Goal: Task Accomplishment & Management: Complete application form

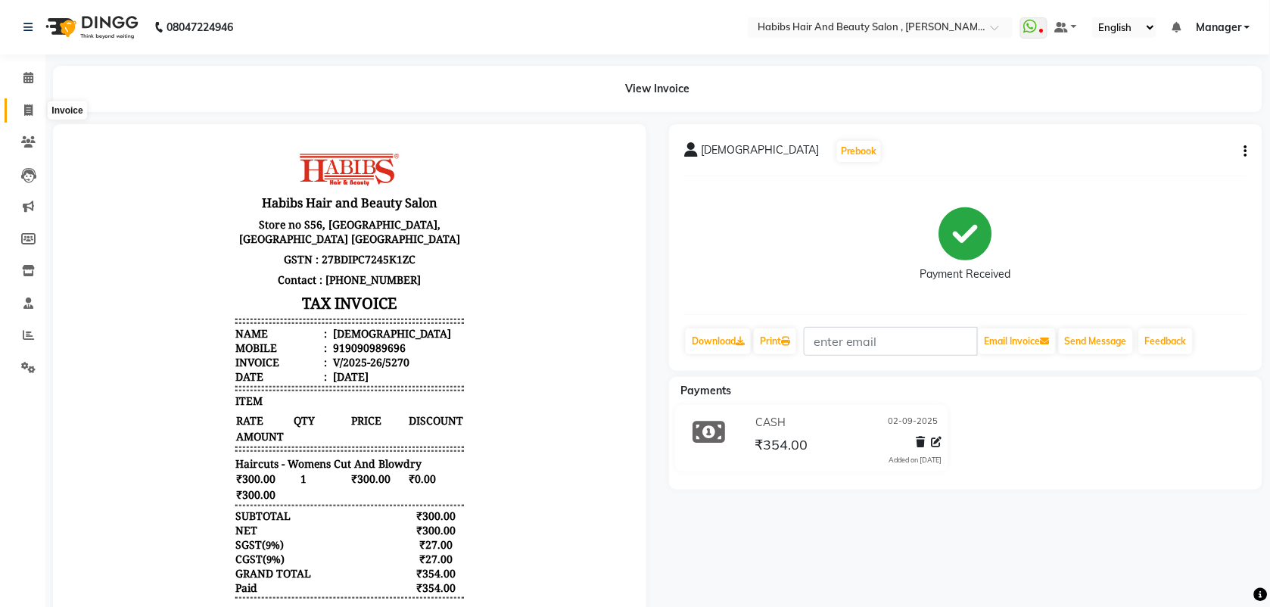
click at [23, 110] on span at bounding box center [28, 110] width 26 height 17
select select "service"
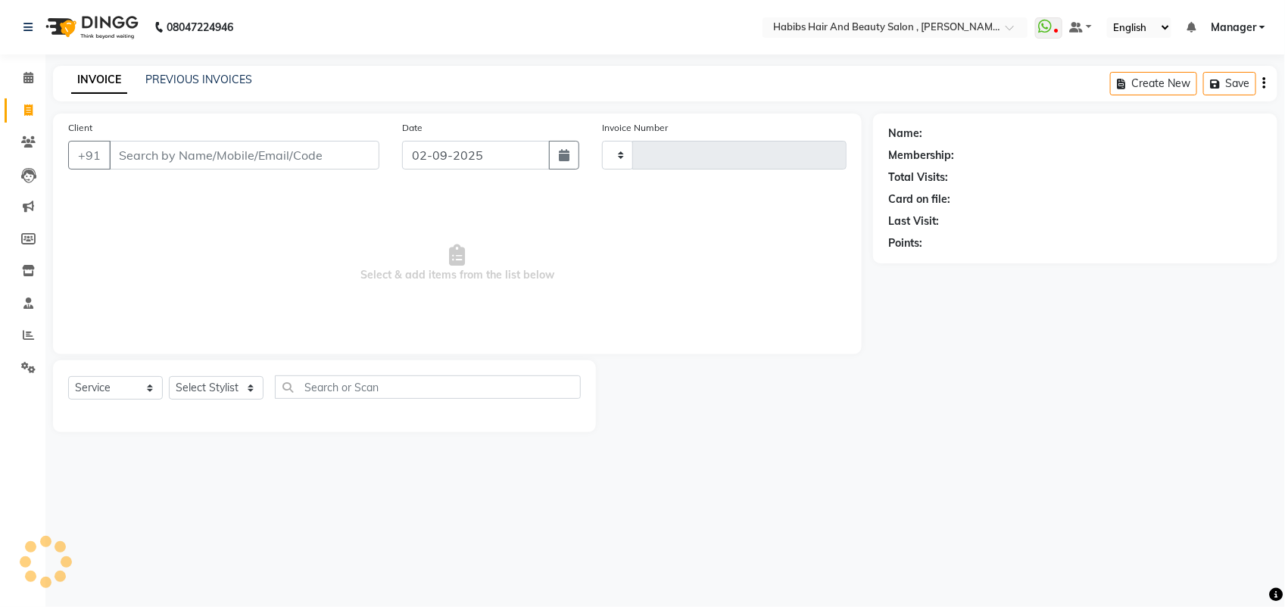
click at [125, 161] on input "Client" at bounding box center [244, 155] width 270 height 29
type input "5271"
select select "3814"
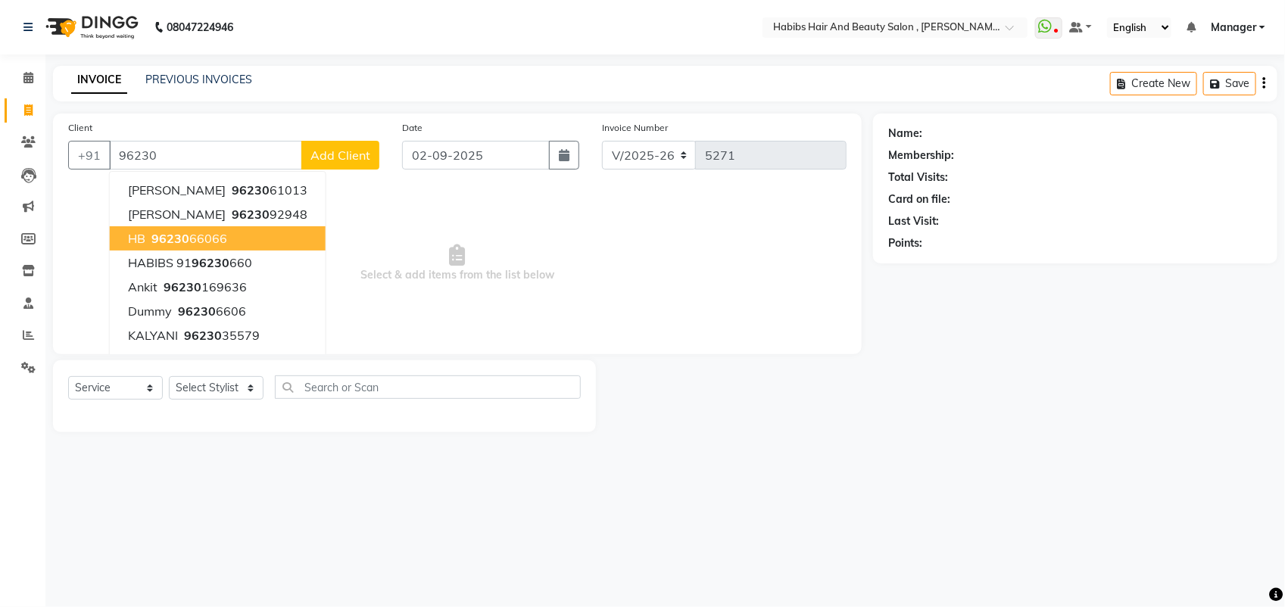
click at [182, 245] on span "96230" at bounding box center [170, 238] width 38 height 15
type input "9623066066"
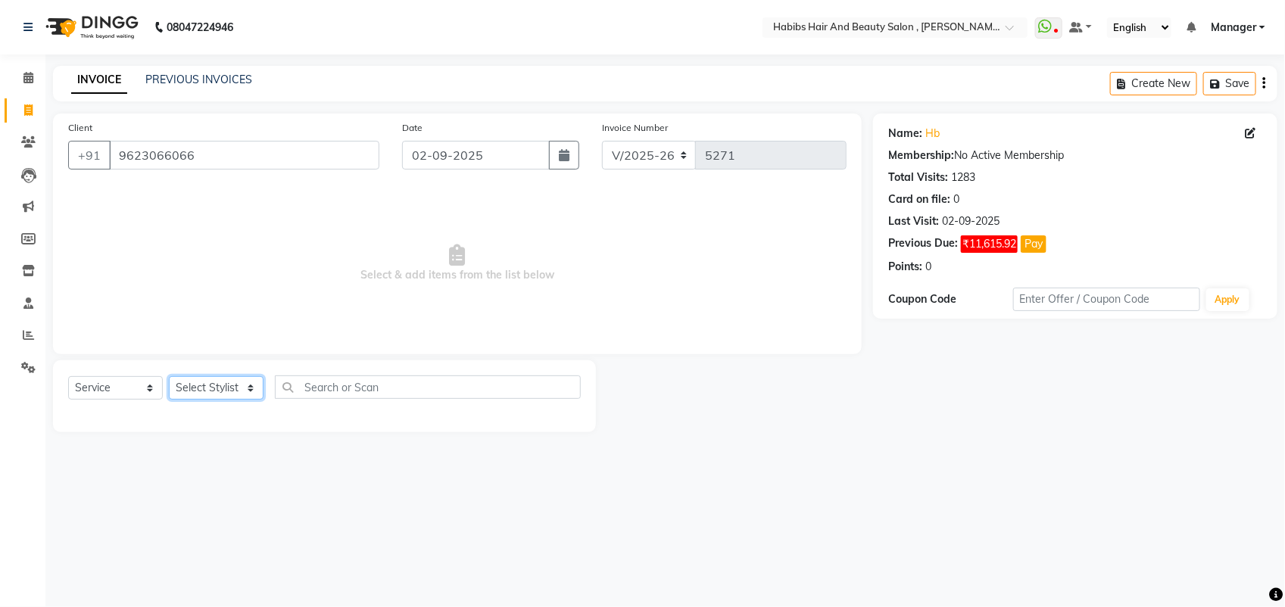
click at [214, 385] on select "Select Stylist [PERSON_NAME] Manager [PERSON_NAME] Saif [PERSON_NAME] [PERSON_N…" at bounding box center [216, 387] width 95 height 23
select select "18511"
click at [169, 376] on select "Select Stylist [PERSON_NAME] Manager [PERSON_NAME] Saif [PERSON_NAME] [PERSON_N…" at bounding box center [216, 387] width 95 height 23
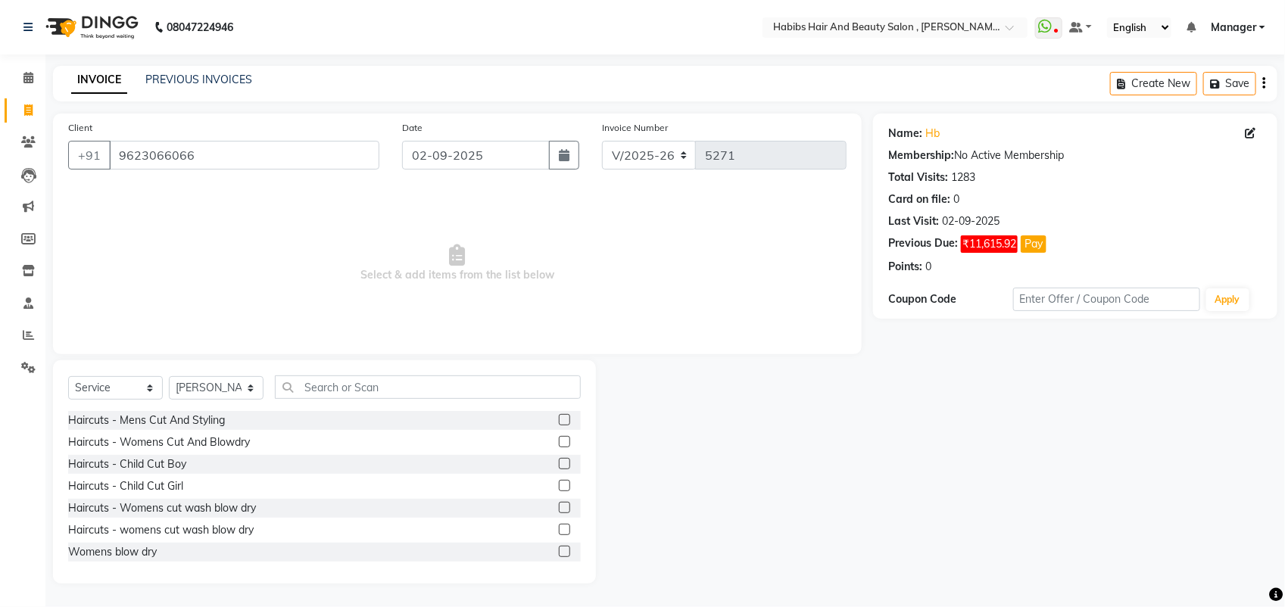
click at [559, 440] on label at bounding box center [564, 441] width 11 height 11
click at [559, 440] on input "checkbox" at bounding box center [564, 443] width 10 height 10
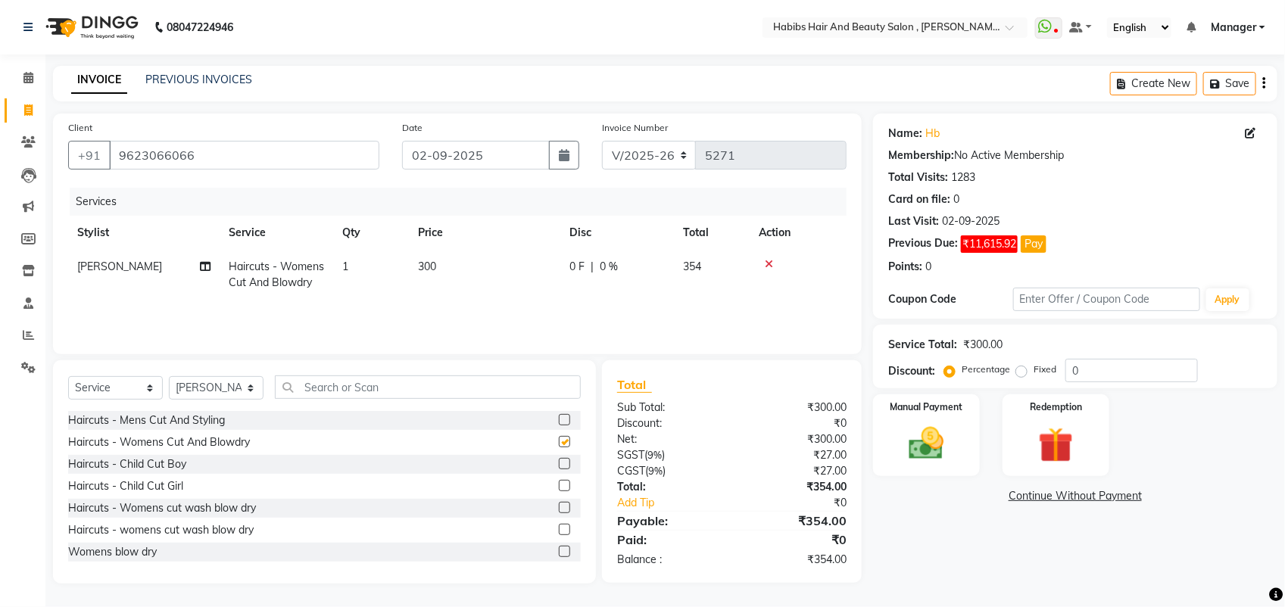
checkbox input "false"
click at [954, 437] on img at bounding box center [926, 443] width 60 height 42
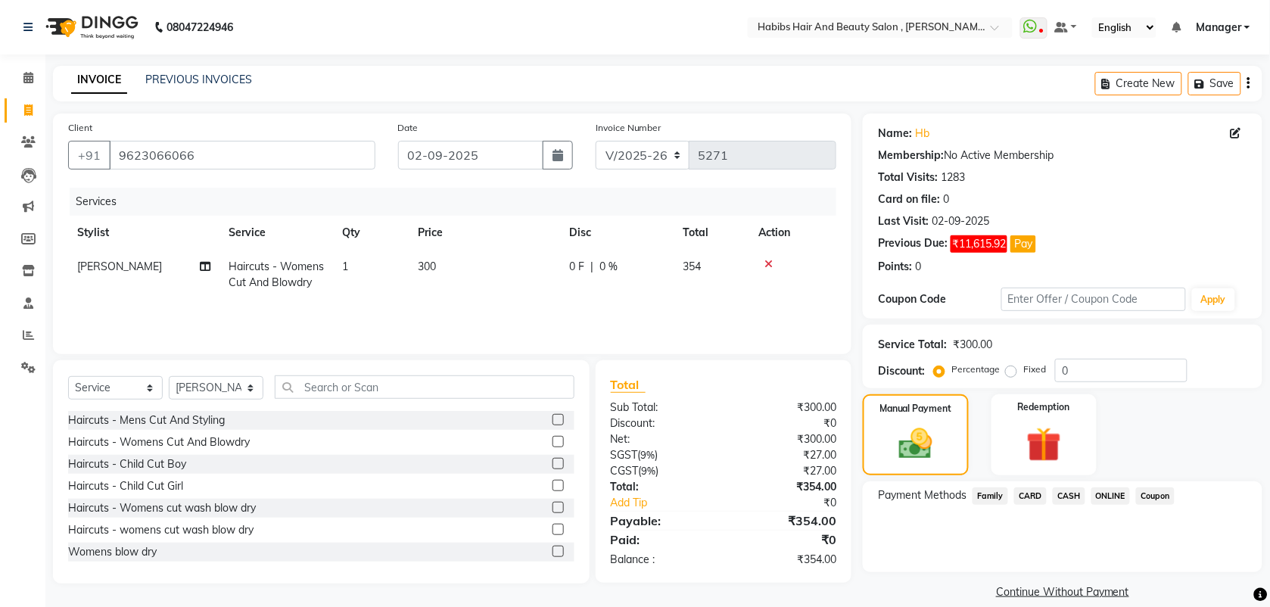
click at [1109, 496] on span "ONLINE" at bounding box center [1111, 496] width 39 height 17
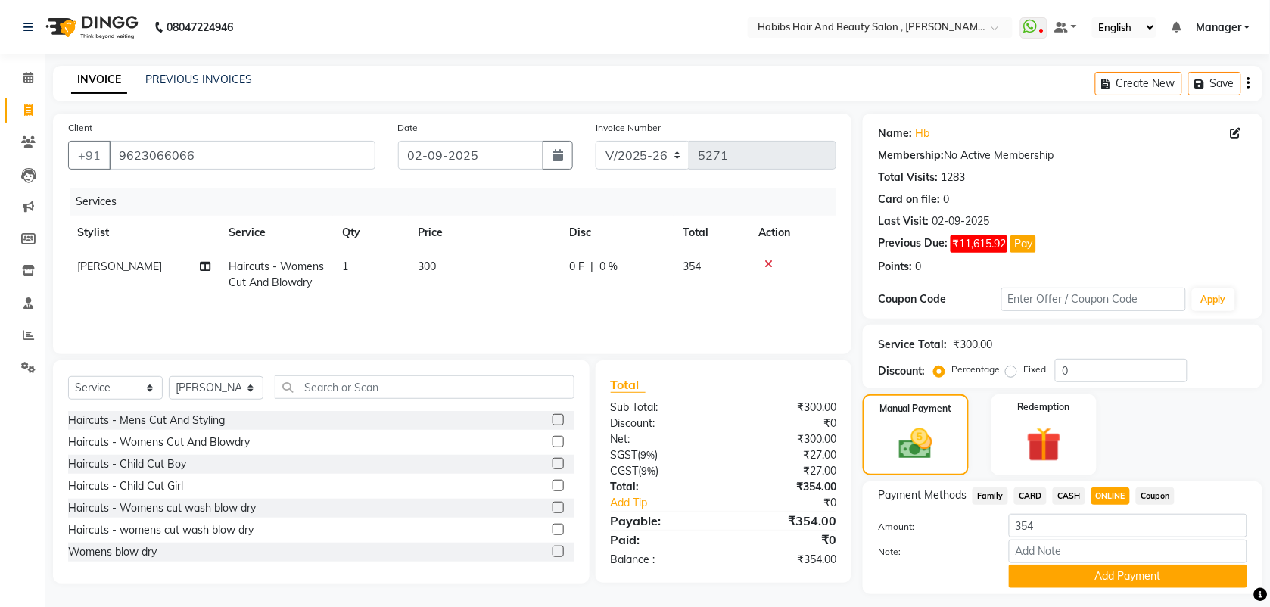
click at [1096, 589] on div "Payment Methods Family CARD CASH ONLINE Coupon Amount: 354 Note: Add Payment" at bounding box center [1063, 538] width 400 height 113
click at [1096, 579] on button "Add Payment" at bounding box center [1128, 576] width 238 height 23
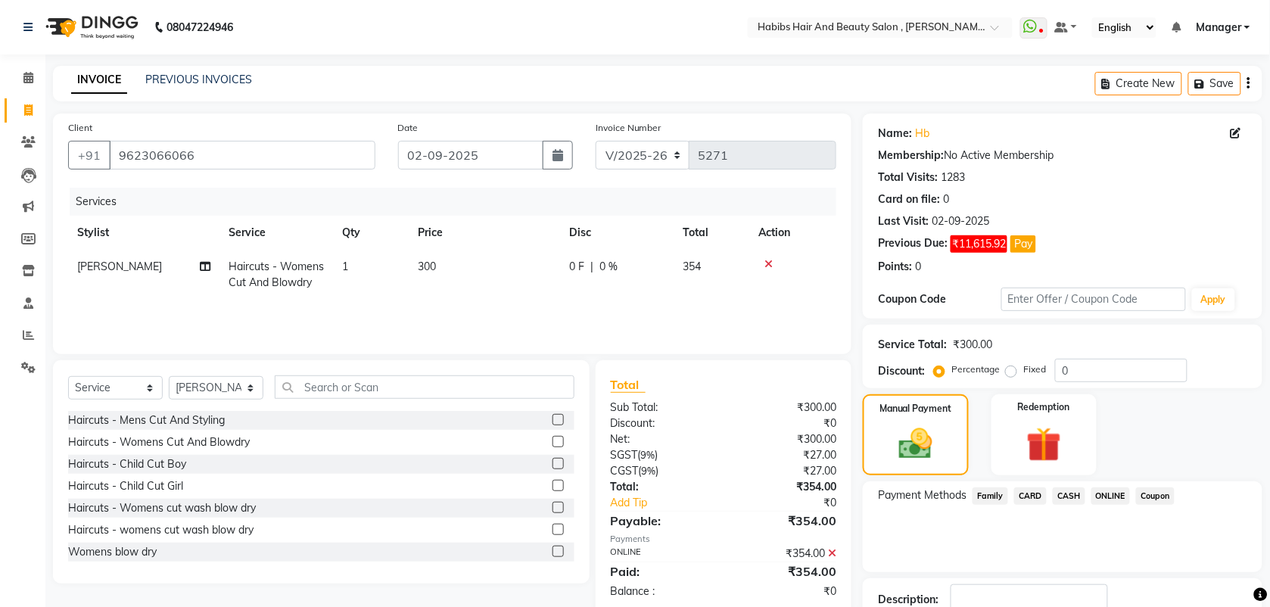
scroll to position [104, 0]
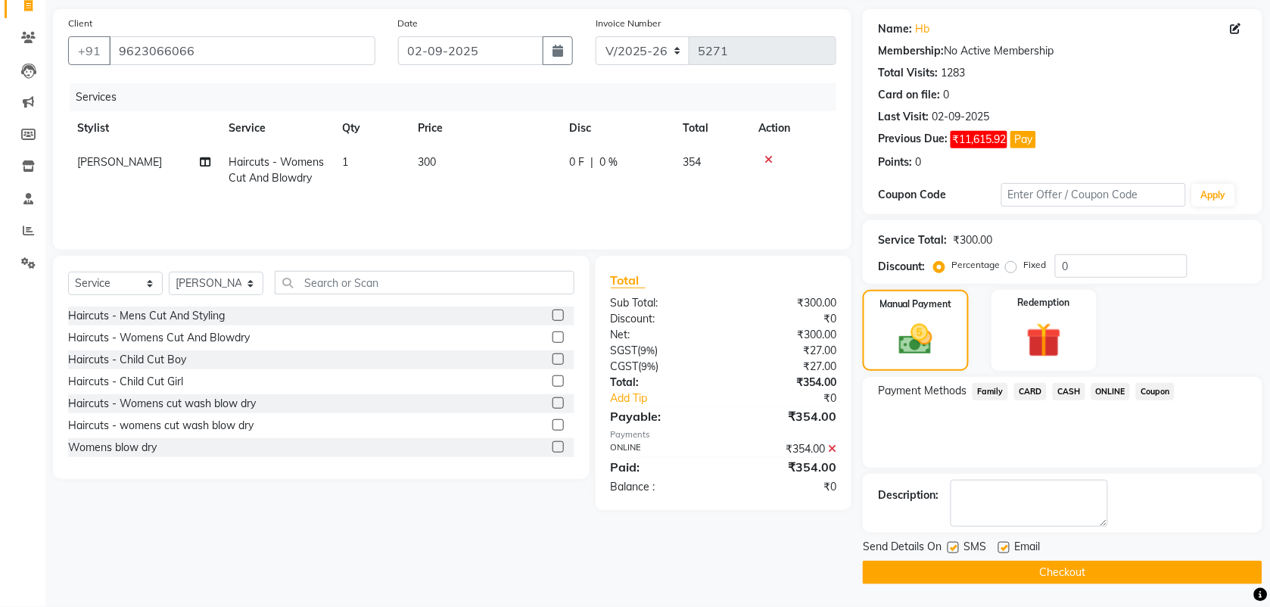
click at [1096, 579] on button "Checkout" at bounding box center [1063, 572] width 400 height 23
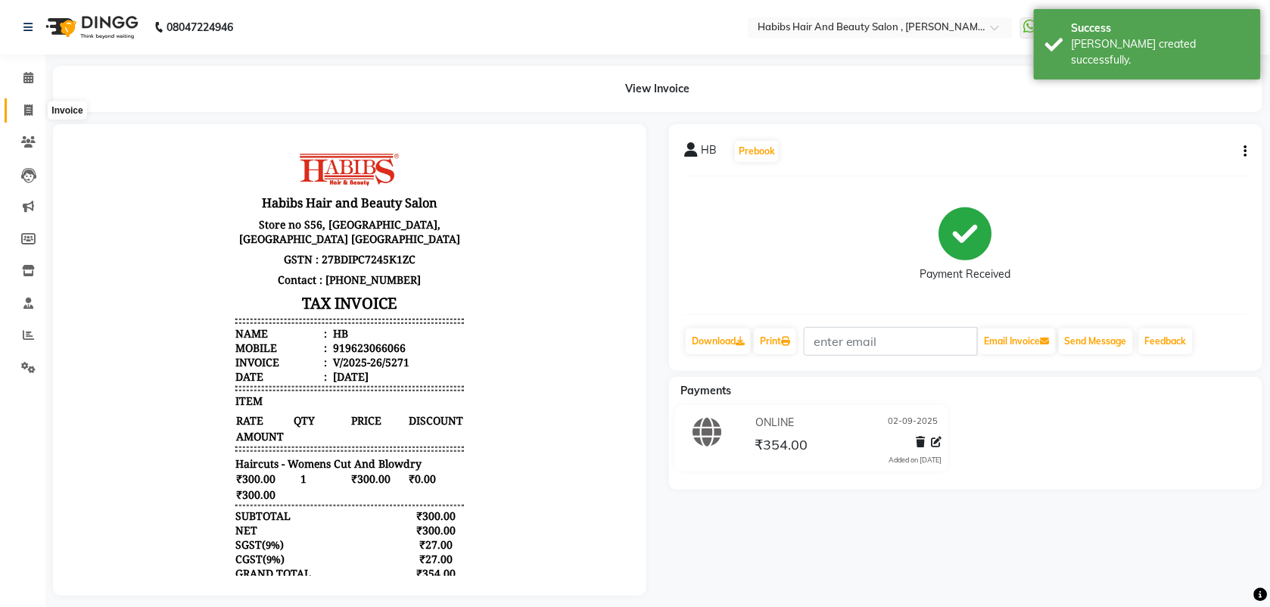
click at [28, 115] on icon at bounding box center [28, 109] width 8 height 11
select select "service"
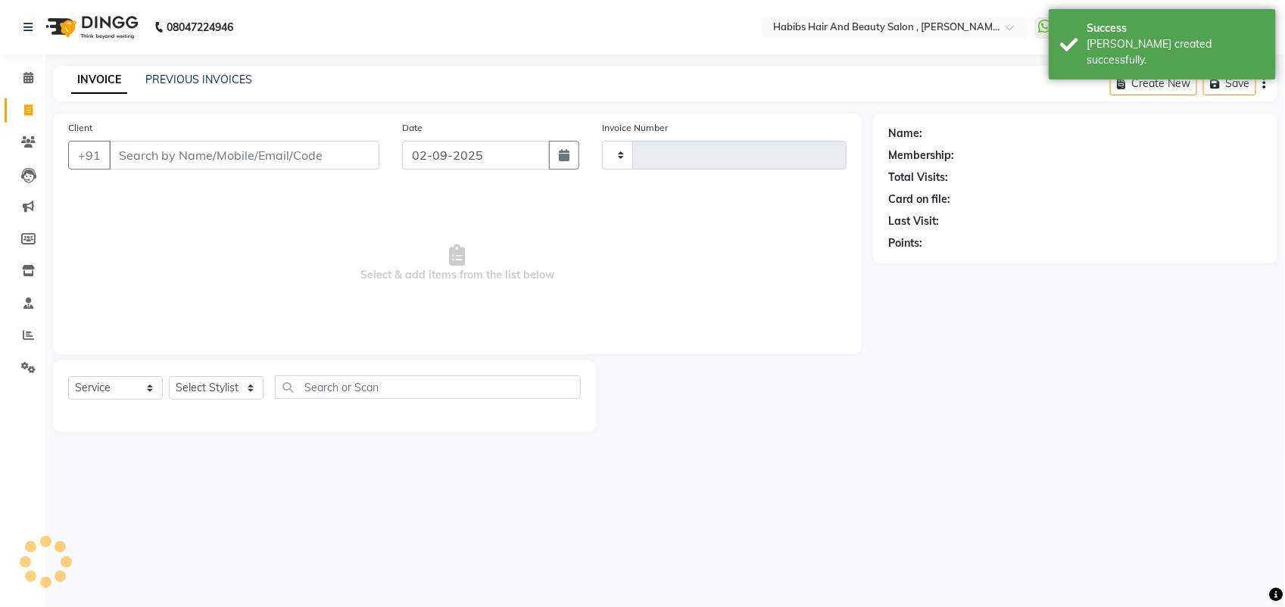
type input "5272"
select select "3814"
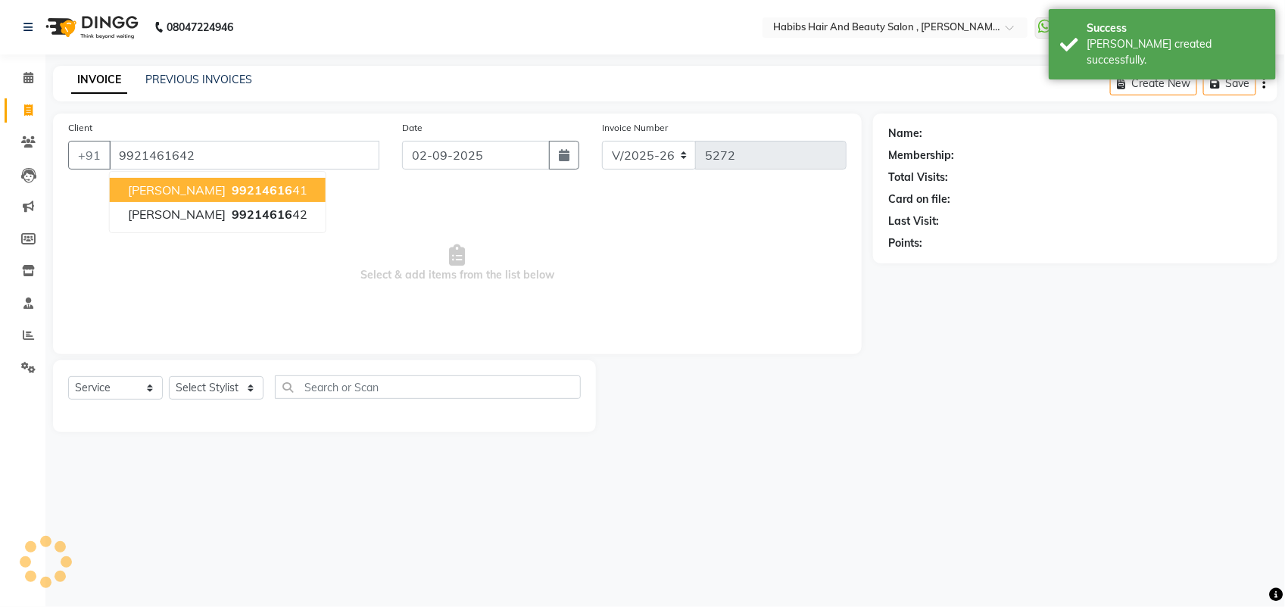
type input "9921461642"
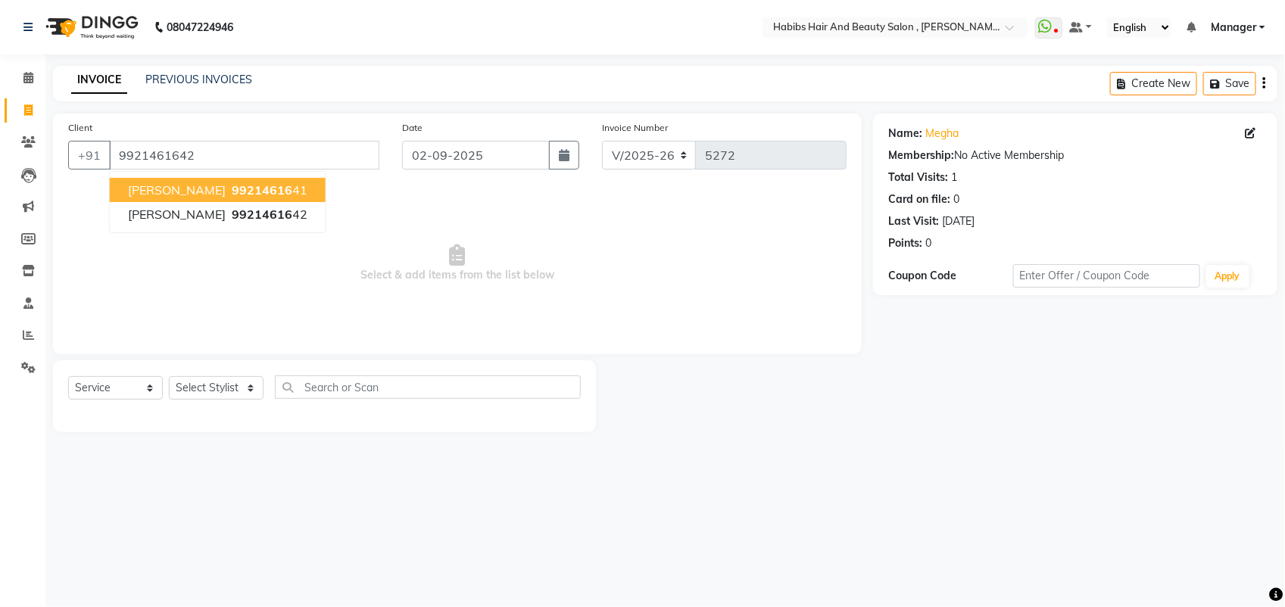
drag, startPoint x: 286, startPoint y: 298, endPoint x: 391, endPoint y: 285, distance: 105.2
click at [286, 298] on span "Select & add items from the list below" at bounding box center [457, 263] width 778 height 151
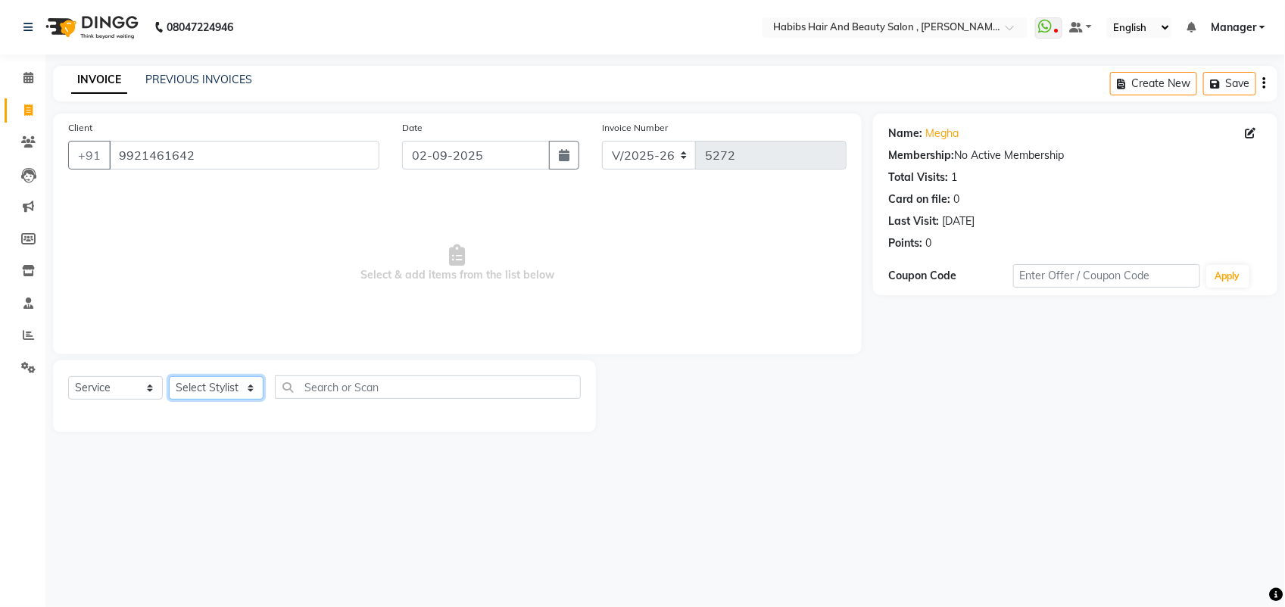
click at [220, 397] on select "Select Stylist [PERSON_NAME] Manager [PERSON_NAME] Saif [PERSON_NAME] [PERSON_N…" at bounding box center [216, 387] width 95 height 23
select select "89170"
click at [169, 376] on select "Select Stylist [PERSON_NAME] Manager [PERSON_NAME] Saif [PERSON_NAME] [PERSON_N…" at bounding box center [216, 387] width 95 height 23
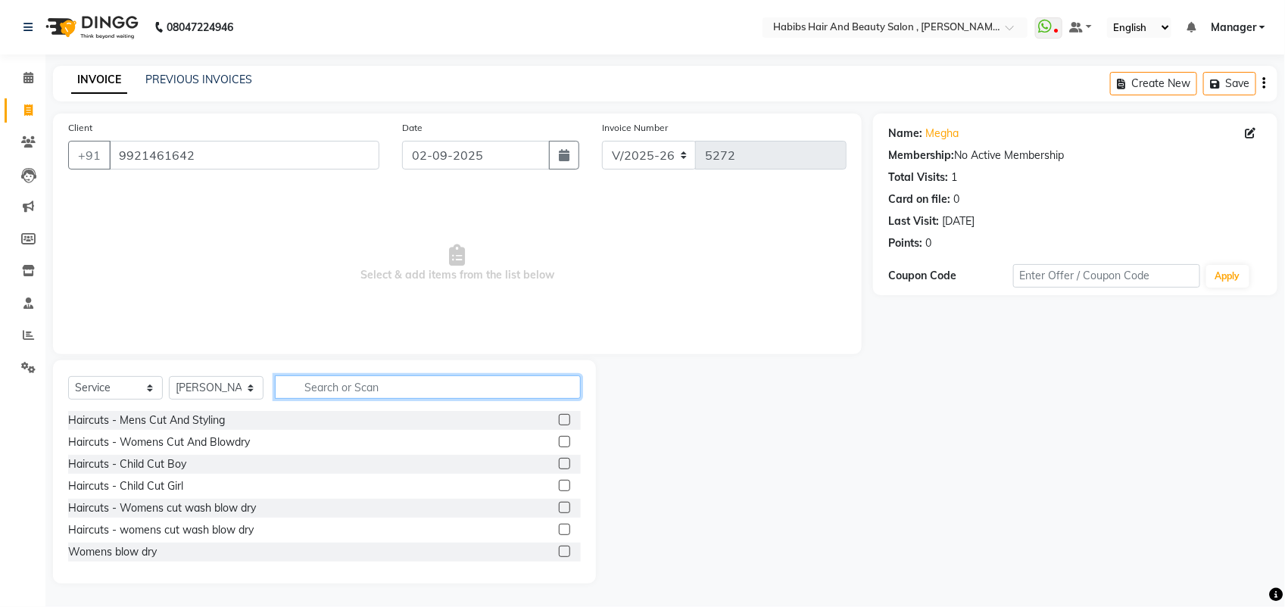
click at [373, 381] on input "text" at bounding box center [428, 387] width 306 height 23
type input "BLO"
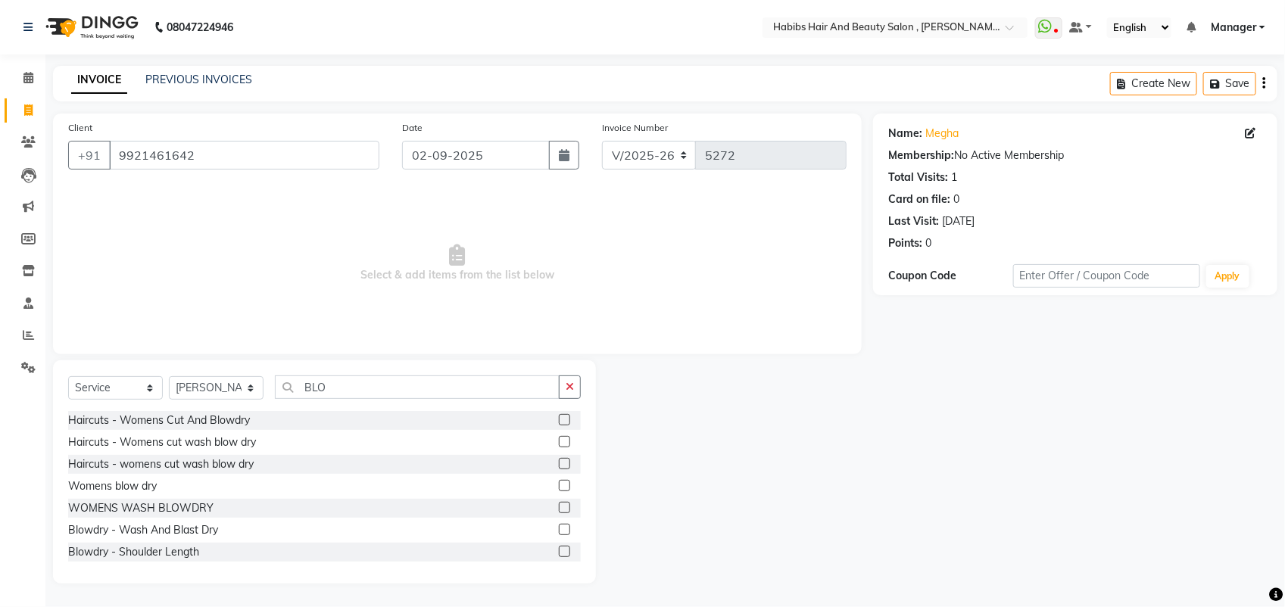
click at [559, 483] on label at bounding box center [564, 485] width 11 height 11
click at [559, 483] on input "checkbox" at bounding box center [564, 487] width 10 height 10
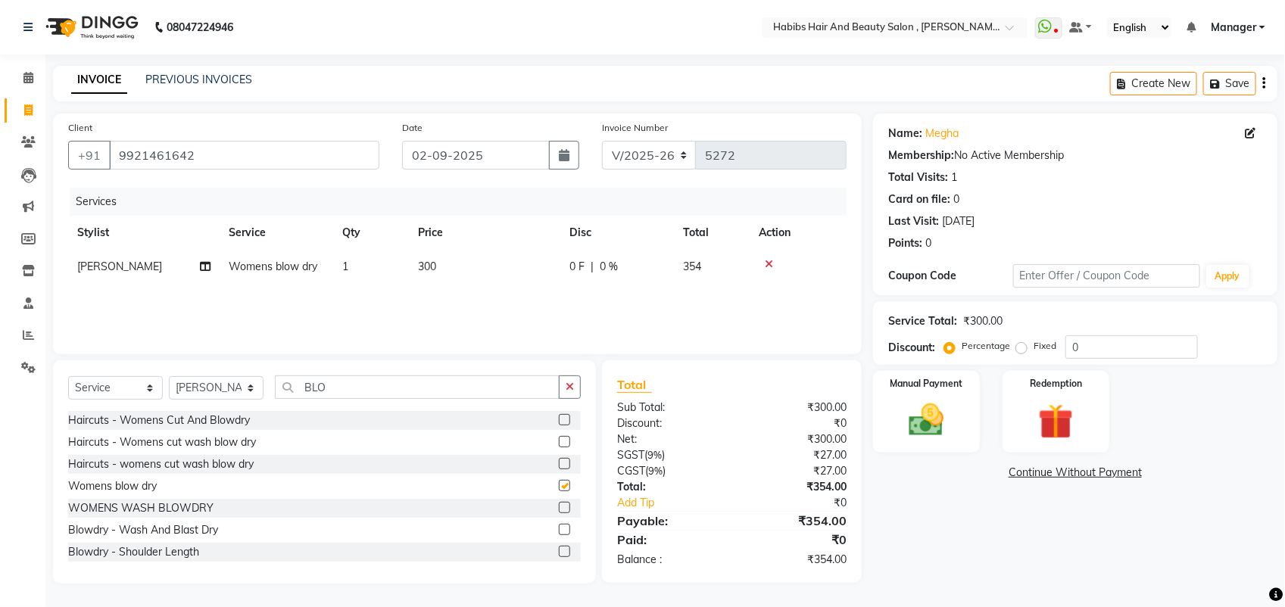
checkbox input "false"
click at [921, 424] on img at bounding box center [926, 420] width 60 height 42
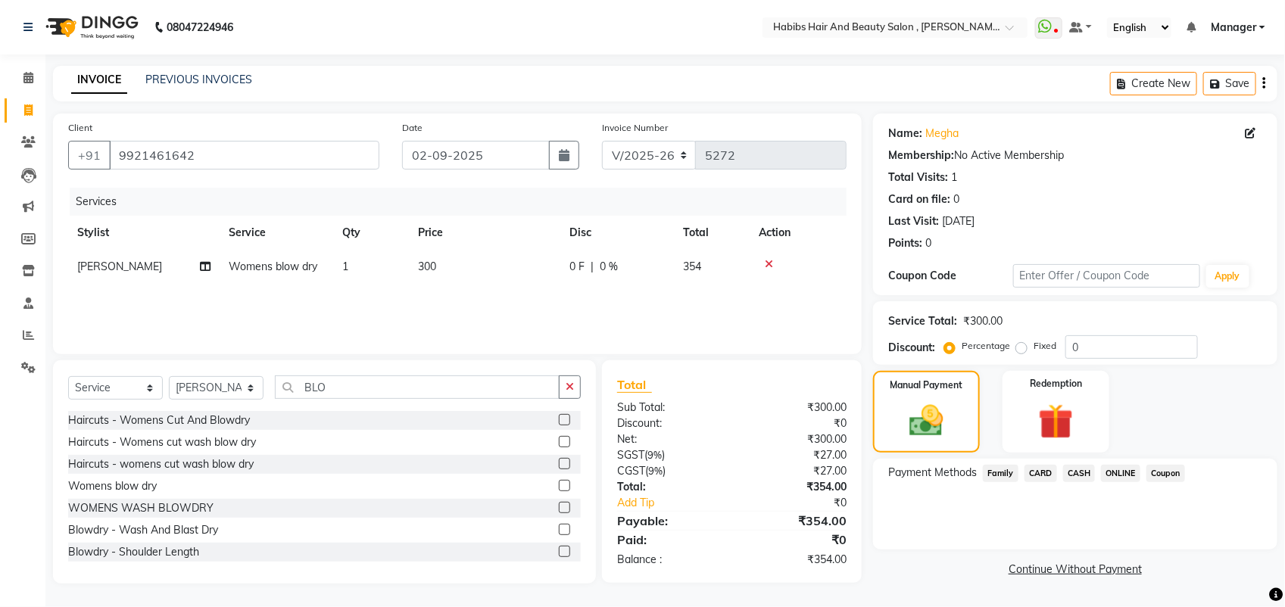
click at [1118, 473] on span "ONLINE" at bounding box center [1120, 473] width 39 height 17
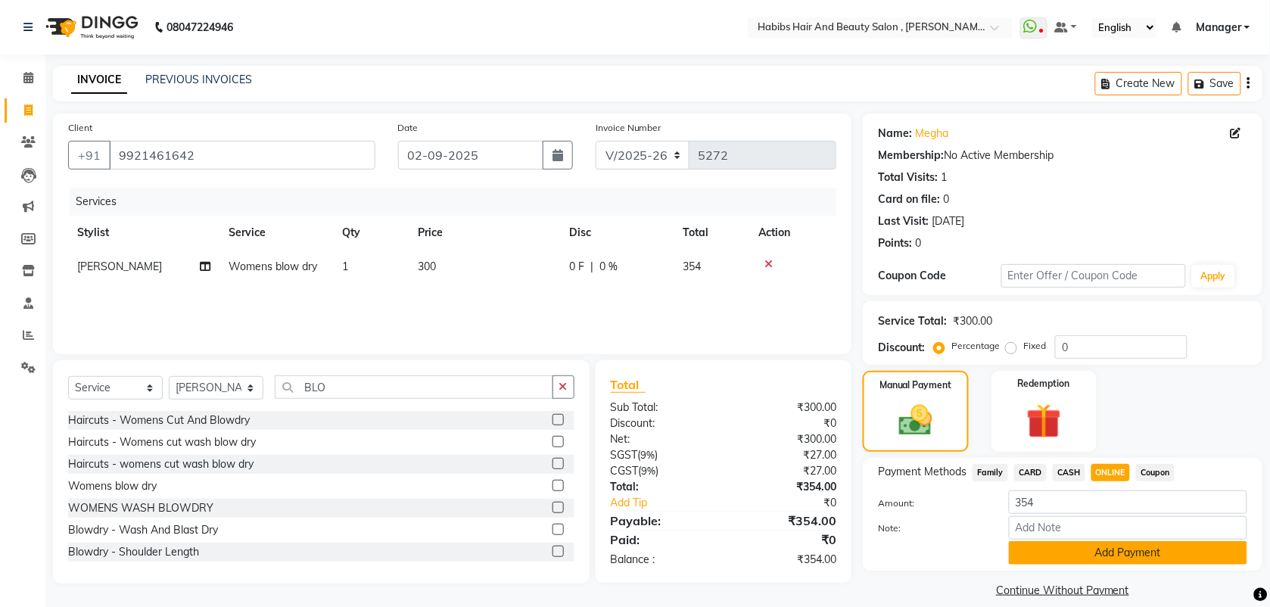
click at [1111, 550] on button "Add Payment" at bounding box center [1128, 552] width 238 height 23
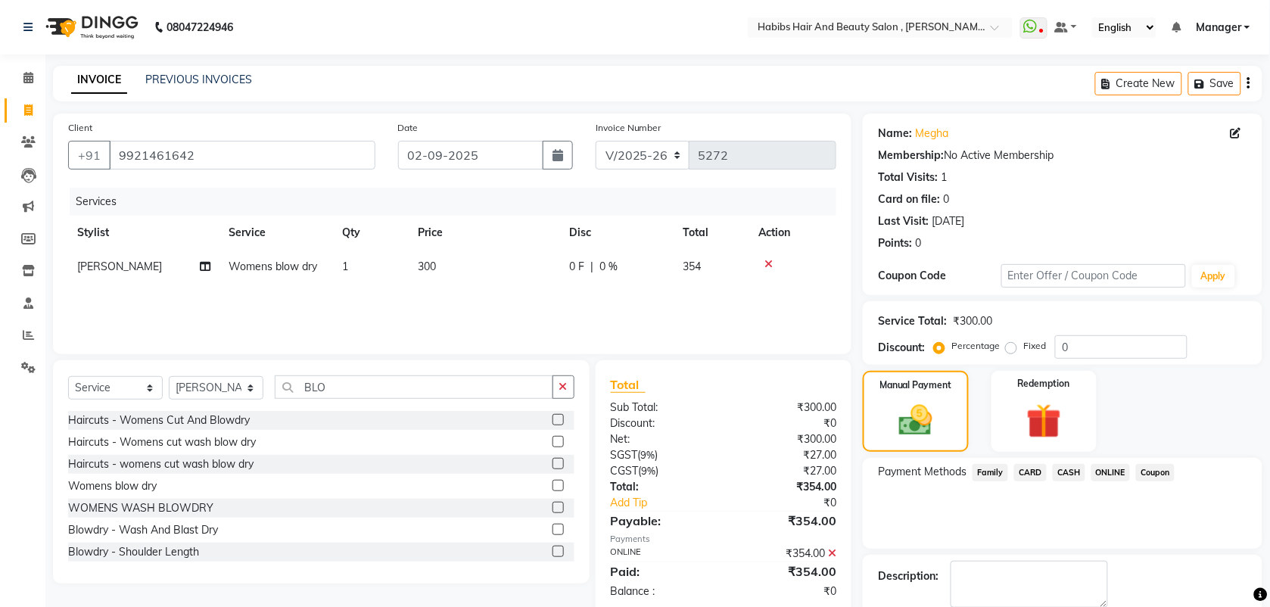
scroll to position [81, 0]
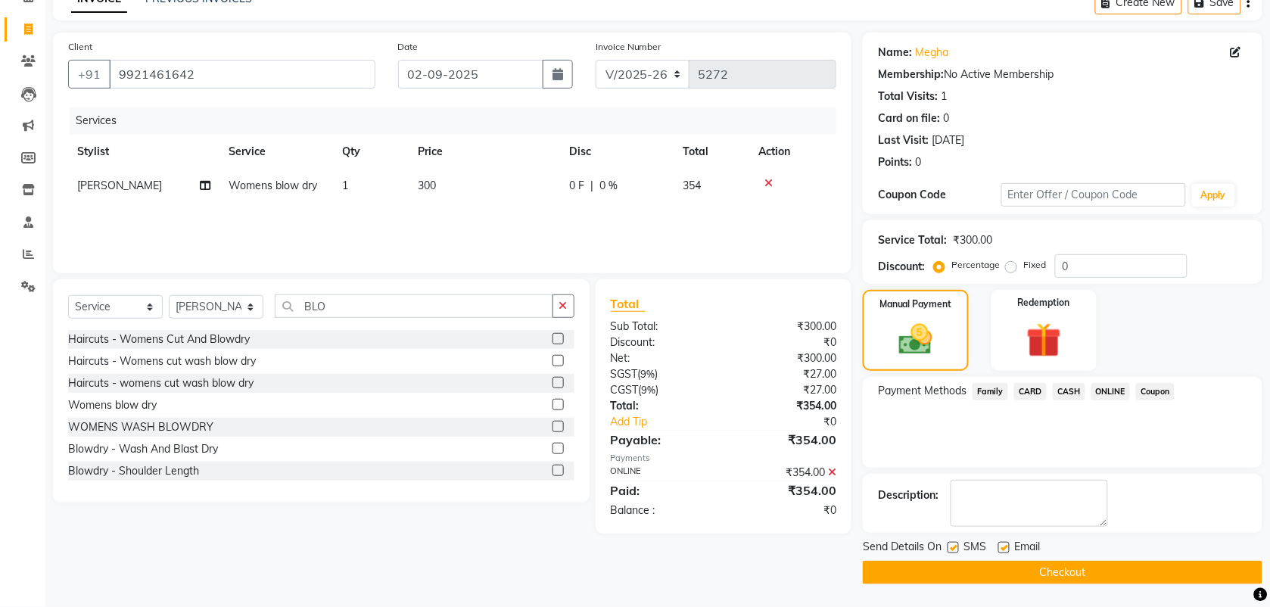
click at [1083, 579] on button "Checkout" at bounding box center [1063, 572] width 400 height 23
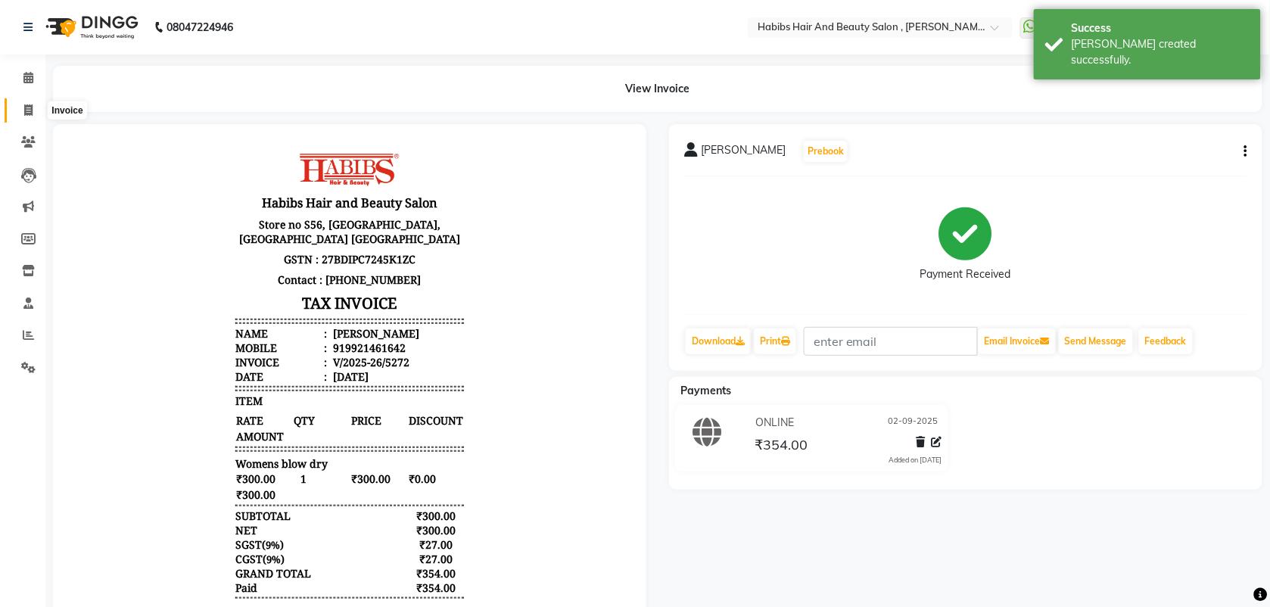
click at [36, 104] on span at bounding box center [28, 110] width 26 height 17
select select "service"
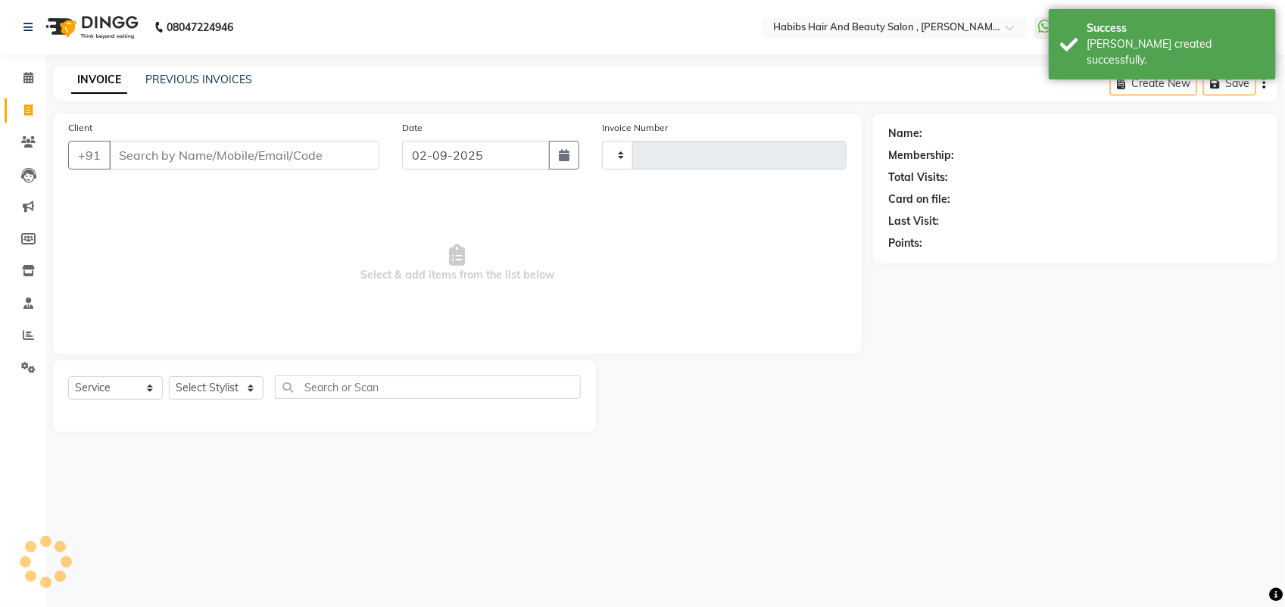
type input "5273"
select select "3814"
click at [150, 145] on input "Client" at bounding box center [244, 155] width 270 height 29
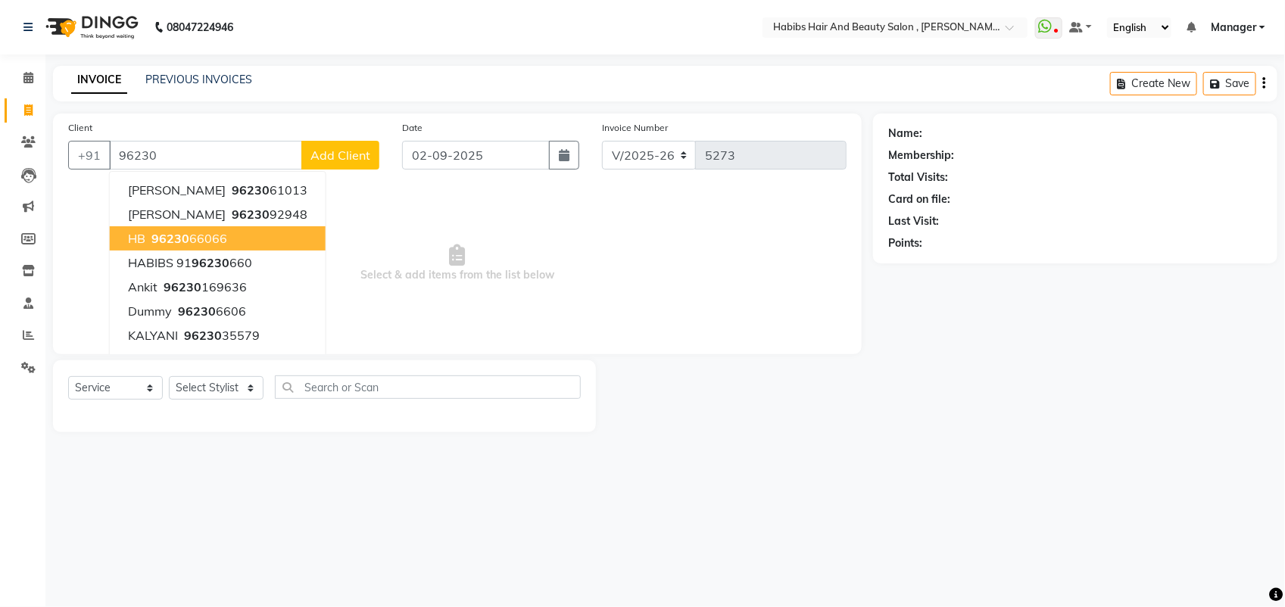
click at [203, 241] on ngb-highlight "96230 66066" at bounding box center [187, 238] width 79 height 15
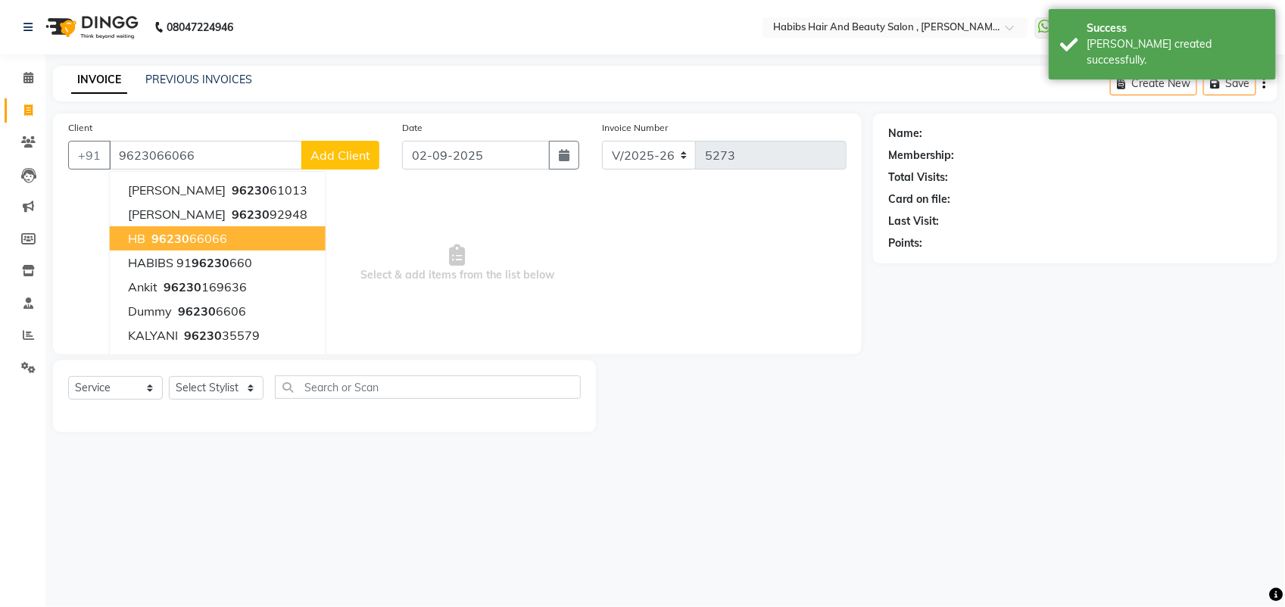
type input "9623066066"
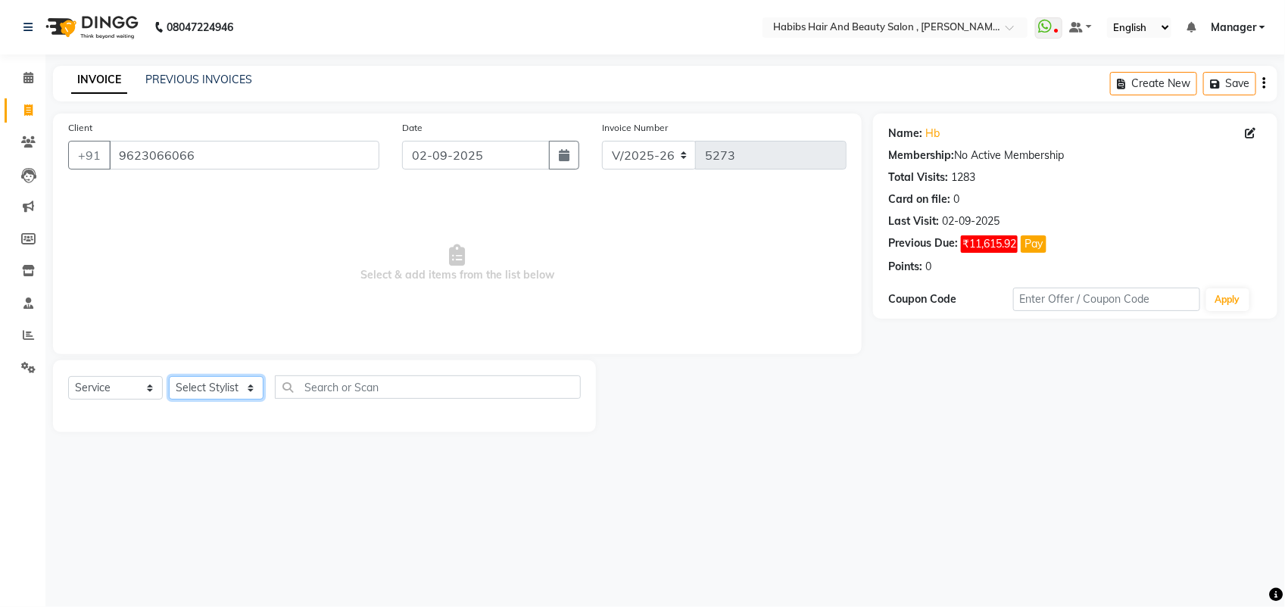
click at [212, 382] on select "Select Stylist [PERSON_NAME] Manager [PERSON_NAME] Saif [PERSON_NAME] [PERSON_N…" at bounding box center [216, 387] width 95 height 23
select select "40225"
click at [169, 376] on select "Select Stylist [PERSON_NAME] Manager [PERSON_NAME] Saif [PERSON_NAME] [PERSON_N…" at bounding box center [216, 387] width 95 height 23
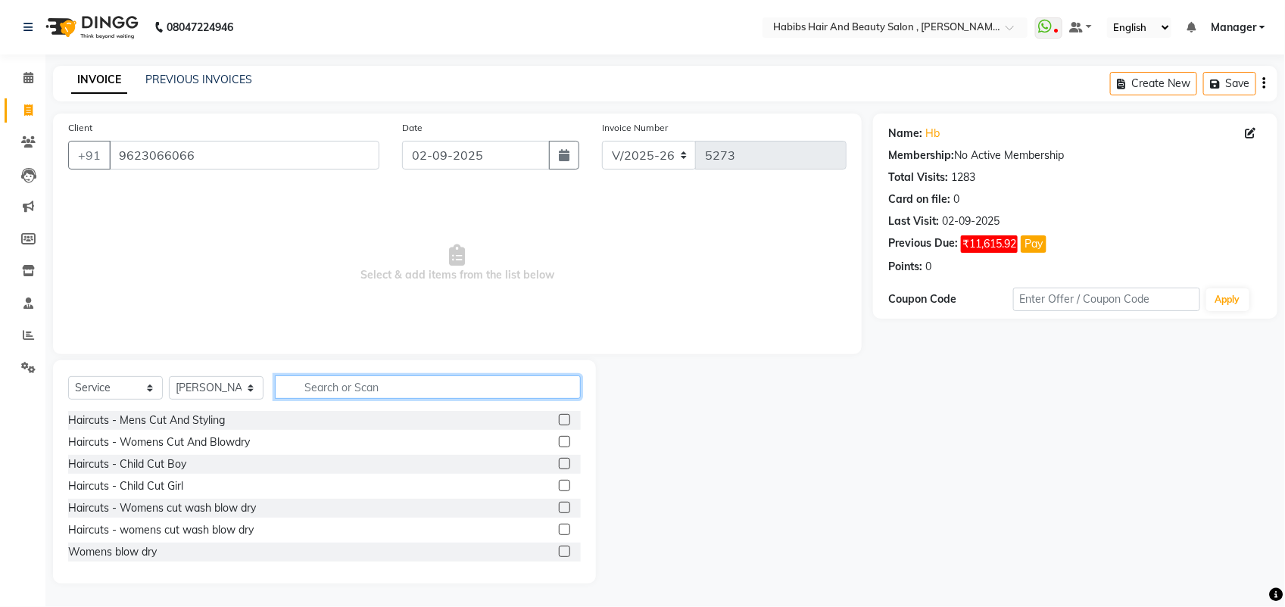
click at [352, 391] on input "text" at bounding box center [428, 387] width 306 height 23
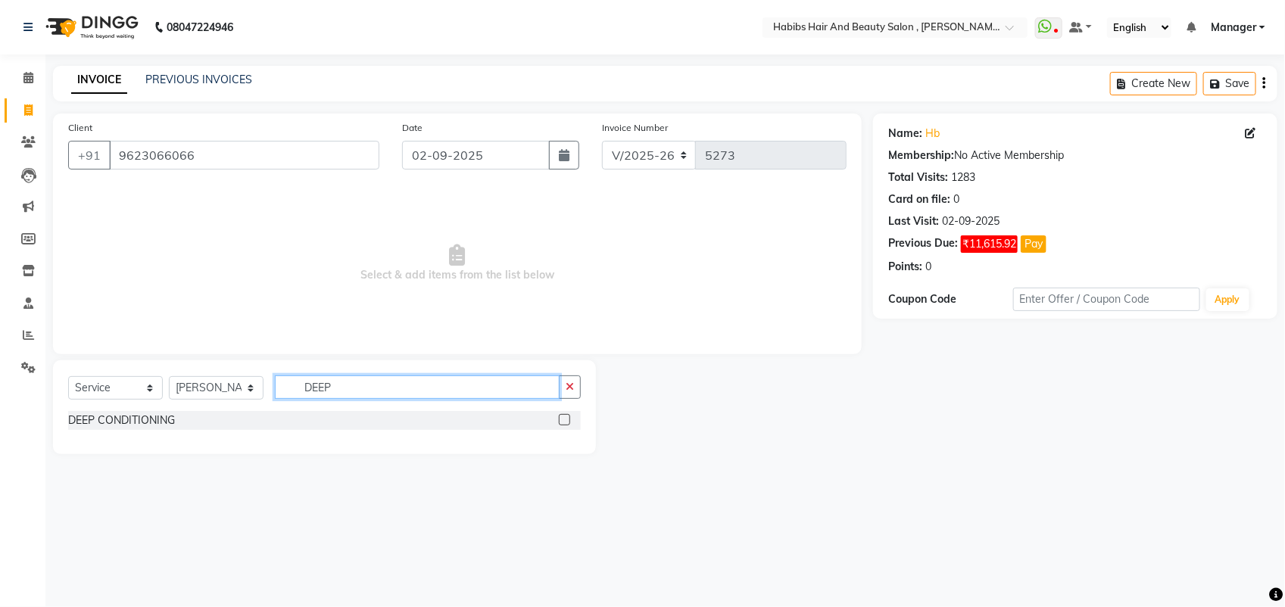
type input "DEEP"
click at [559, 419] on label at bounding box center [564, 419] width 11 height 11
click at [559, 419] on input "checkbox" at bounding box center [564, 421] width 10 height 10
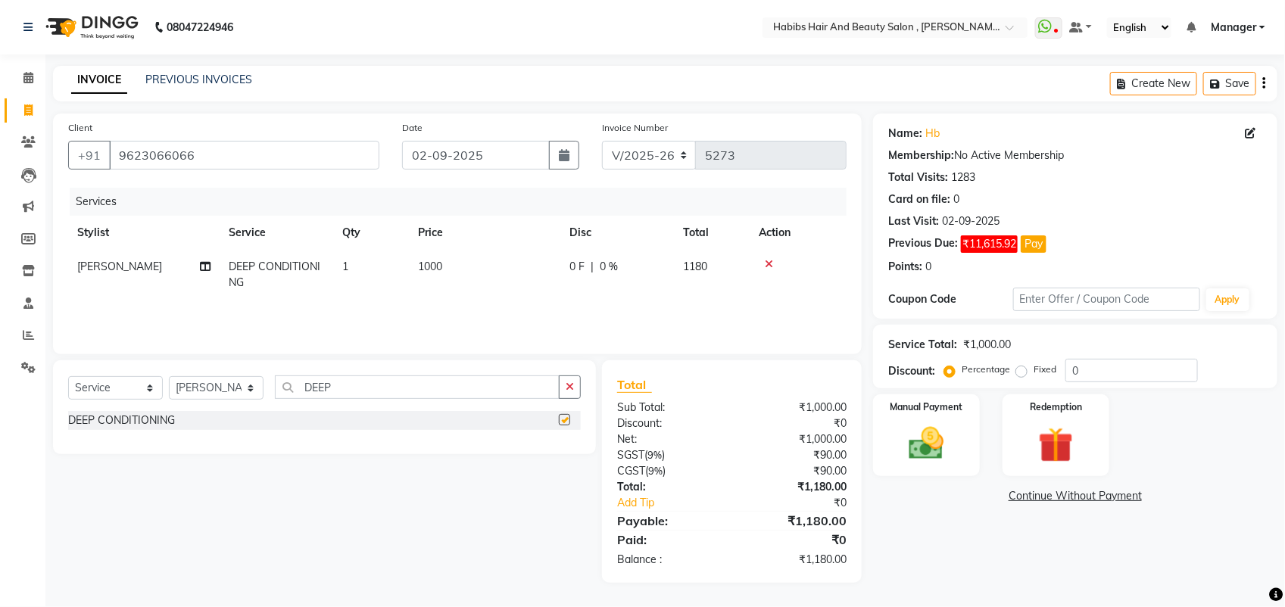
checkbox input "false"
click at [929, 447] on img at bounding box center [926, 443] width 60 height 42
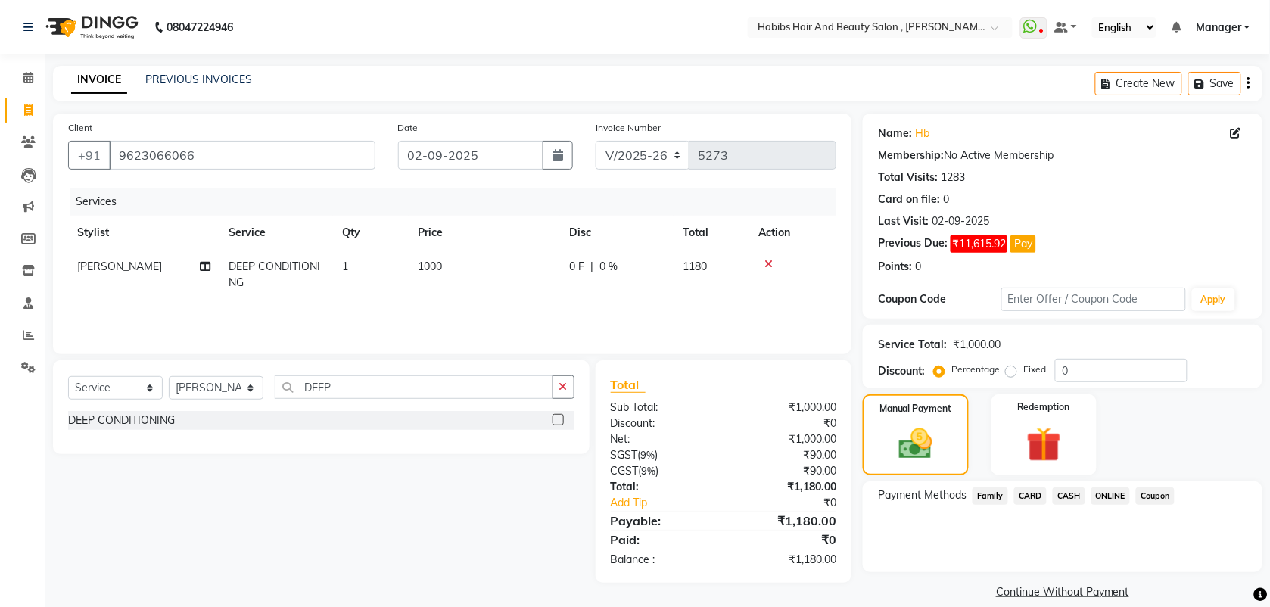
click at [1113, 497] on span "ONLINE" at bounding box center [1111, 496] width 39 height 17
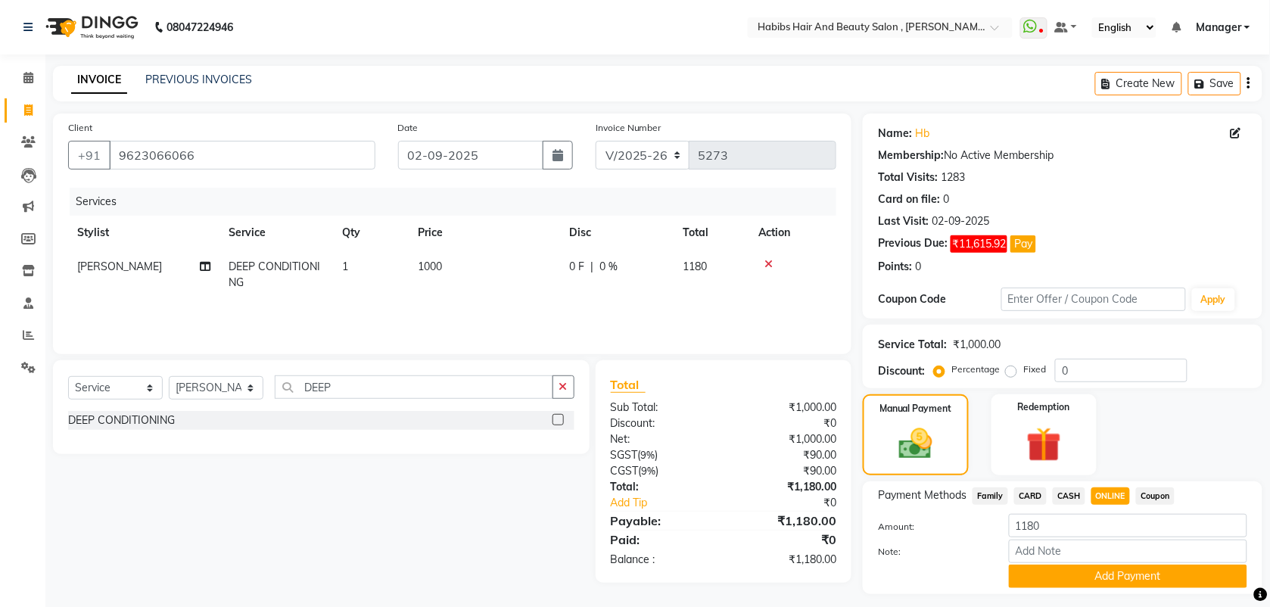
click at [1095, 588] on div "Payment Methods Family CARD CASH ONLINE Coupon Amount: 1180 Note: Add Payment" at bounding box center [1063, 538] width 400 height 113
click at [1099, 577] on button "Add Payment" at bounding box center [1128, 576] width 238 height 23
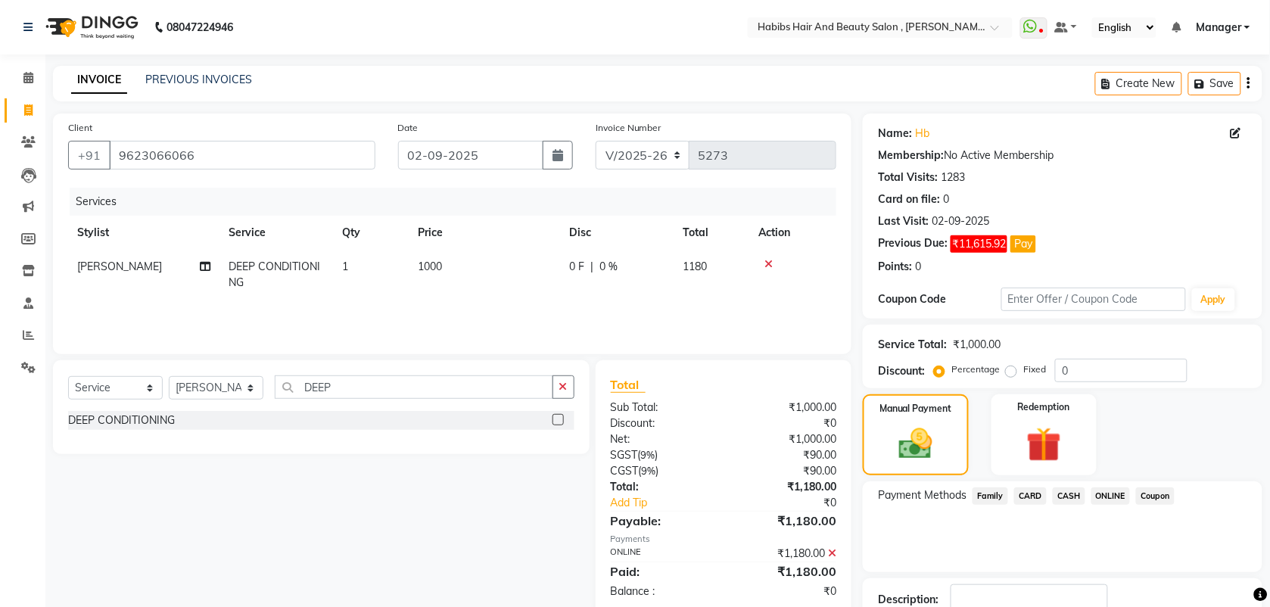
scroll to position [104, 0]
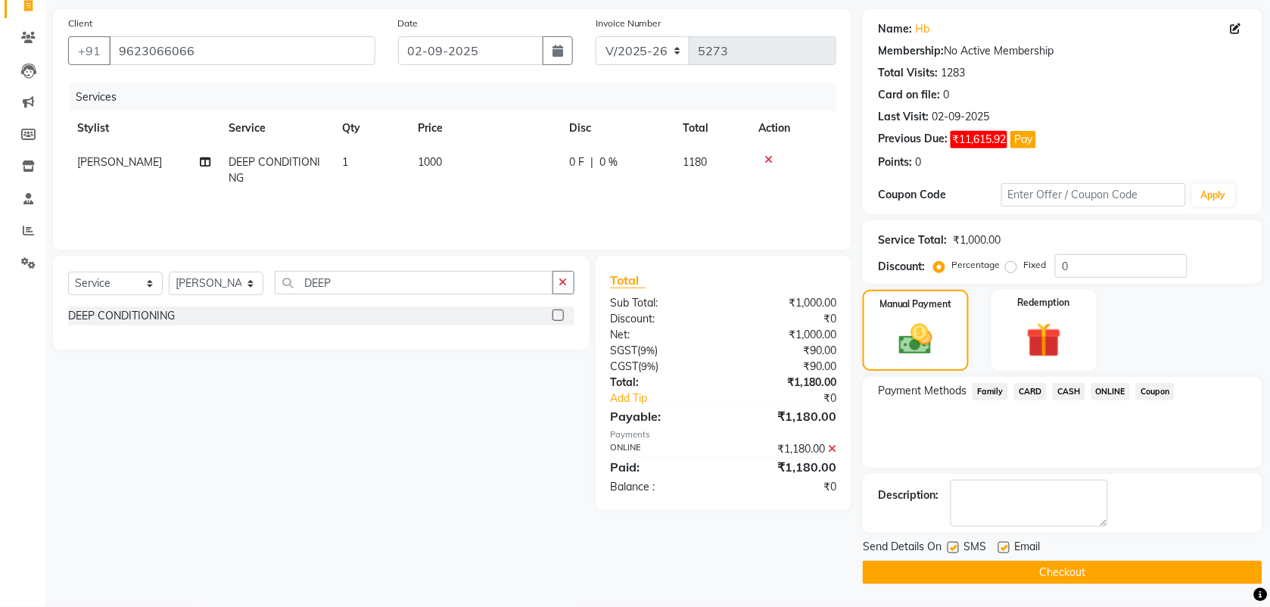
click at [1070, 568] on button "Checkout" at bounding box center [1063, 572] width 400 height 23
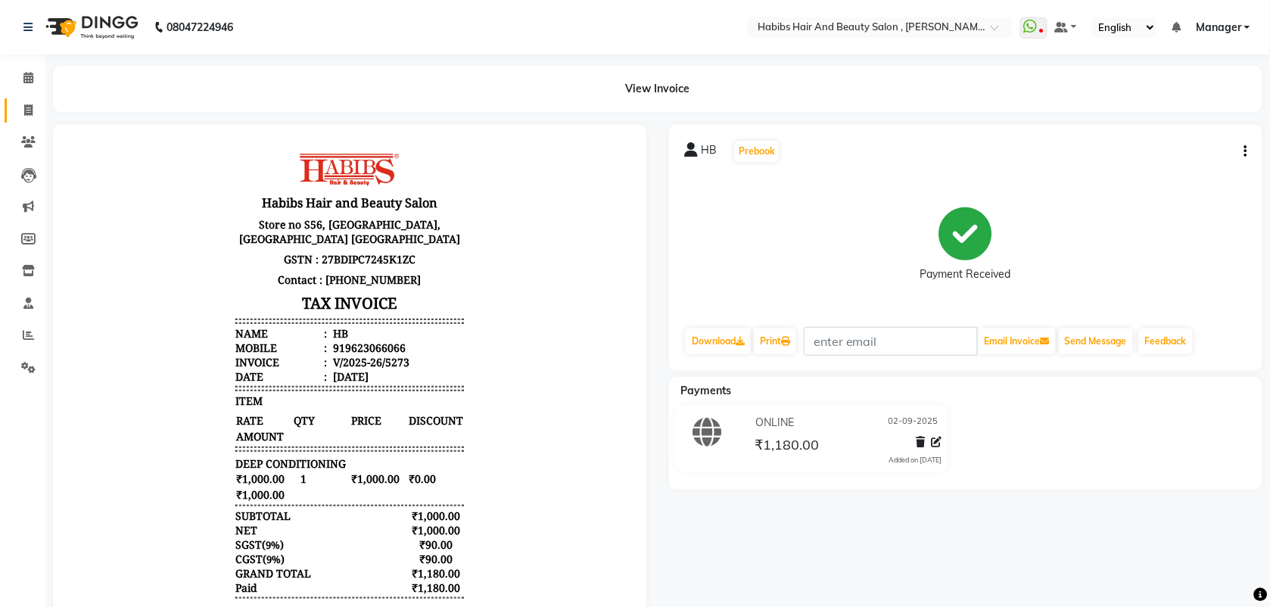
click at [20, 120] on link "Invoice" at bounding box center [23, 110] width 36 height 25
select select "service"
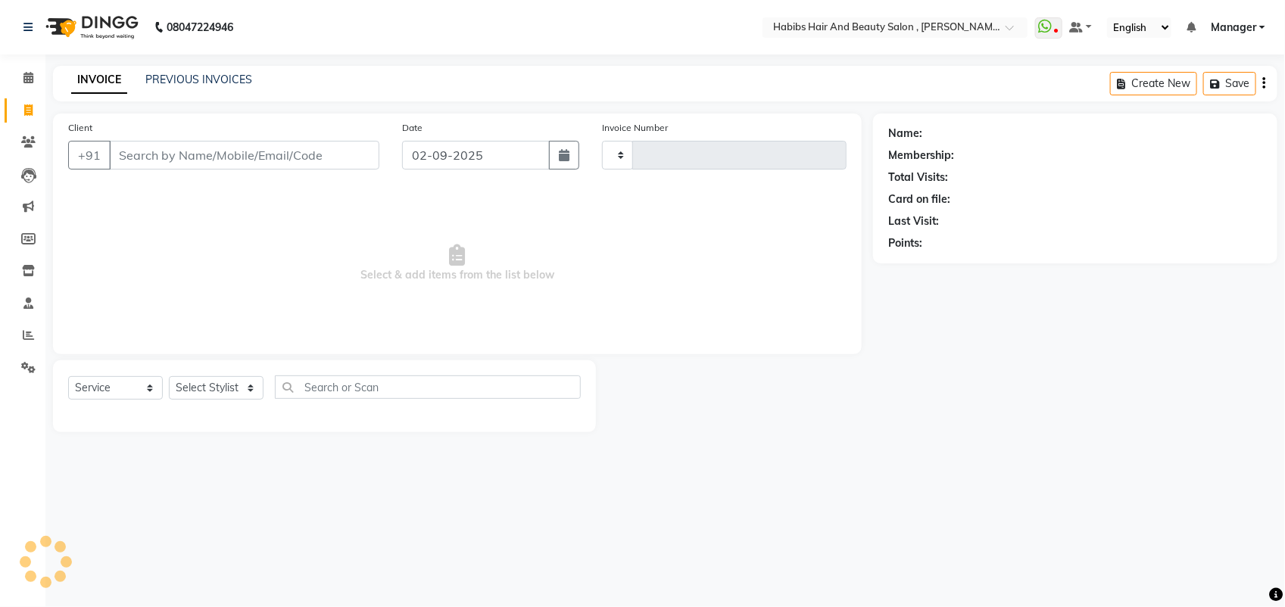
type input "5274"
select select "3814"
click at [148, 153] on input "Client" at bounding box center [244, 155] width 270 height 29
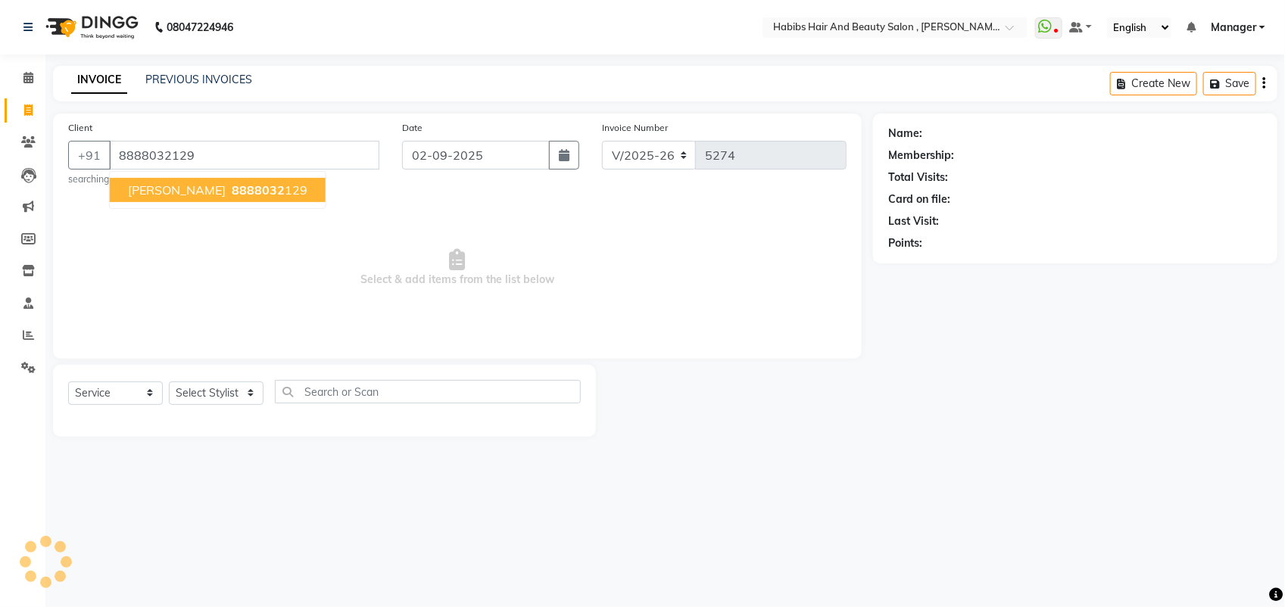
type input "8888032129"
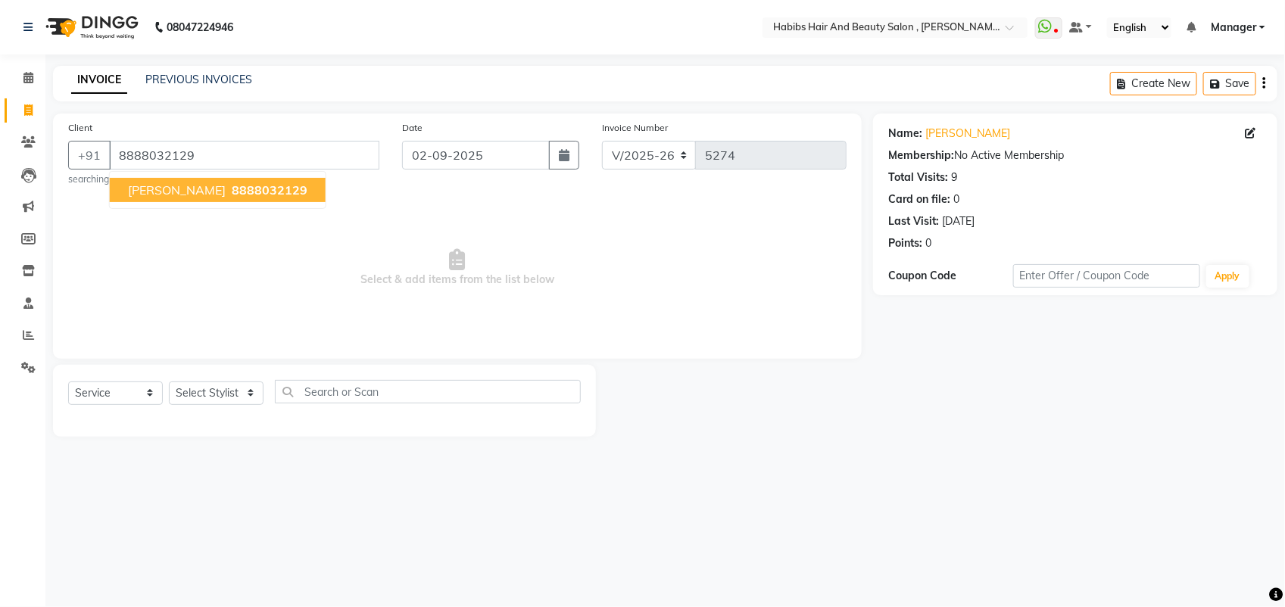
click at [243, 189] on span "8888032129" at bounding box center [270, 189] width 76 height 15
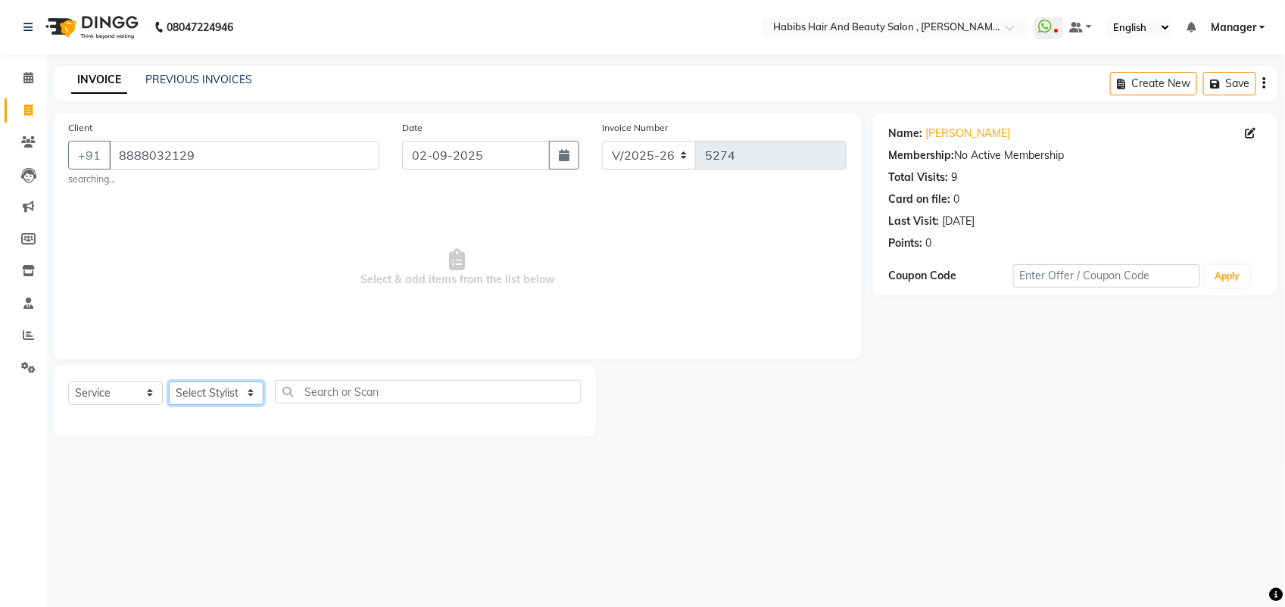
click at [222, 385] on select "Select Stylist [PERSON_NAME] Manager [PERSON_NAME] Saif [PERSON_NAME] [PERSON_N…" at bounding box center [216, 393] width 95 height 23
select select "18894"
click at [169, 382] on select "Select Stylist [PERSON_NAME] Manager [PERSON_NAME] Saif [PERSON_NAME] [PERSON_N…" at bounding box center [216, 393] width 95 height 23
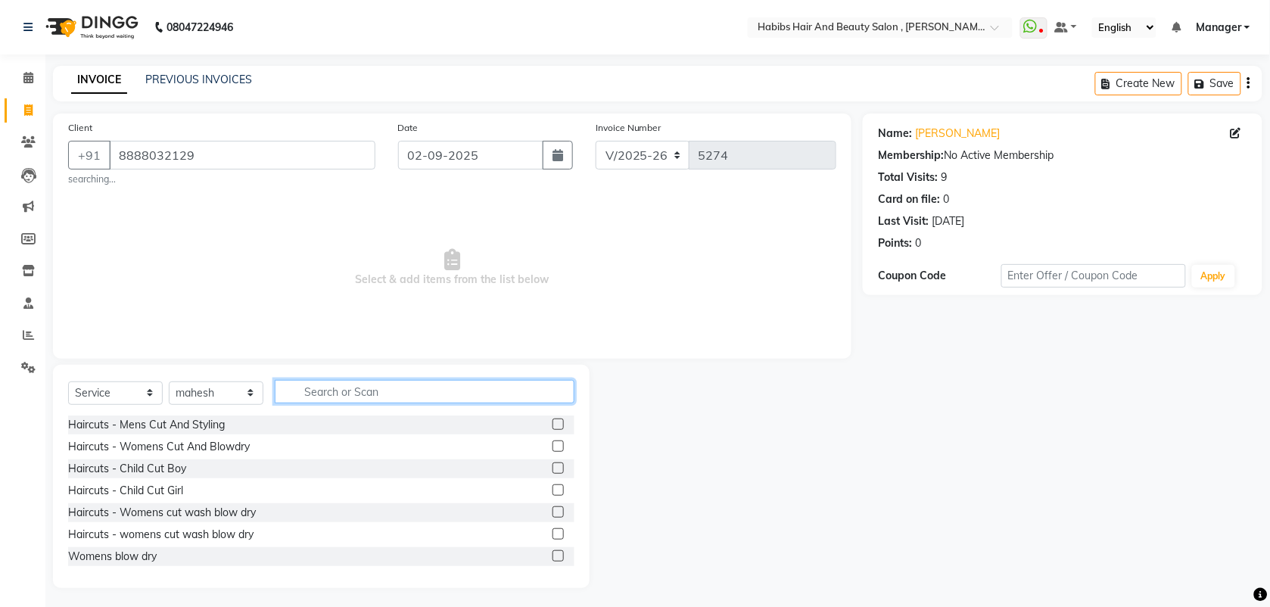
click at [357, 388] on input "text" at bounding box center [425, 391] width 300 height 23
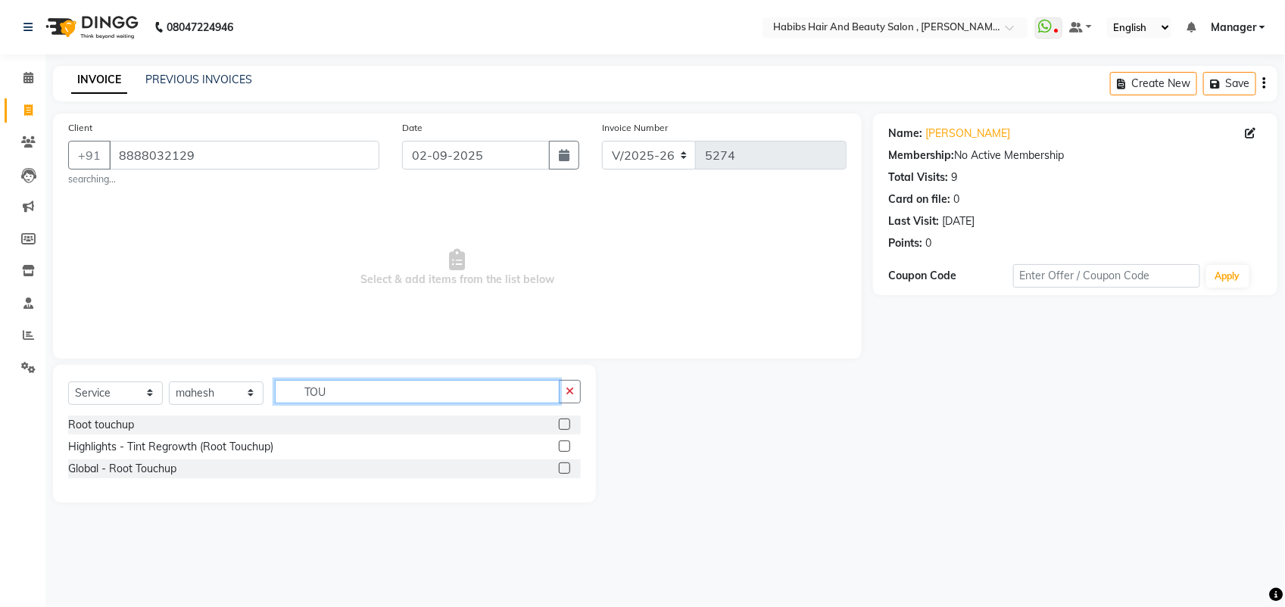
type input "TOU"
click at [562, 468] on label at bounding box center [564, 468] width 11 height 11
click at [562, 468] on input "checkbox" at bounding box center [564, 469] width 10 height 10
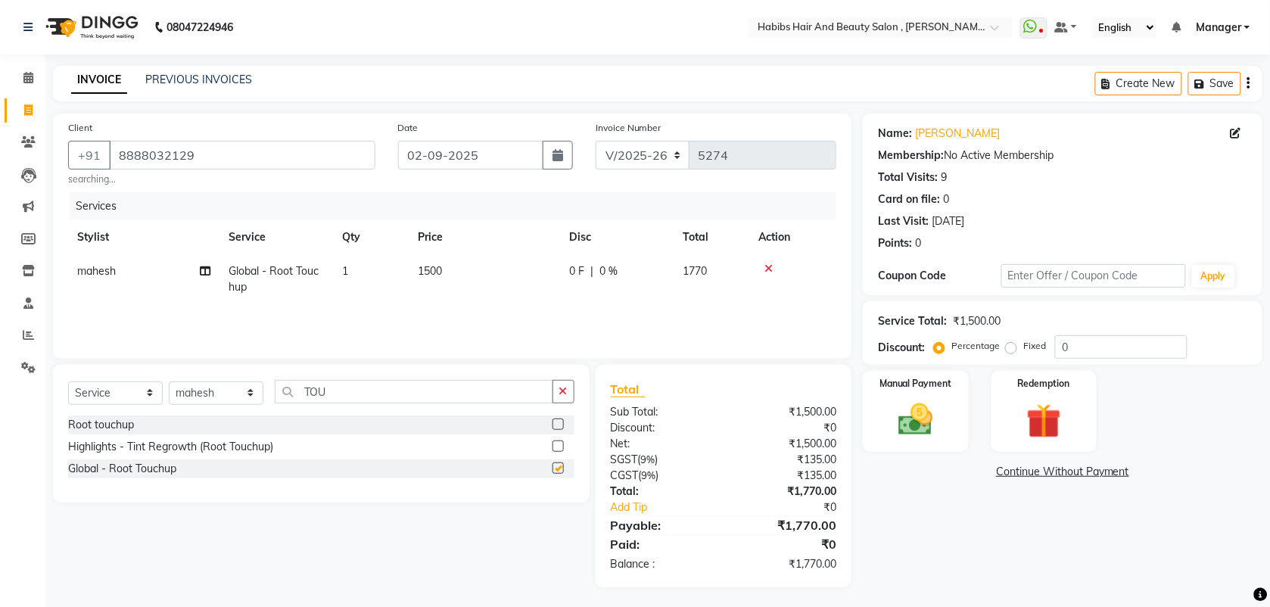
checkbox input "false"
click at [433, 273] on span "1500" at bounding box center [430, 271] width 24 height 14
select select "18894"
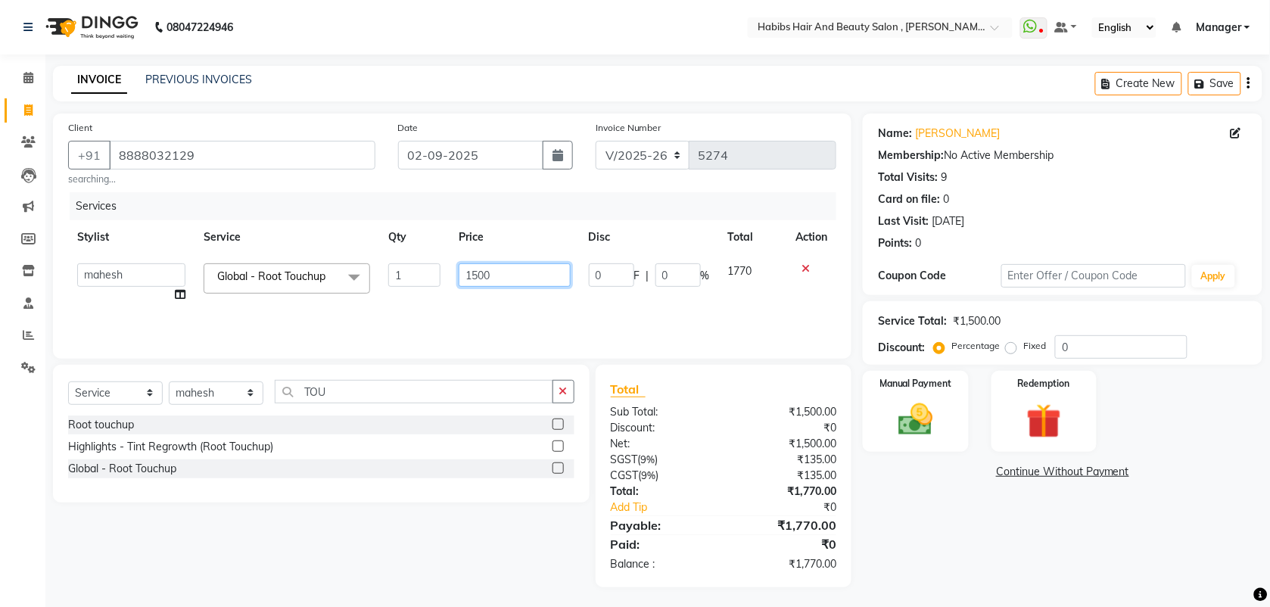
click at [475, 276] on input "1500" at bounding box center [515, 274] width 112 height 23
type input "1800"
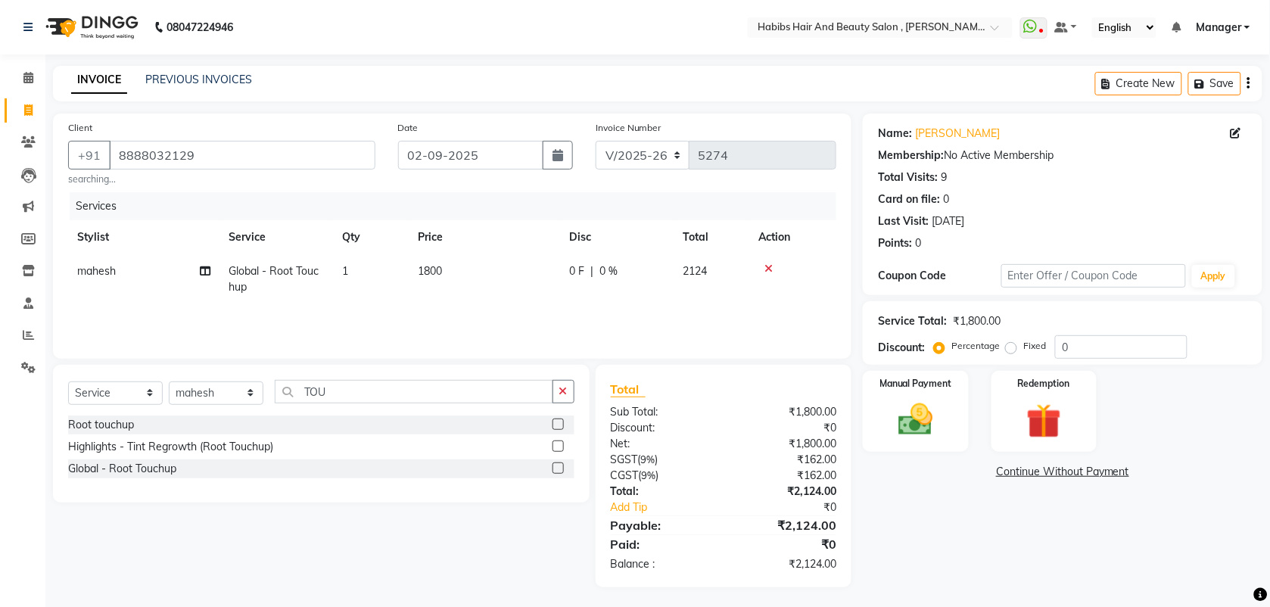
click at [491, 314] on div "Services Stylist Service Qty Price Disc Total Action mahesh Global - Root Touch…" at bounding box center [452, 267] width 768 height 151
click at [909, 441] on div "Manual Payment" at bounding box center [917, 411] width 110 height 84
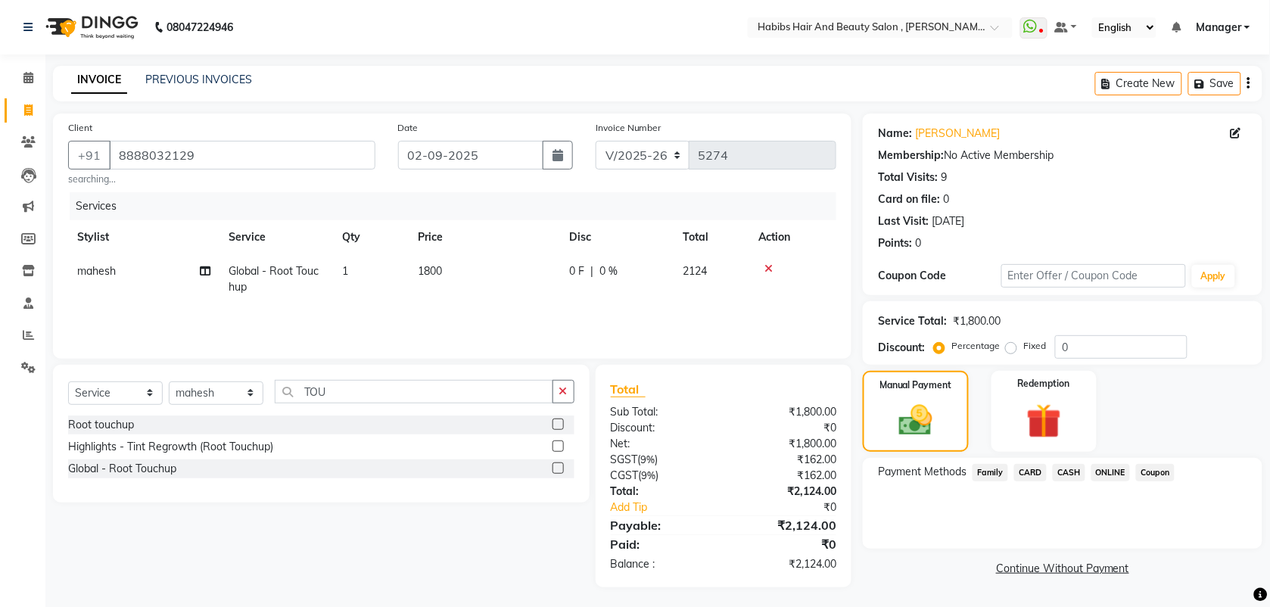
click at [1119, 472] on span "ONLINE" at bounding box center [1111, 472] width 39 height 17
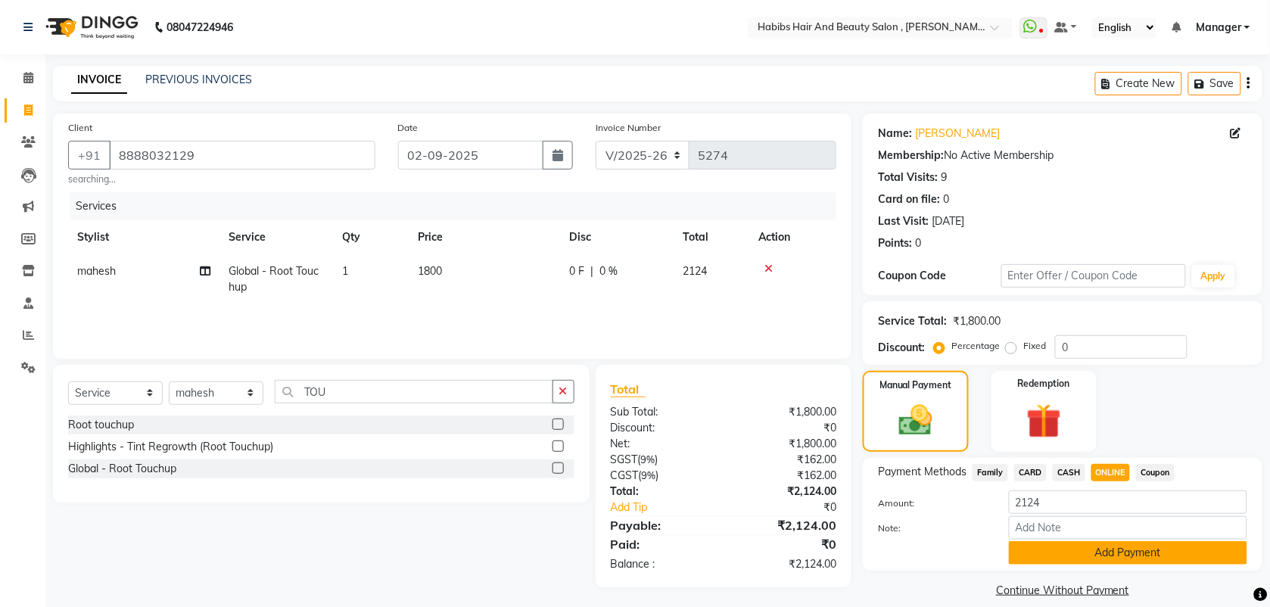
click at [1051, 550] on button "Add Payment" at bounding box center [1128, 552] width 238 height 23
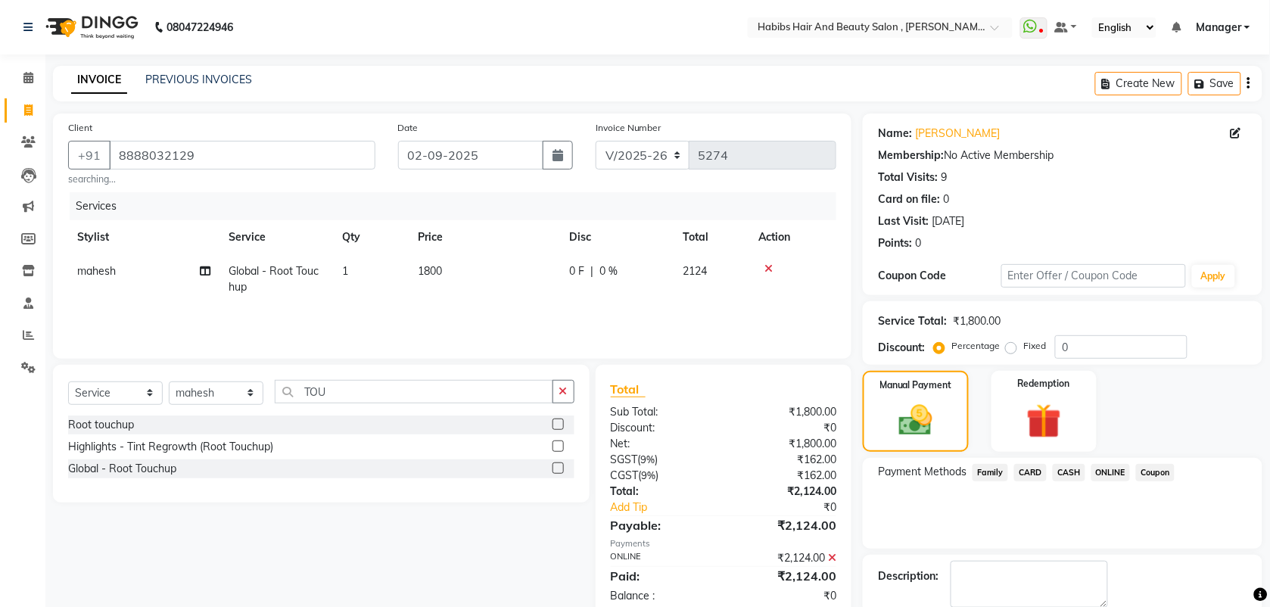
scroll to position [81, 0]
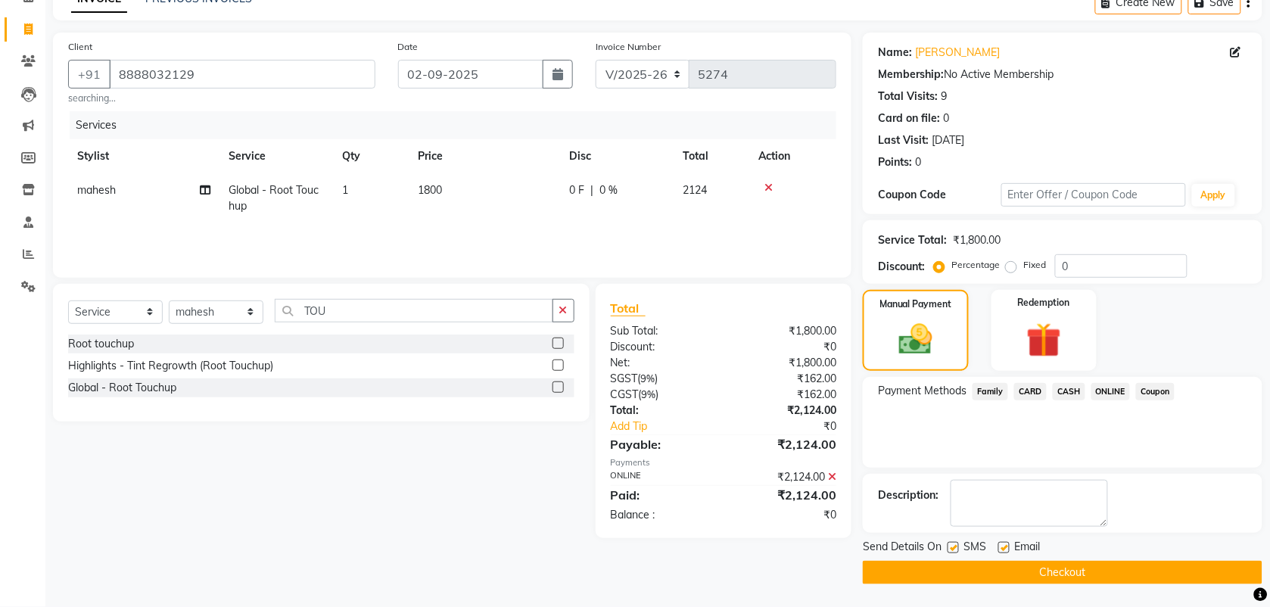
click at [1011, 578] on button "Checkout" at bounding box center [1063, 572] width 400 height 23
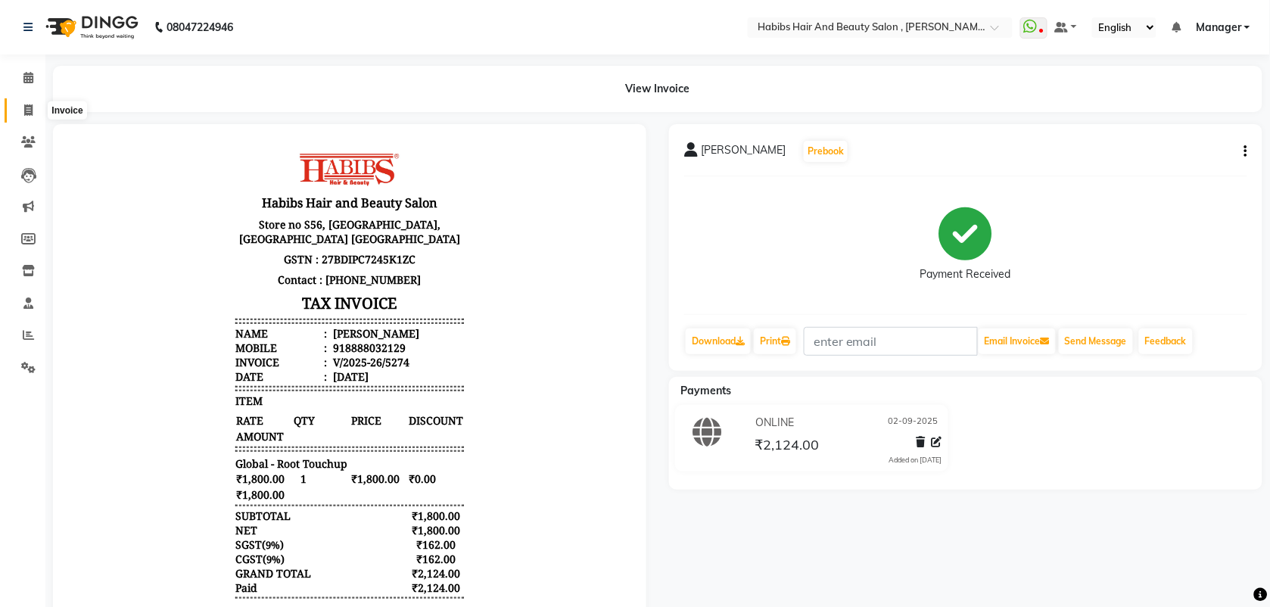
click at [28, 108] on icon at bounding box center [28, 109] width 8 height 11
select select "service"
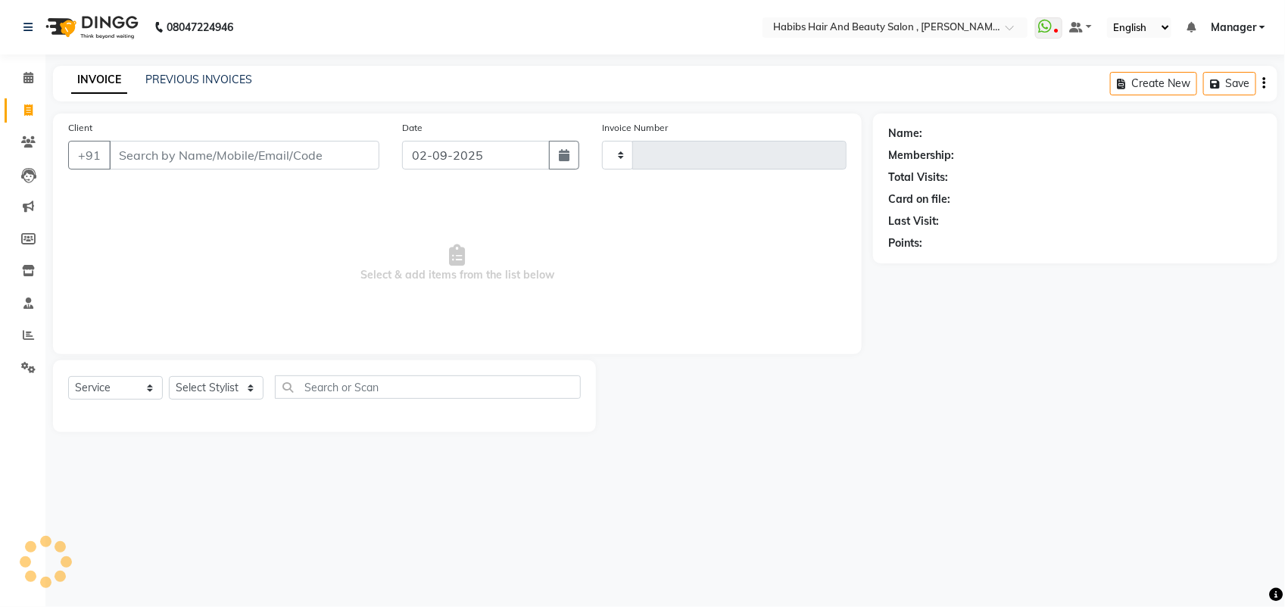
type input "5275"
select select "3814"
click at [176, 157] on input "Client" at bounding box center [244, 155] width 270 height 29
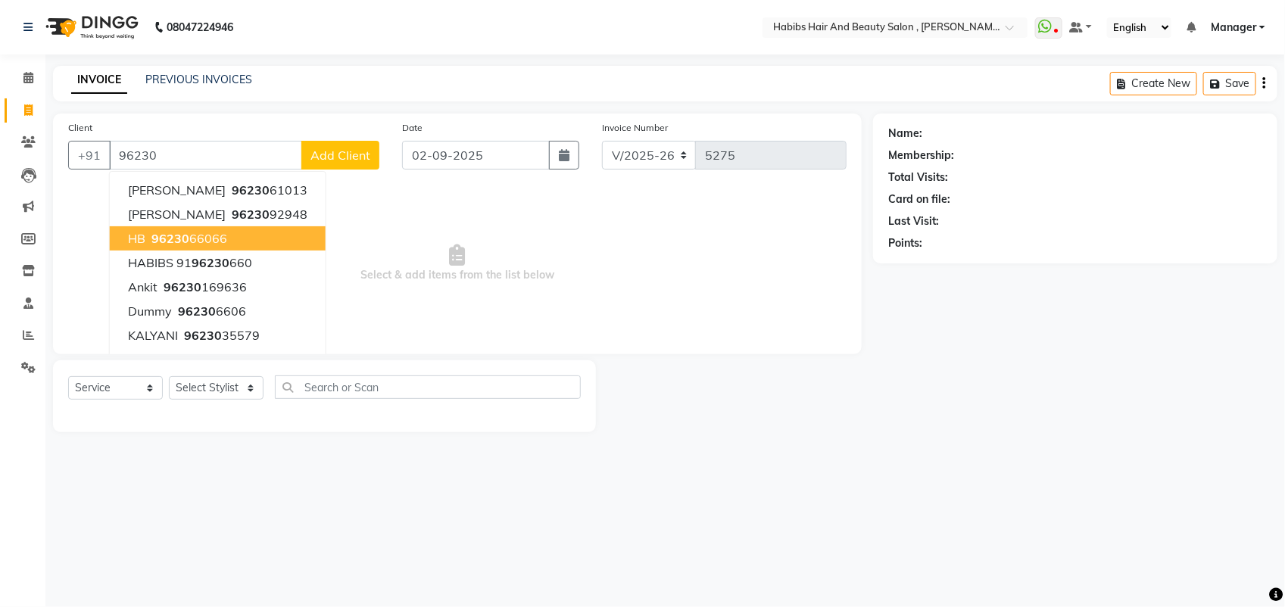
click at [210, 246] on button "HB 96230 66066" at bounding box center [218, 238] width 216 height 24
type input "9623066066"
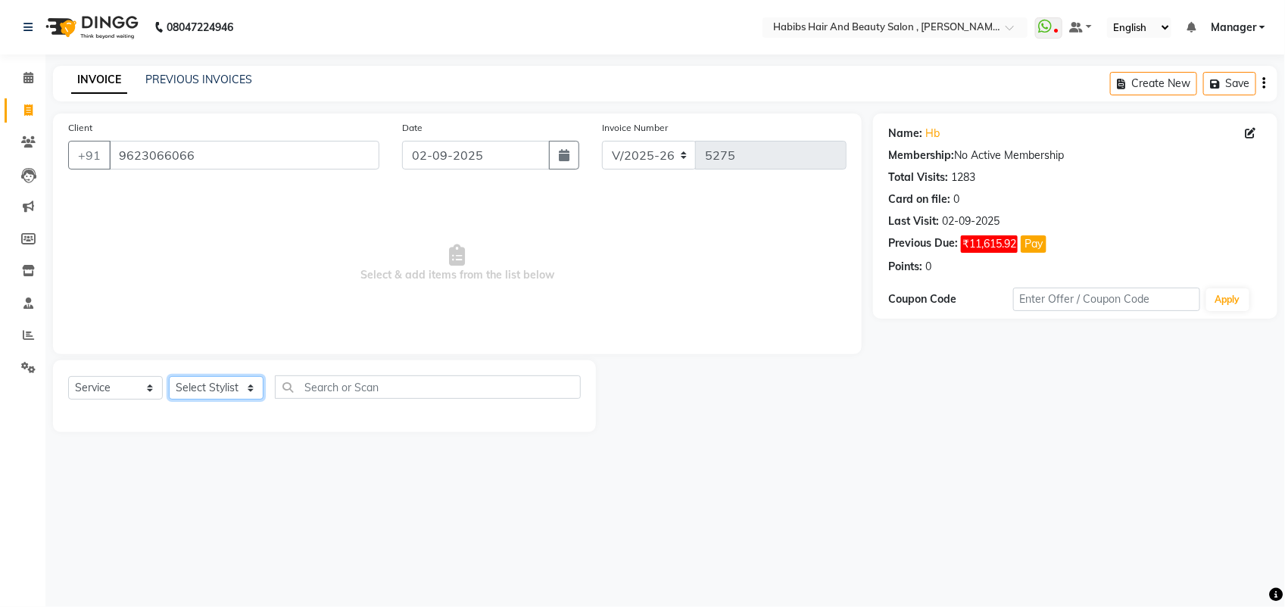
click at [218, 388] on select "Select Stylist [PERSON_NAME] Manager [PERSON_NAME] Saif [PERSON_NAME] [PERSON_N…" at bounding box center [216, 387] width 95 height 23
select select "18511"
click at [169, 376] on select "Select Stylist [PERSON_NAME] Manager [PERSON_NAME] Saif [PERSON_NAME] [PERSON_N…" at bounding box center [216, 387] width 95 height 23
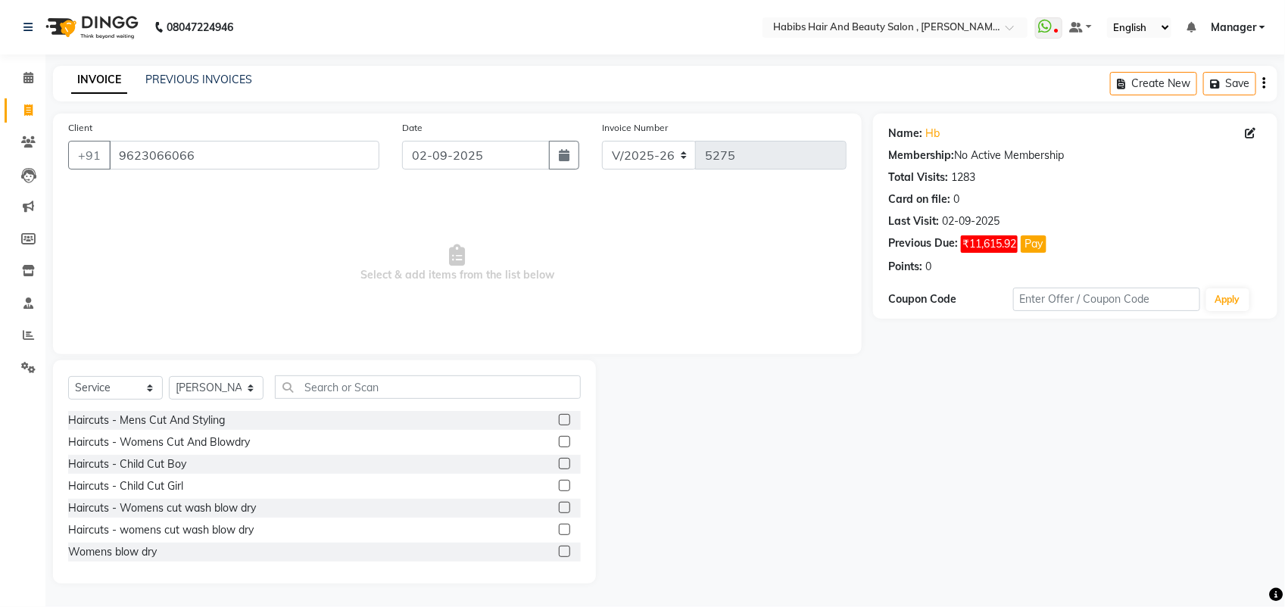
click at [559, 437] on label at bounding box center [564, 441] width 11 height 11
click at [559, 438] on input "checkbox" at bounding box center [564, 443] width 10 height 10
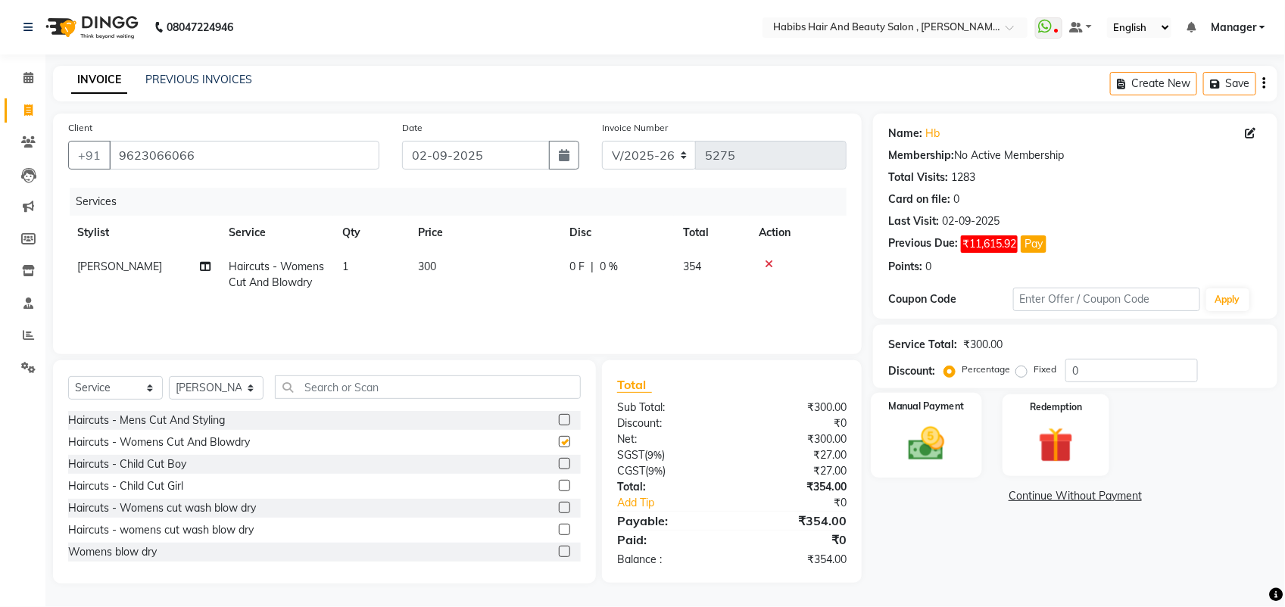
checkbox input "false"
click at [932, 434] on img at bounding box center [926, 443] width 60 height 42
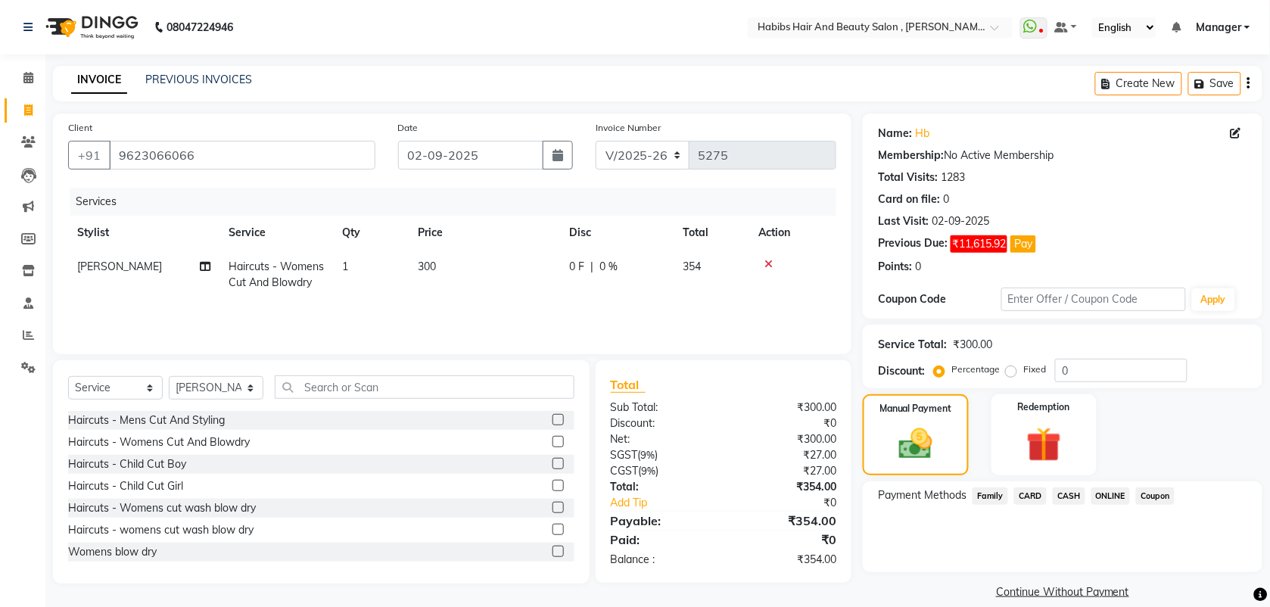
click at [1114, 494] on span "ONLINE" at bounding box center [1111, 496] width 39 height 17
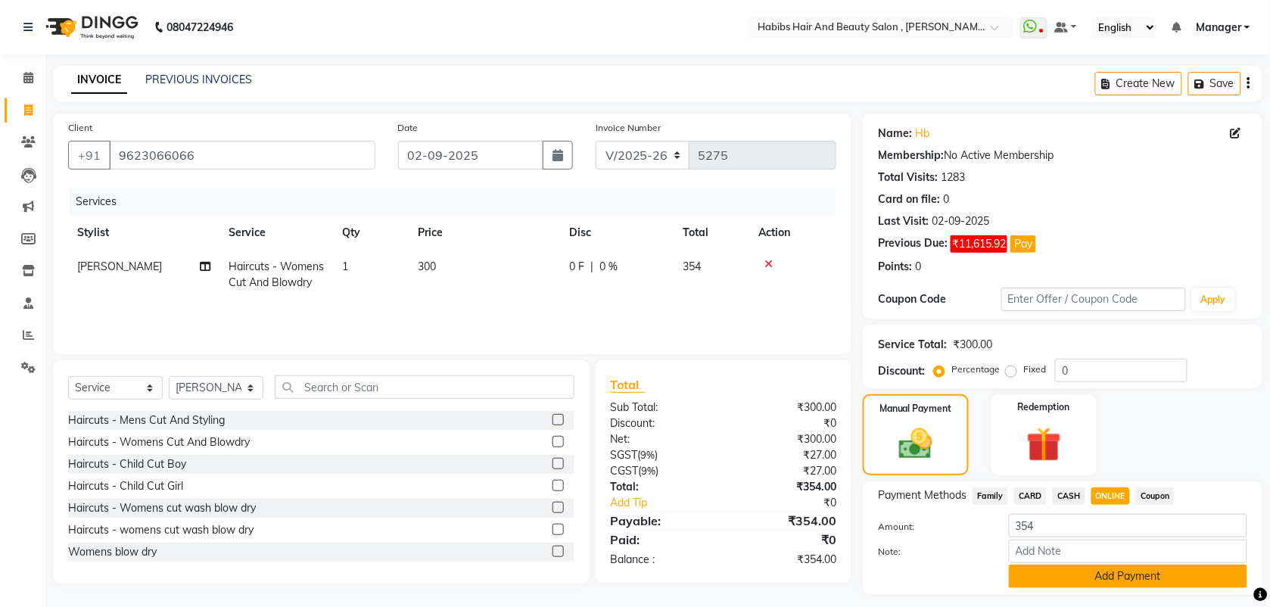
click at [1077, 578] on button "Add Payment" at bounding box center [1128, 576] width 238 height 23
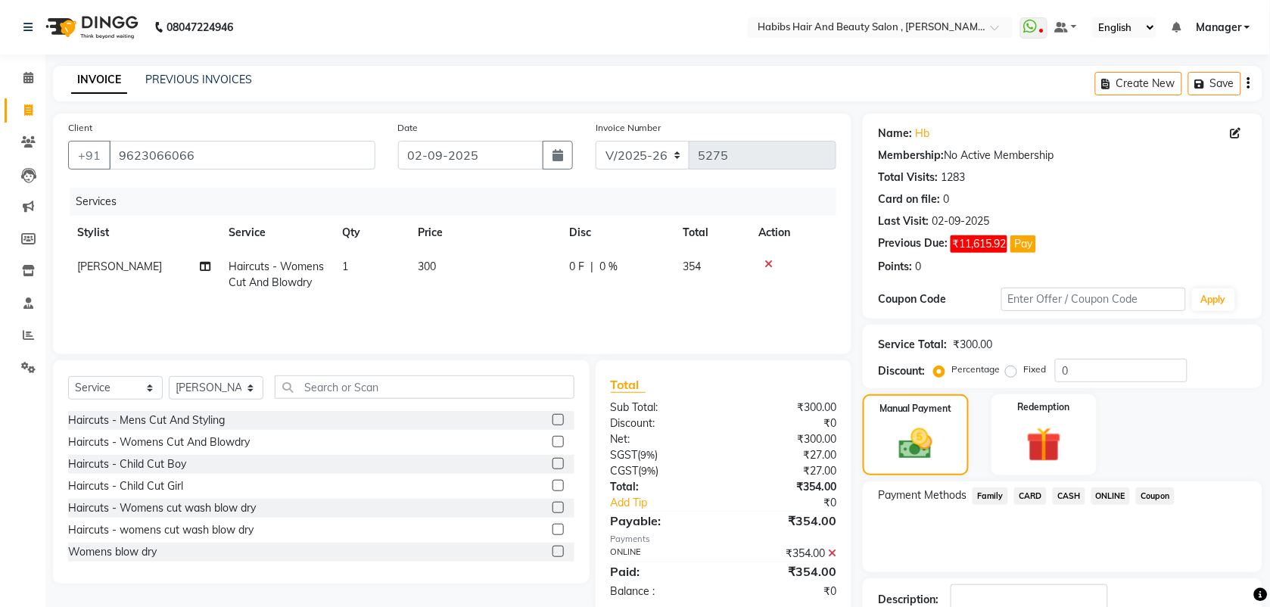
scroll to position [104, 0]
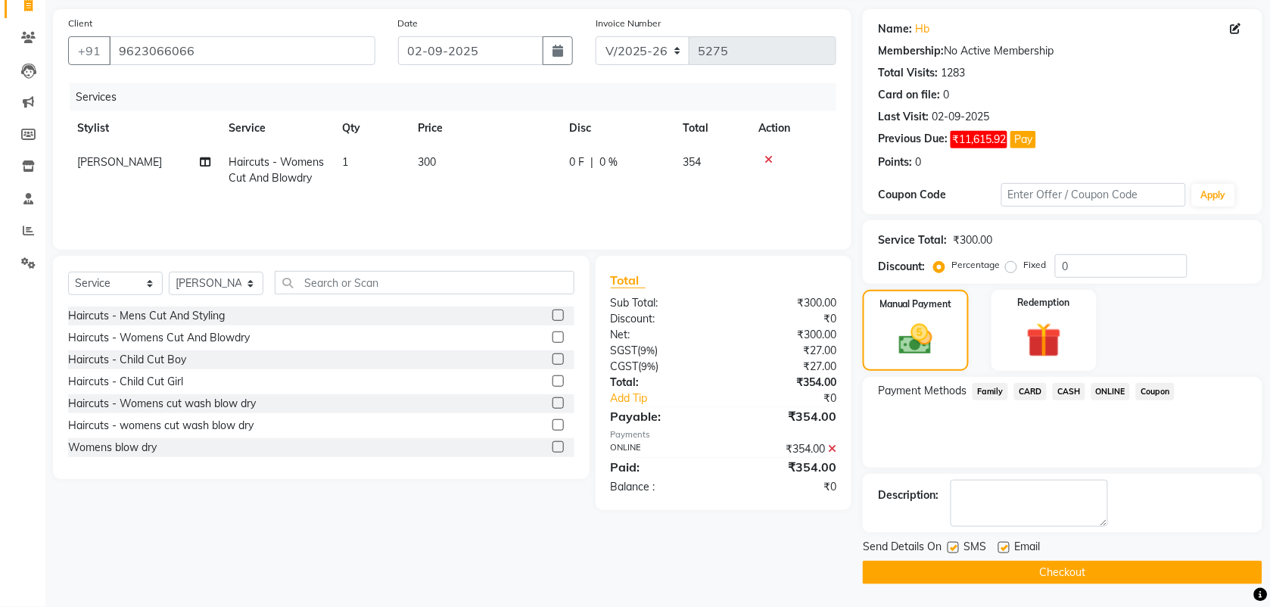
click at [1061, 572] on button "Checkout" at bounding box center [1063, 572] width 400 height 23
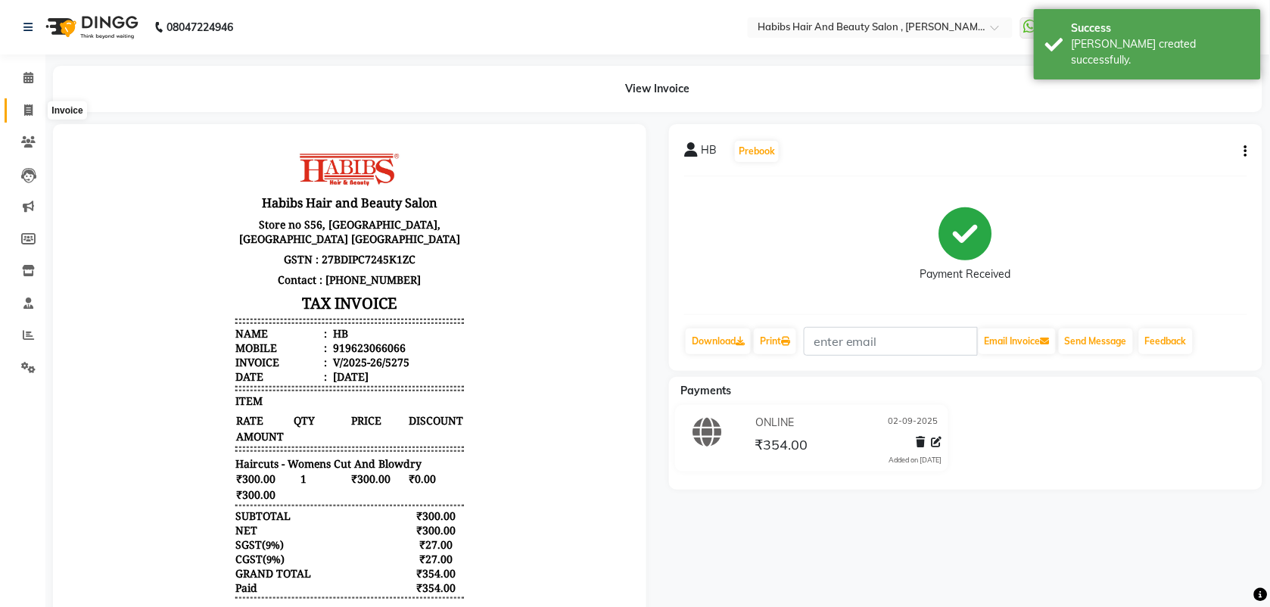
click at [20, 114] on span at bounding box center [28, 110] width 26 height 17
select select "service"
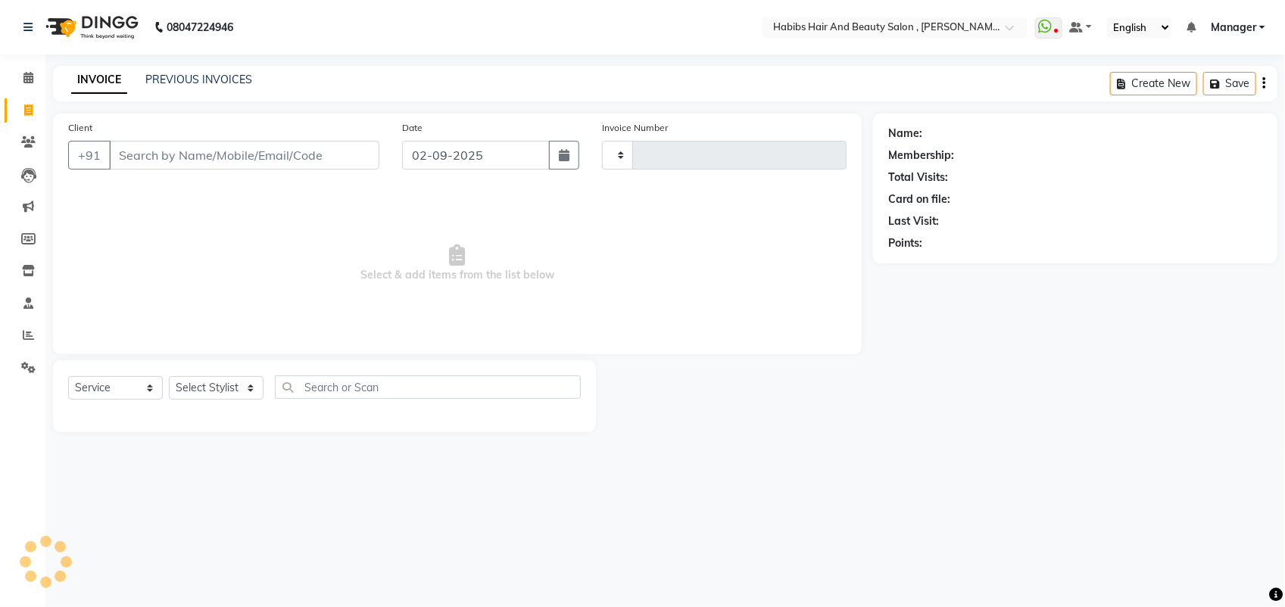
type input "5276"
select select "3814"
click at [164, 154] on input "Client" at bounding box center [244, 155] width 270 height 29
type input "7517677834"
click at [357, 161] on span "Add Client" at bounding box center [340, 155] width 60 height 15
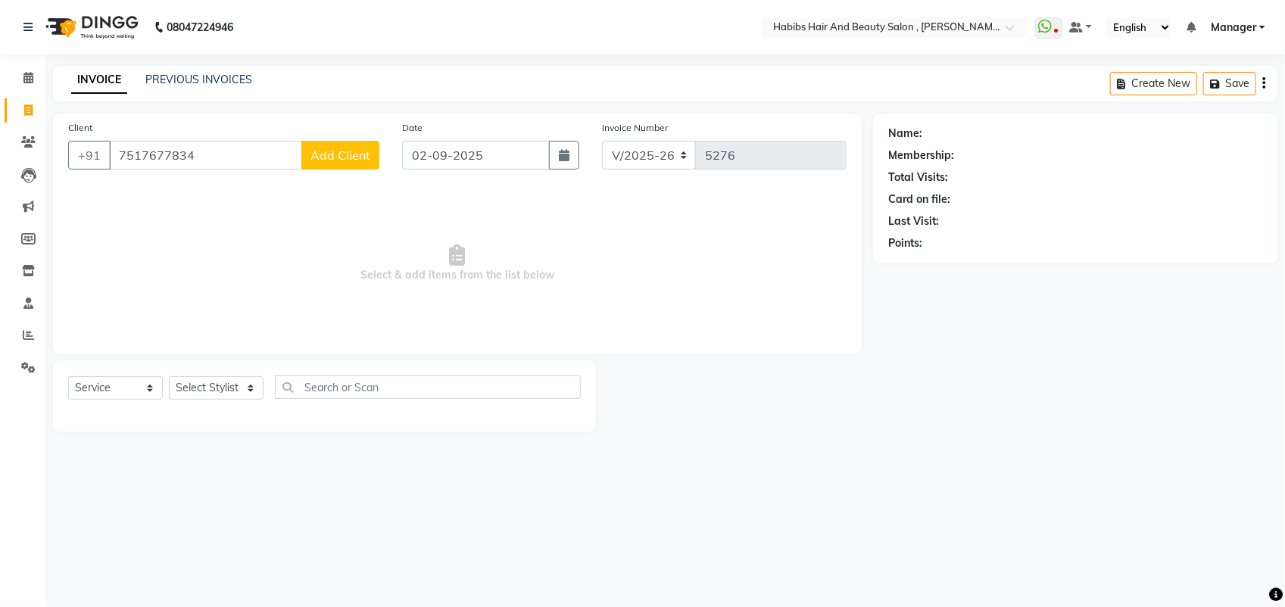
select select "22"
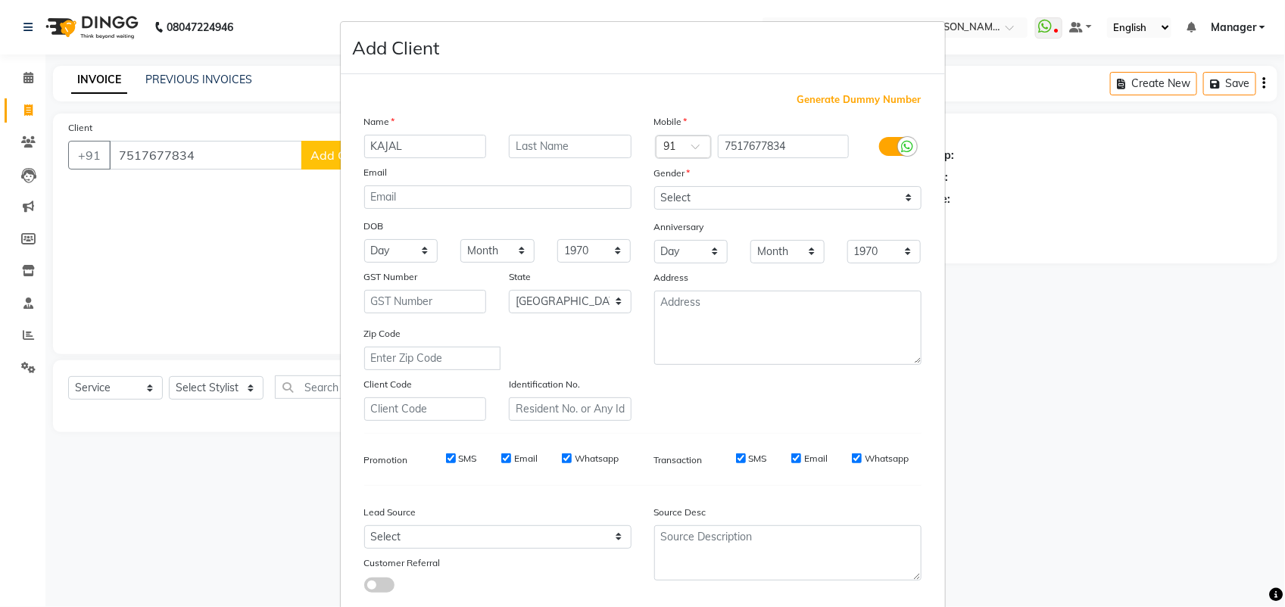
type input "KAJAL"
click at [710, 195] on select "Select [DEMOGRAPHIC_DATA] [DEMOGRAPHIC_DATA] Other Prefer Not To Say" at bounding box center [787, 197] width 267 height 23
select select "[DEMOGRAPHIC_DATA]"
click at [654, 186] on select "Select [DEMOGRAPHIC_DATA] [DEMOGRAPHIC_DATA] Other Prefer Not To Say" at bounding box center [787, 197] width 267 height 23
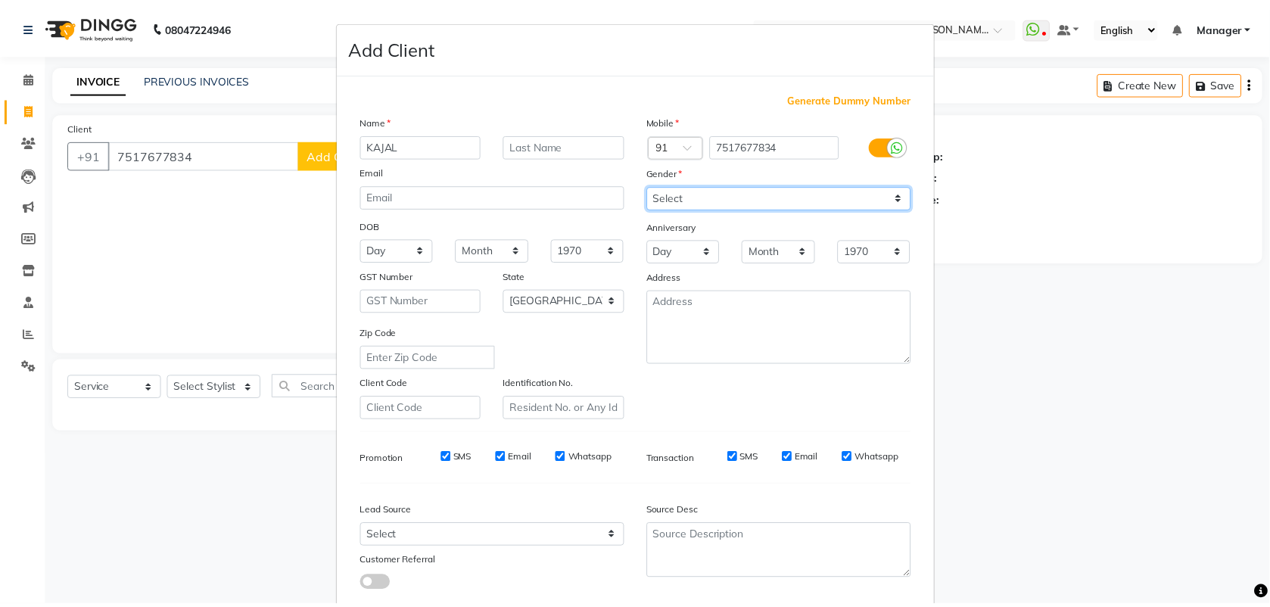
scroll to position [86, 0]
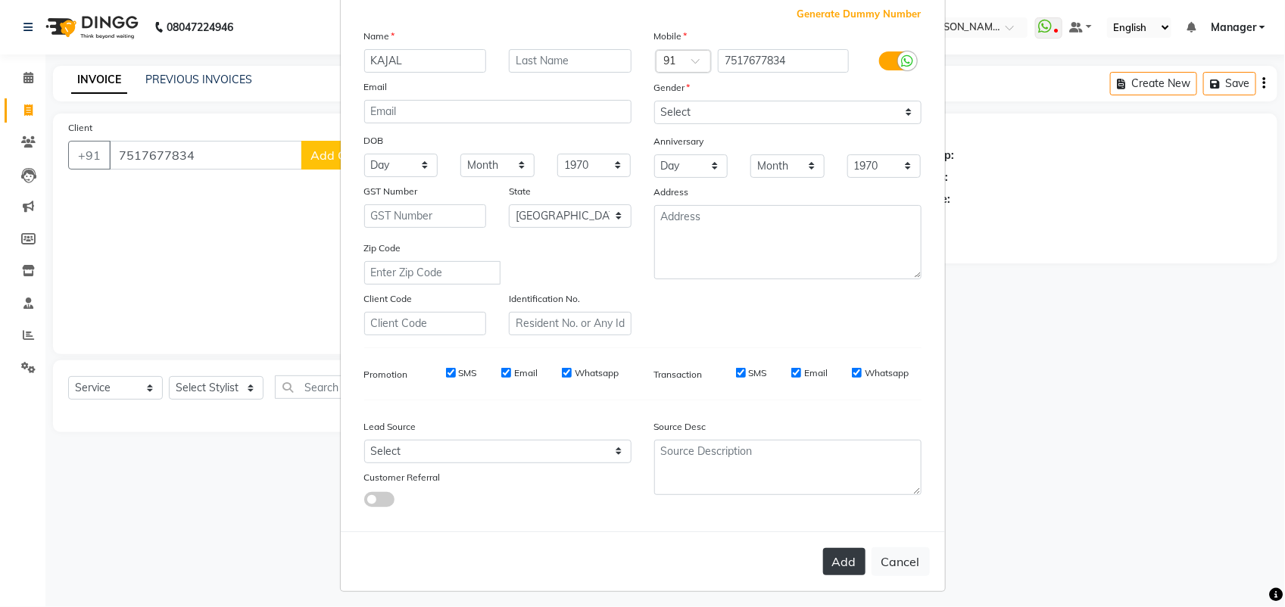
click at [838, 558] on button "Add" at bounding box center [844, 561] width 42 height 27
select select
select select "null"
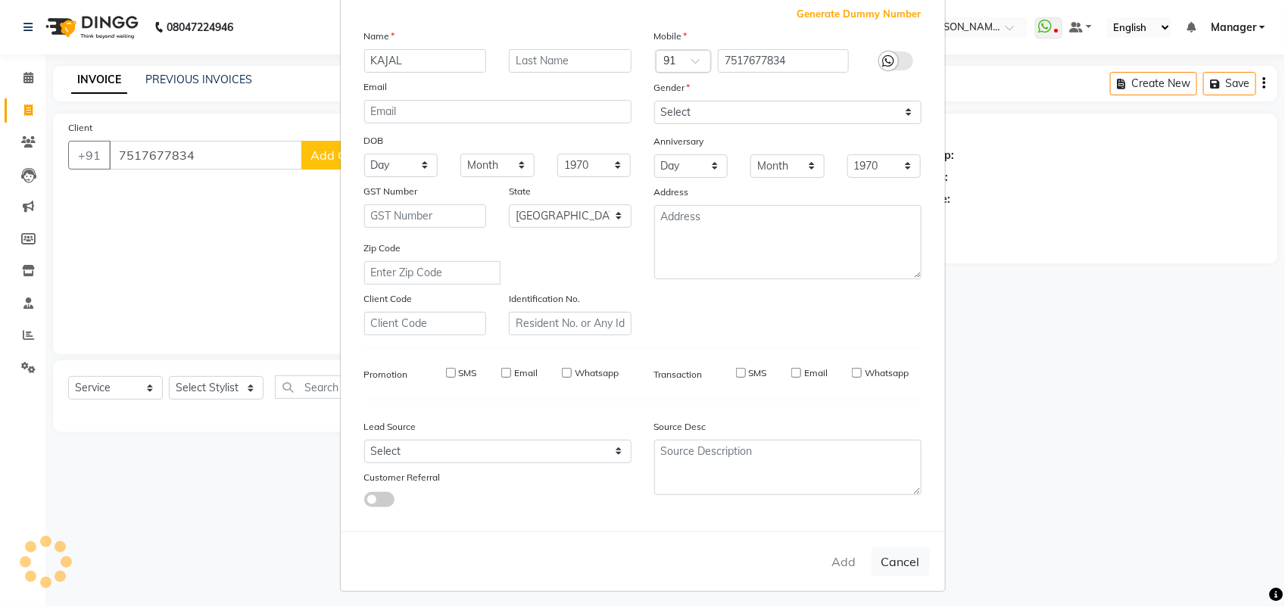
select select
checkbox input "false"
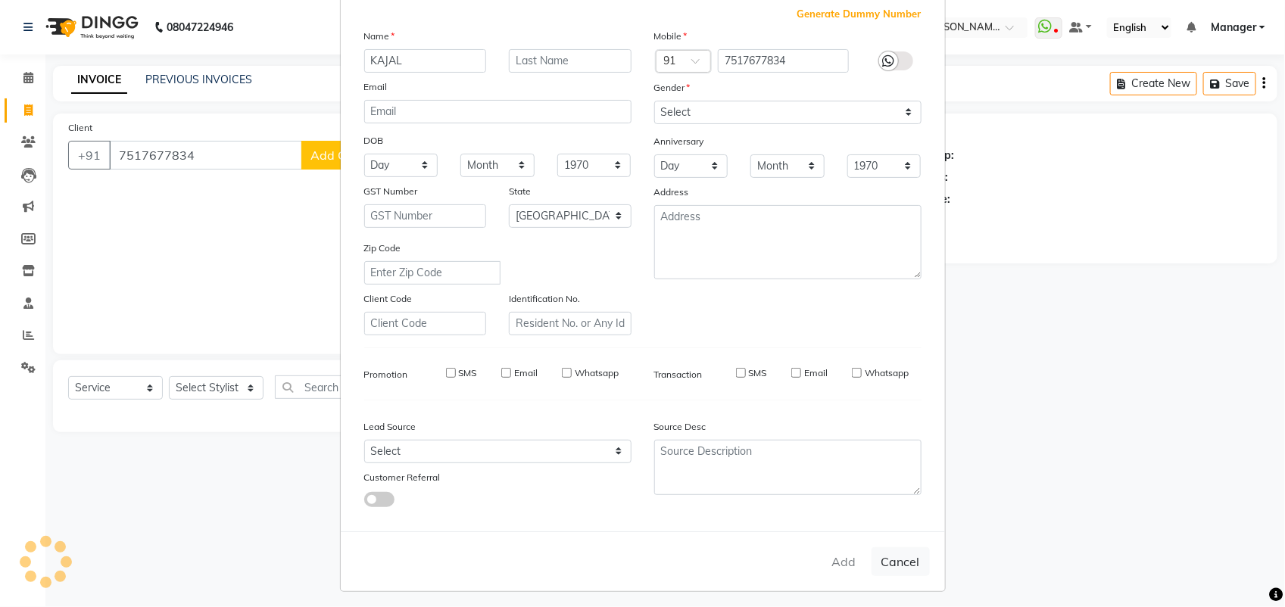
checkbox input "false"
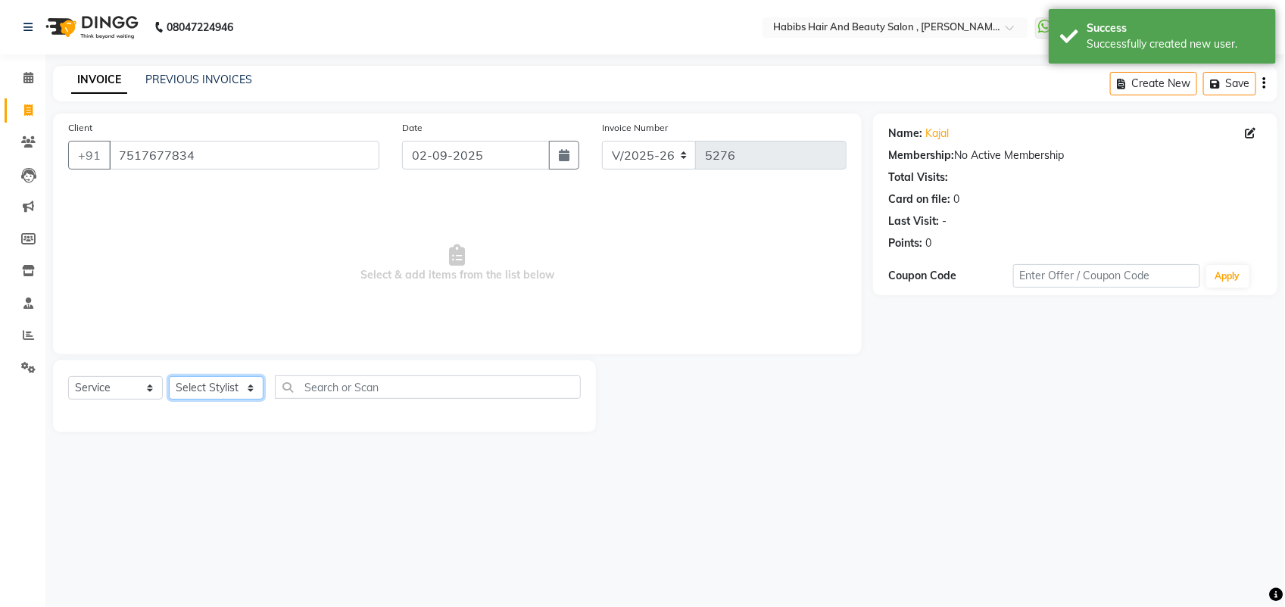
click at [240, 382] on select "Select Stylist [PERSON_NAME] Manager [PERSON_NAME] Saif [PERSON_NAME] [PERSON_N…" at bounding box center [216, 387] width 95 height 23
select select "18511"
click at [169, 376] on select "Select Stylist [PERSON_NAME] Manager [PERSON_NAME] Saif [PERSON_NAME] [PERSON_N…" at bounding box center [216, 387] width 95 height 23
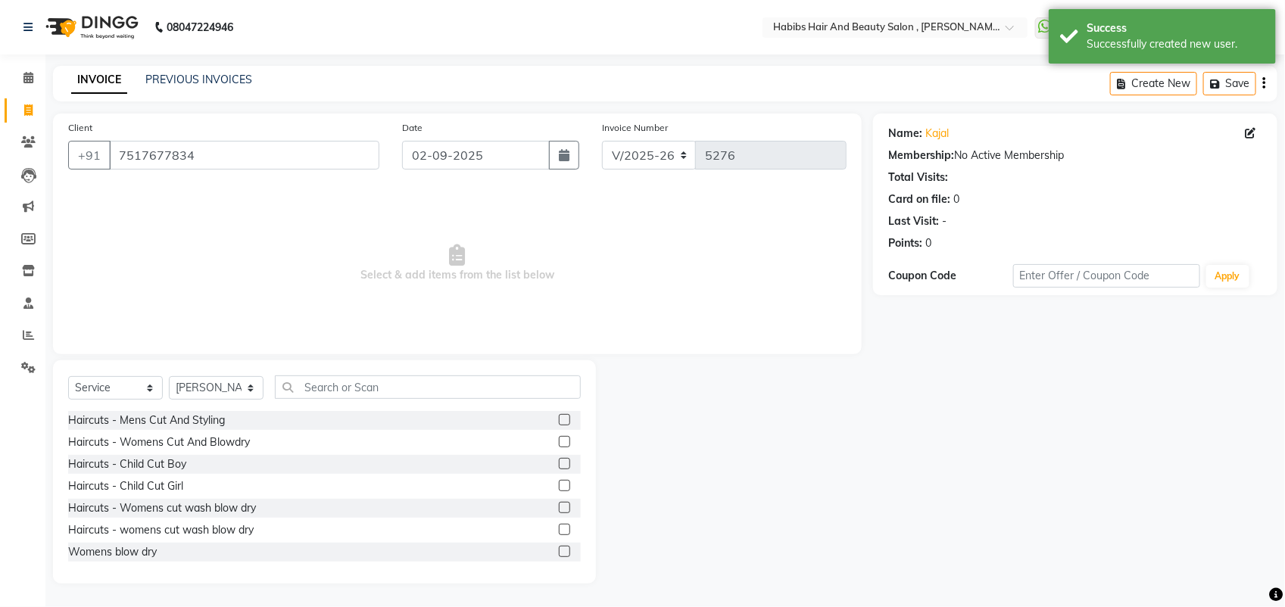
click at [559, 440] on label at bounding box center [564, 441] width 11 height 11
click at [559, 440] on input "checkbox" at bounding box center [564, 443] width 10 height 10
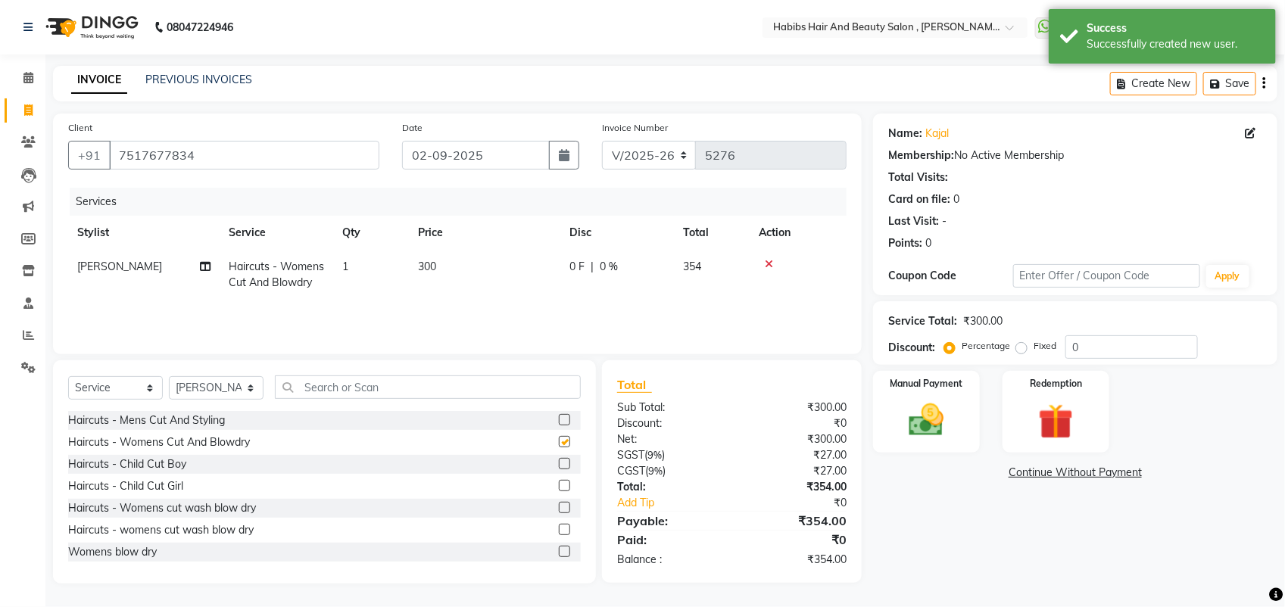
checkbox input "false"
click at [180, 381] on select "Select Stylist [PERSON_NAME] Manager [PERSON_NAME] Saif [PERSON_NAME] [PERSON_N…" at bounding box center [216, 387] width 95 height 23
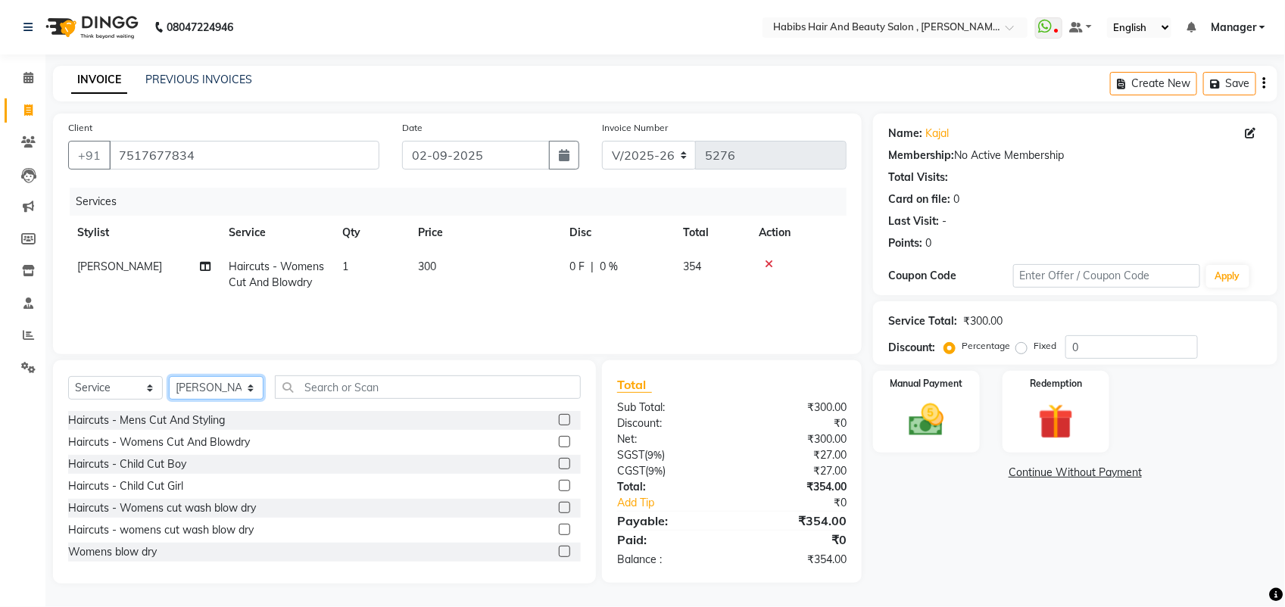
select select "40225"
click at [169, 376] on select "Select Stylist [PERSON_NAME] Manager [PERSON_NAME] Saif [PERSON_NAME] [PERSON_N…" at bounding box center [216, 387] width 95 height 23
click at [559, 443] on label at bounding box center [564, 441] width 11 height 11
click at [559, 443] on input "checkbox" at bounding box center [564, 443] width 10 height 10
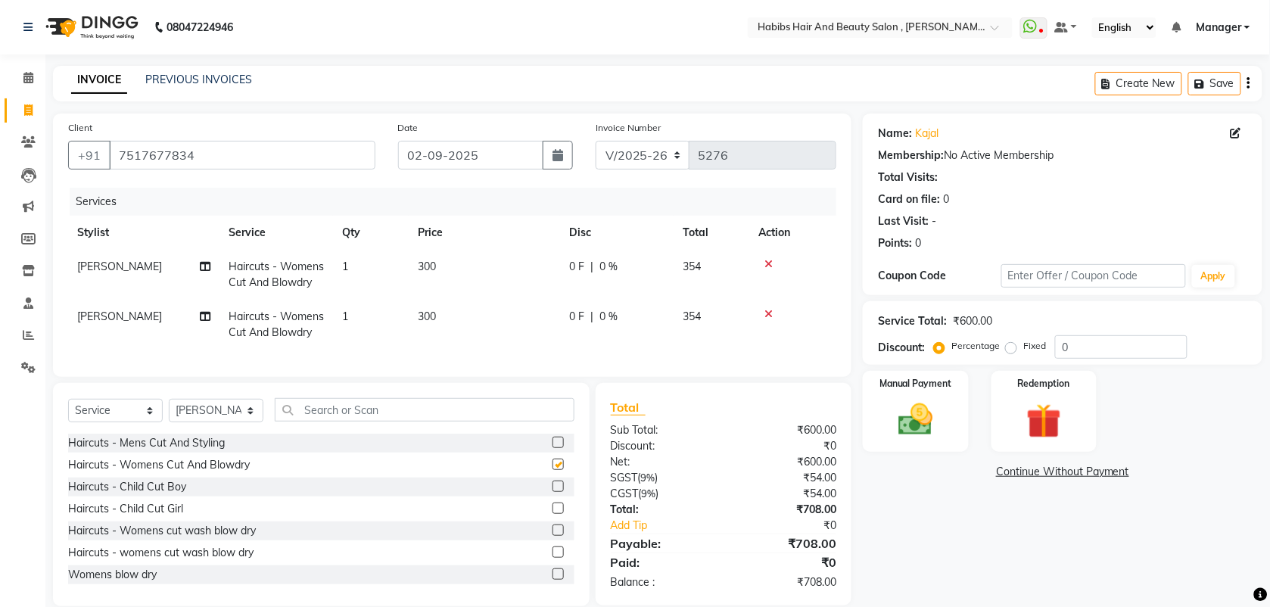
checkbox input "false"
click at [912, 414] on img at bounding box center [916, 420] width 59 height 42
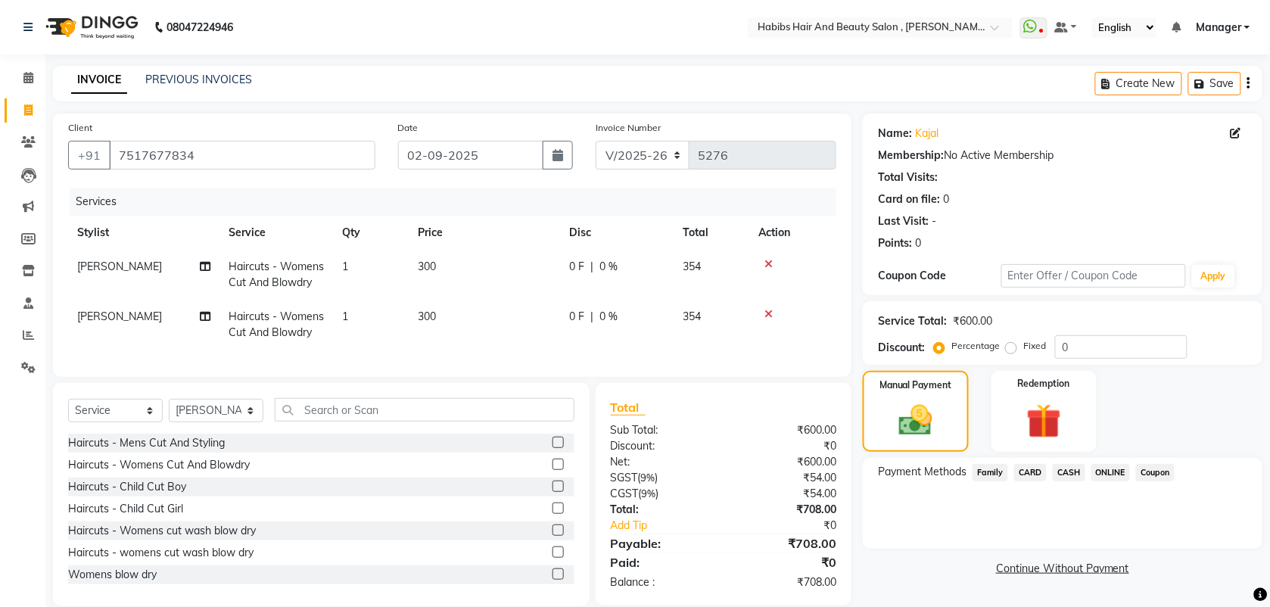
click at [1102, 475] on span "ONLINE" at bounding box center [1111, 472] width 39 height 17
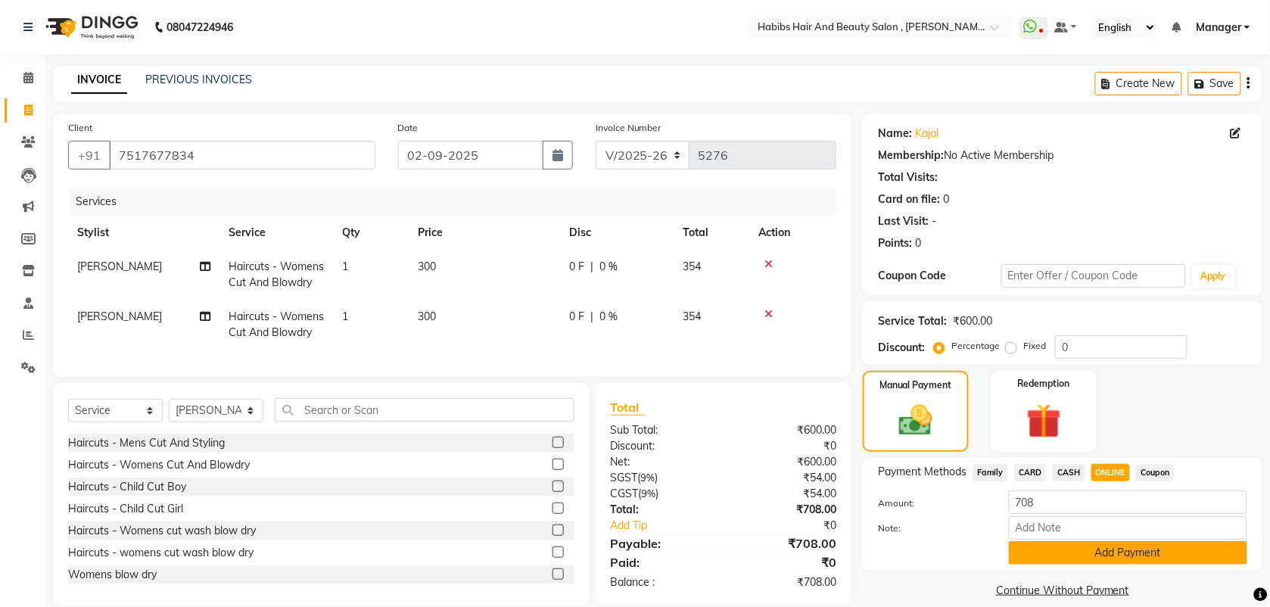
click at [1119, 555] on button "Add Payment" at bounding box center [1128, 552] width 238 height 23
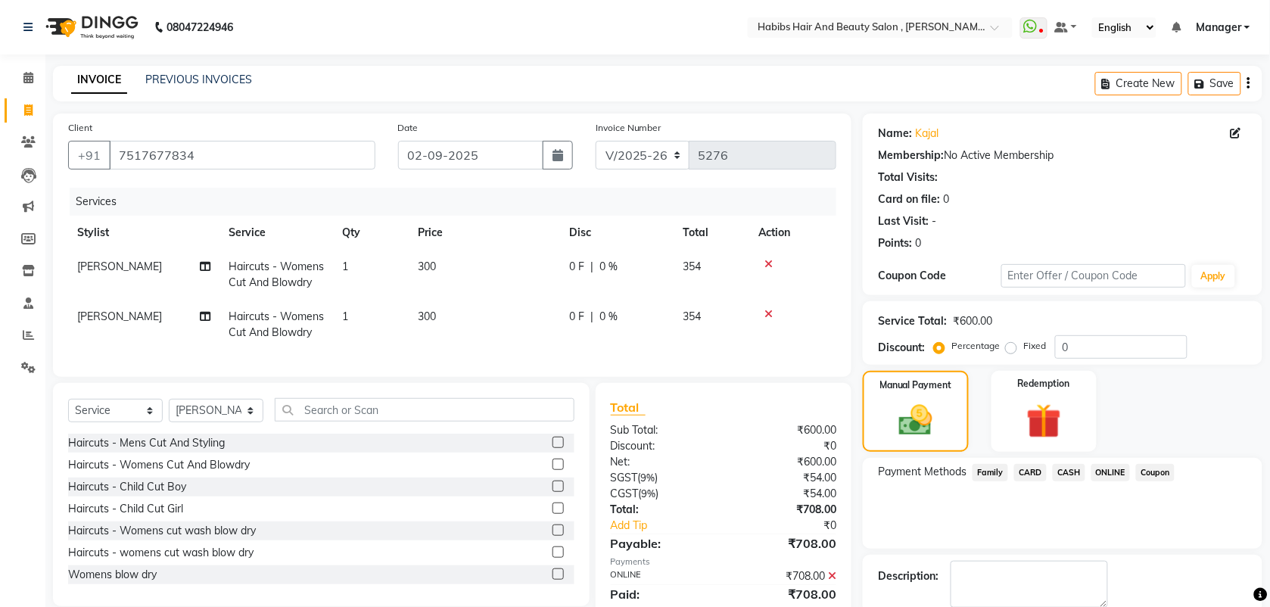
scroll to position [81, 0]
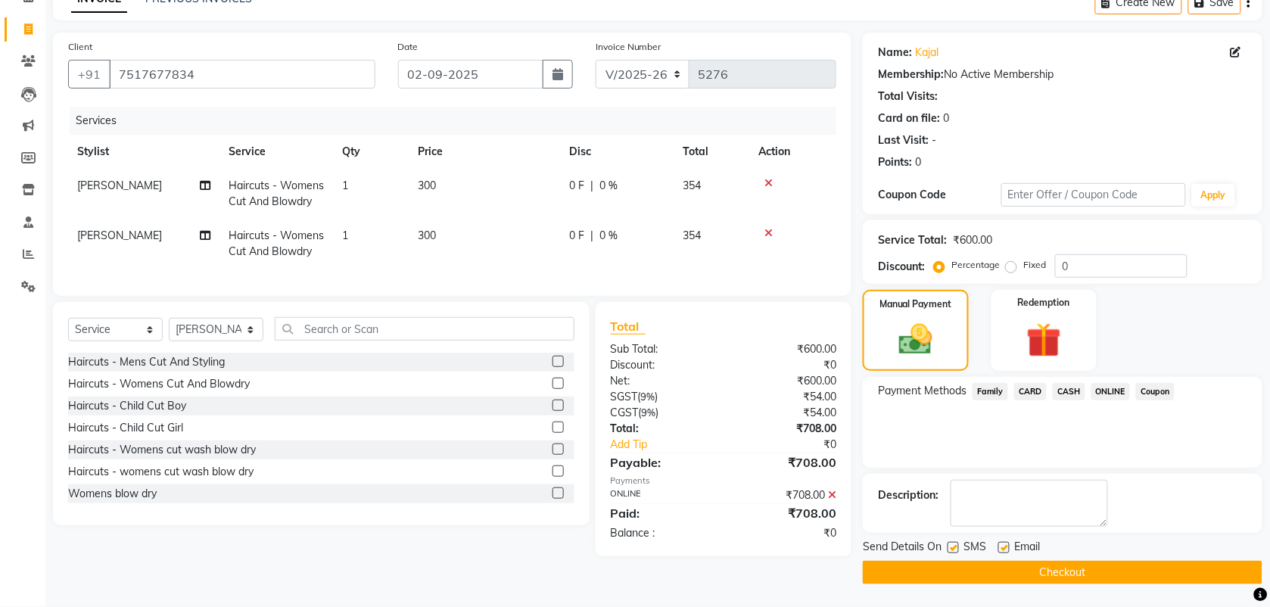
click at [1106, 574] on button "Checkout" at bounding box center [1063, 572] width 400 height 23
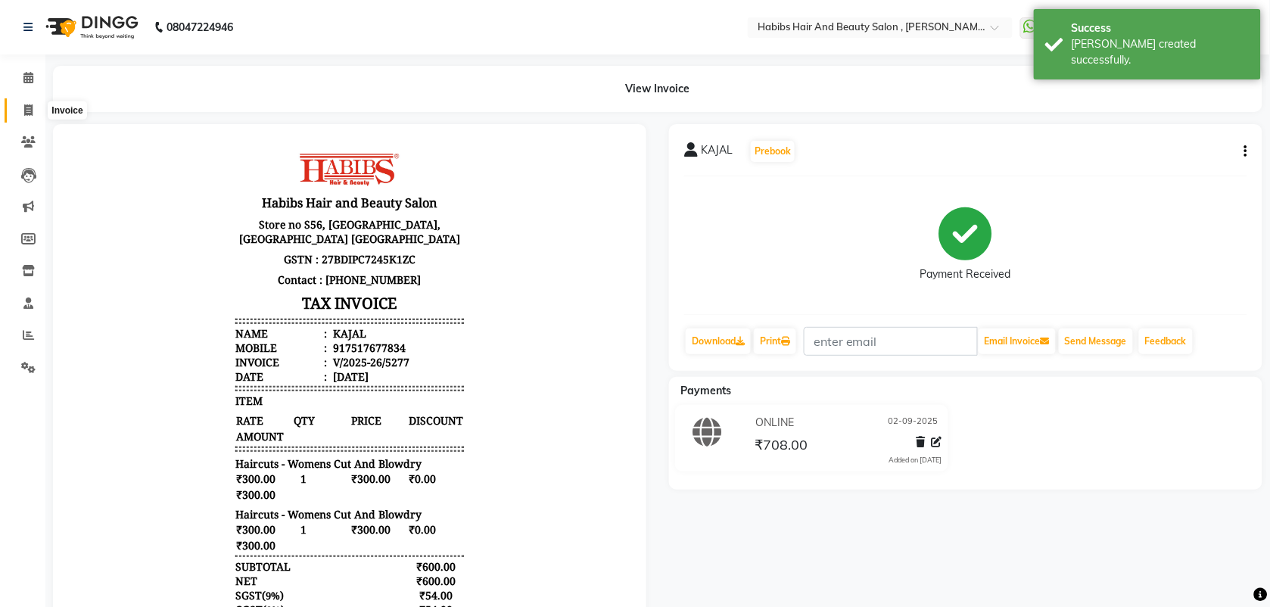
click at [24, 107] on icon at bounding box center [28, 109] width 8 height 11
select select "service"
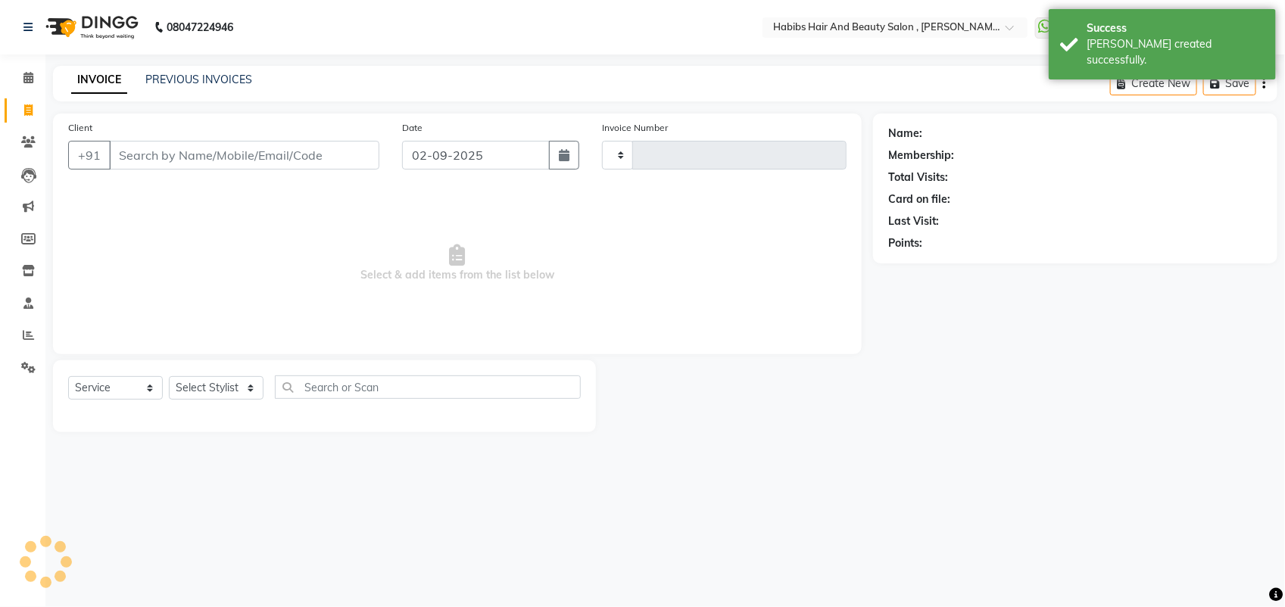
type input "5278"
select select "3814"
click at [170, 157] on input "Client" at bounding box center [244, 155] width 270 height 29
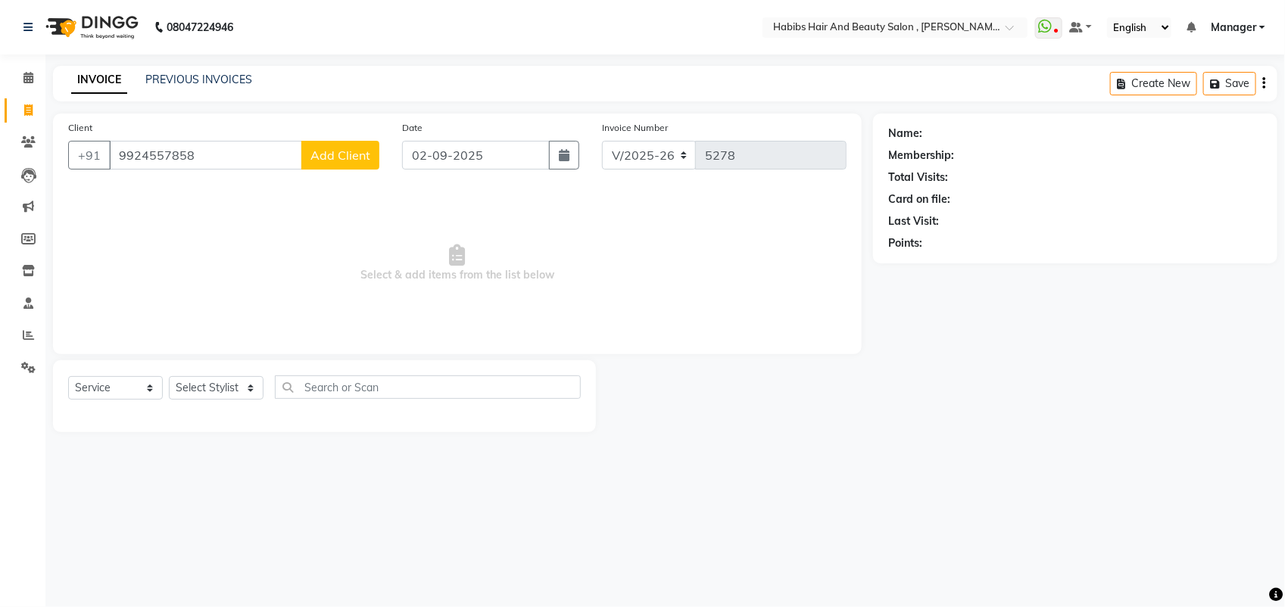
type input "9924557858"
click at [341, 157] on span "Add Client" at bounding box center [340, 155] width 60 height 15
select select "22"
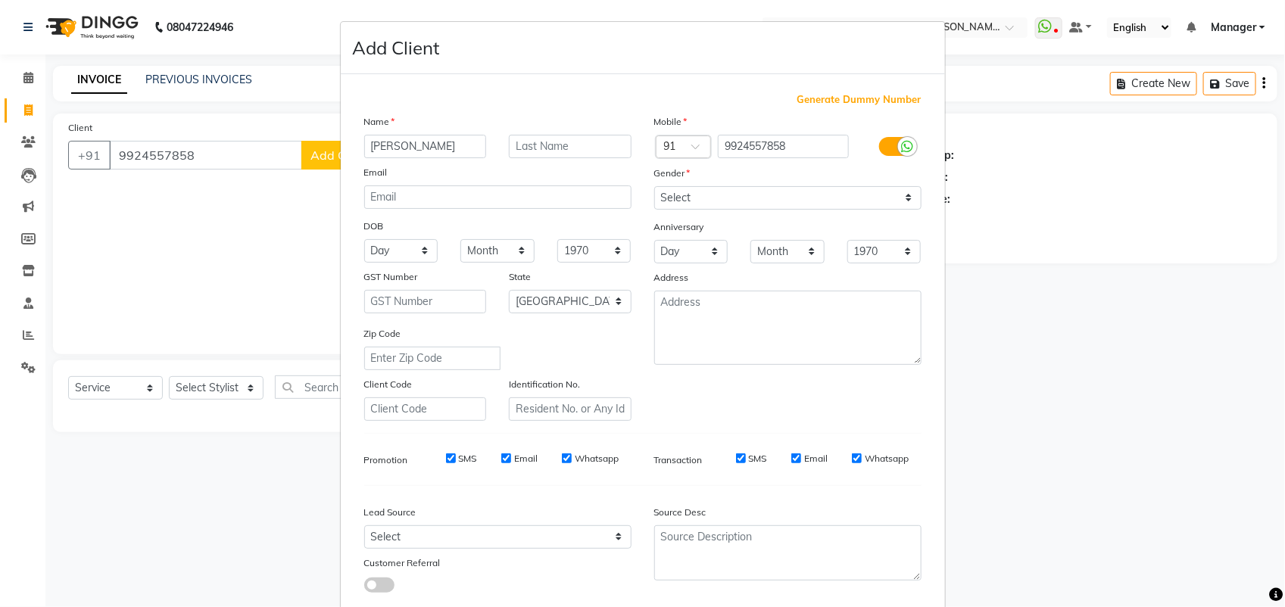
type input "[PERSON_NAME]"
click at [675, 190] on select "Select [DEMOGRAPHIC_DATA] [DEMOGRAPHIC_DATA] Other Prefer Not To Say" at bounding box center [787, 197] width 267 height 23
select select "[DEMOGRAPHIC_DATA]"
click at [654, 186] on select "Select [DEMOGRAPHIC_DATA] [DEMOGRAPHIC_DATA] Other Prefer Not To Say" at bounding box center [787, 197] width 267 height 23
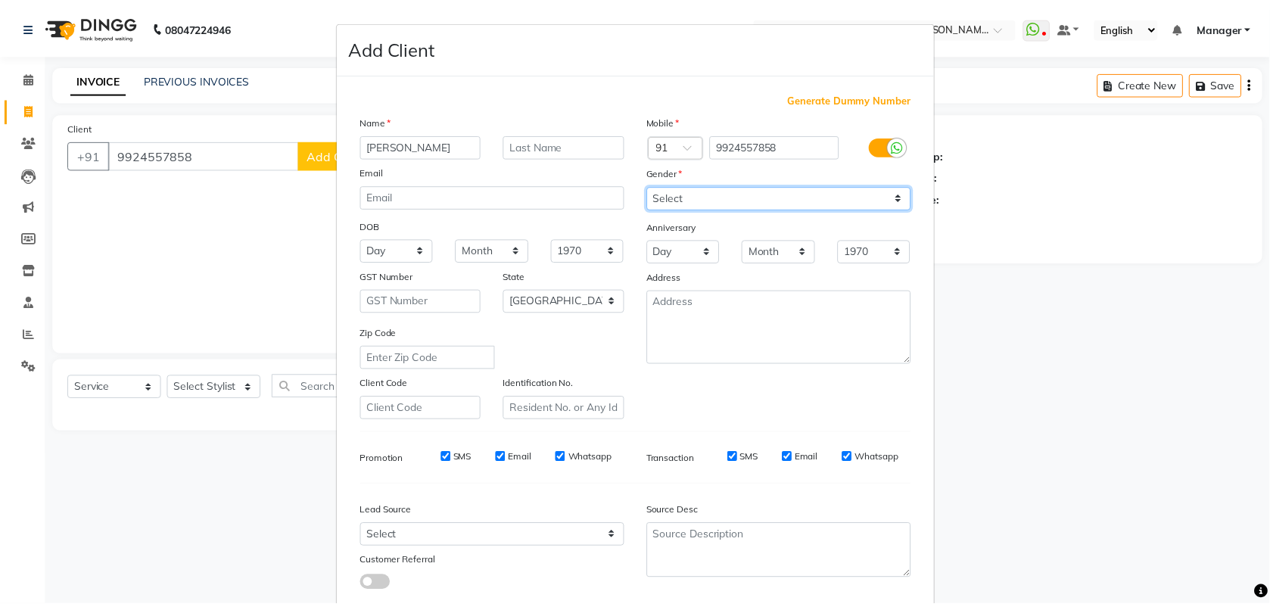
scroll to position [86, 0]
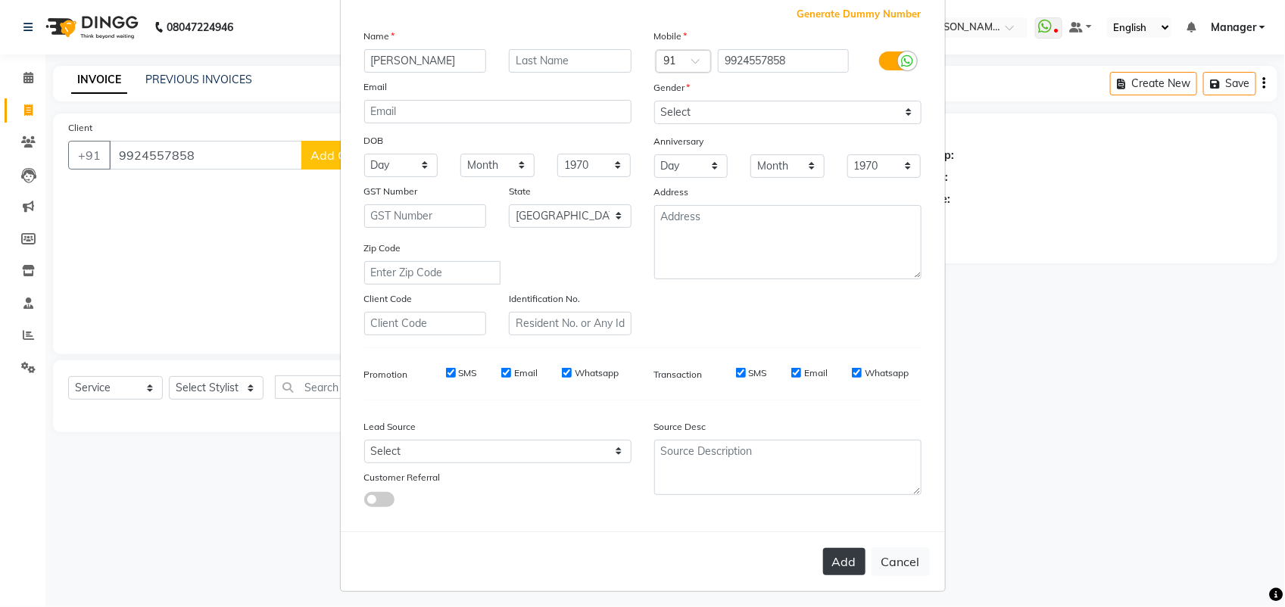
click at [833, 548] on button "Add" at bounding box center [844, 561] width 42 height 27
select select
select select "null"
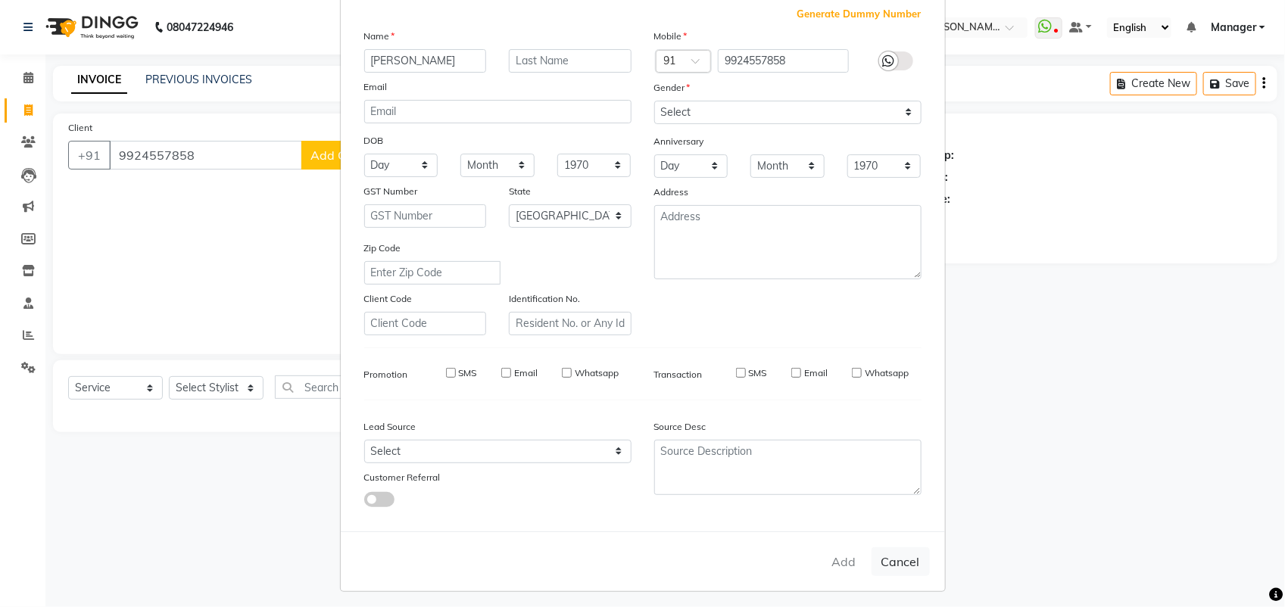
select select
checkbox input "false"
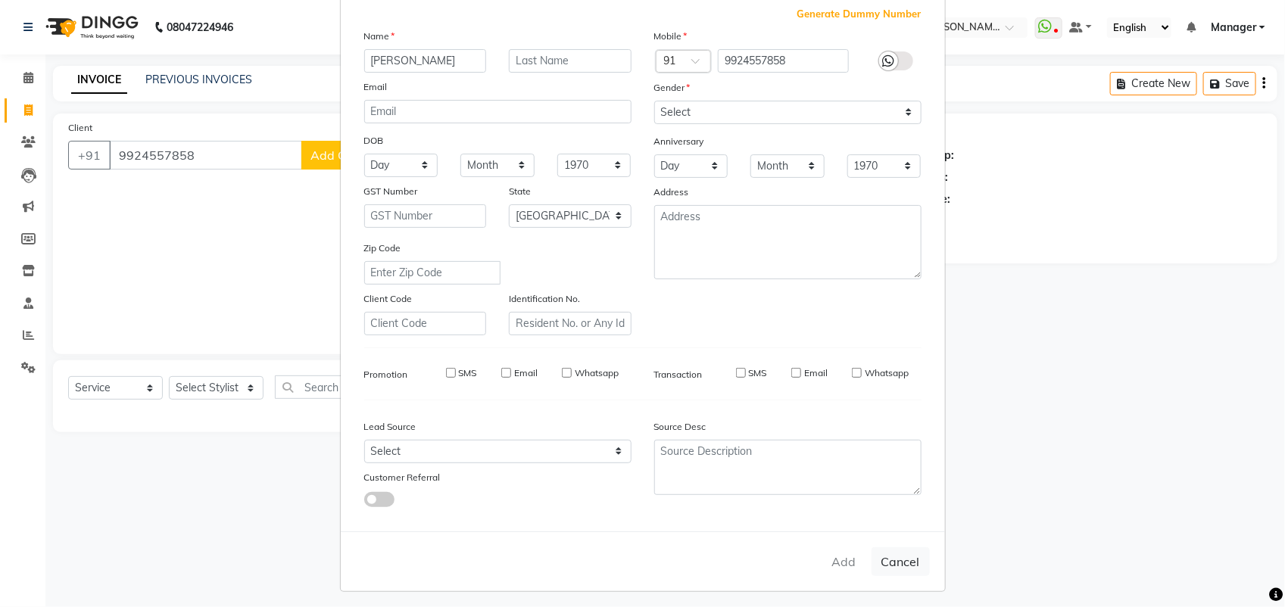
checkbox input "false"
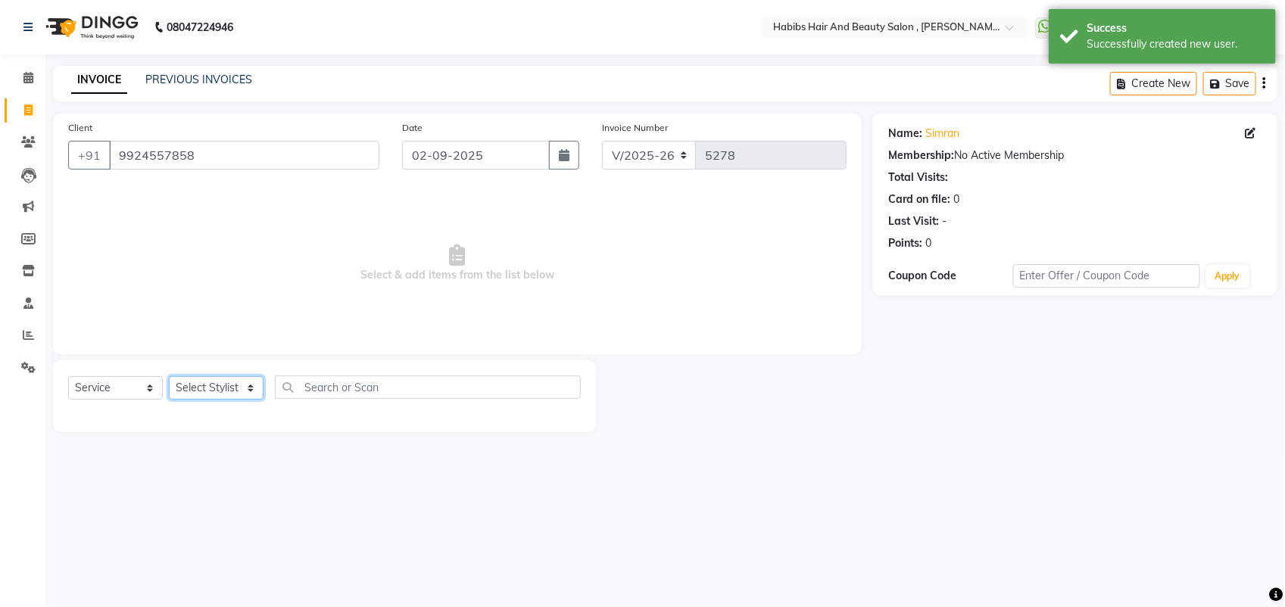
click at [207, 388] on select "Select Stylist [PERSON_NAME] Manager [PERSON_NAME] Saif [PERSON_NAME] [PERSON_N…" at bounding box center [216, 387] width 95 height 23
select select "18511"
click at [169, 376] on select "Select Stylist [PERSON_NAME] Manager [PERSON_NAME] Saif [PERSON_NAME] [PERSON_N…" at bounding box center [216, 387] width 95 height 23
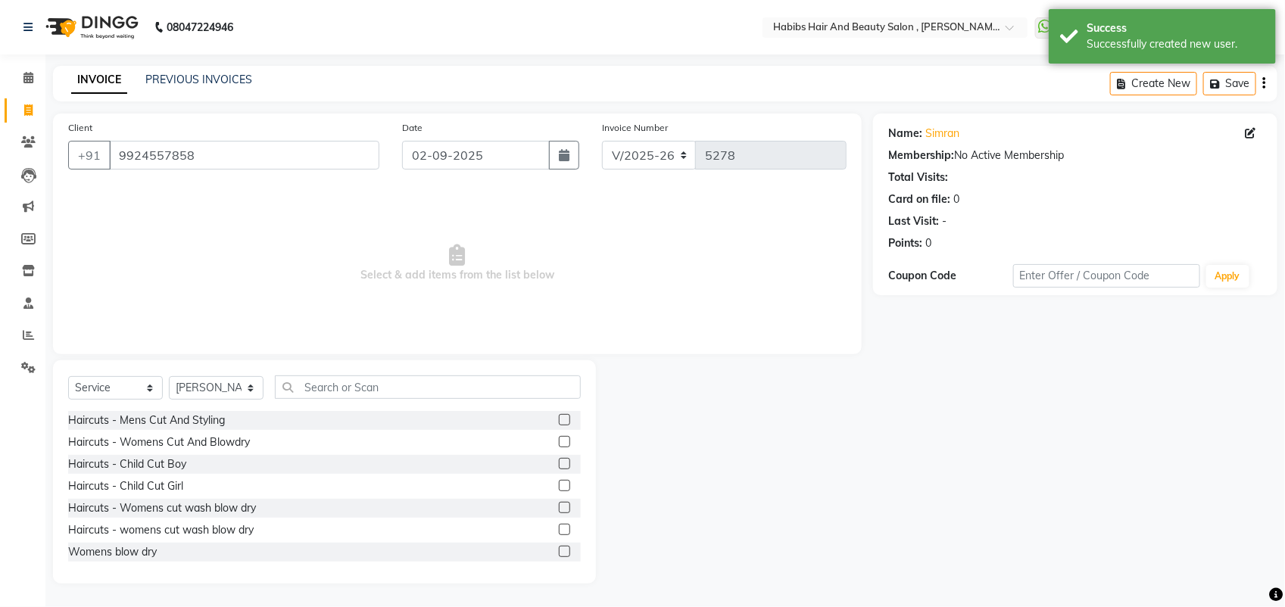
click at [559, 437] on label at bounding box center [564, 441] width 11 height 11
click at [559, 438] on input "checkbox" at bounding box center [564, 443] width 10 height 10
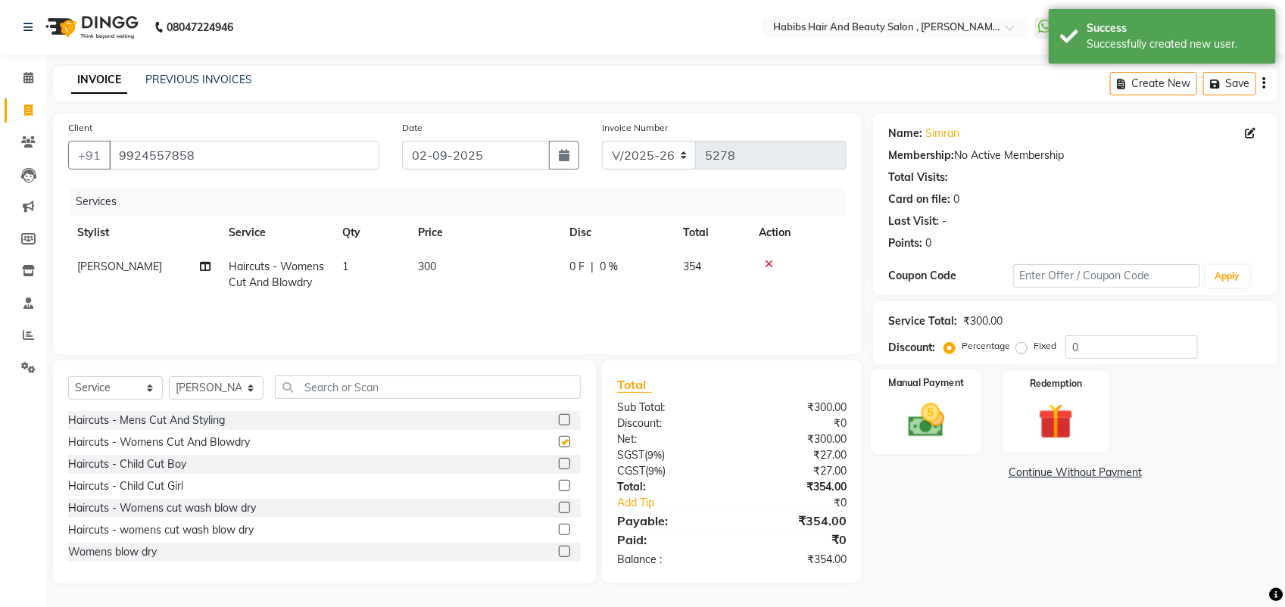
checkbox input "false"
click at [918, 426] on img at bounding box center [926, 420] width 60 height 42
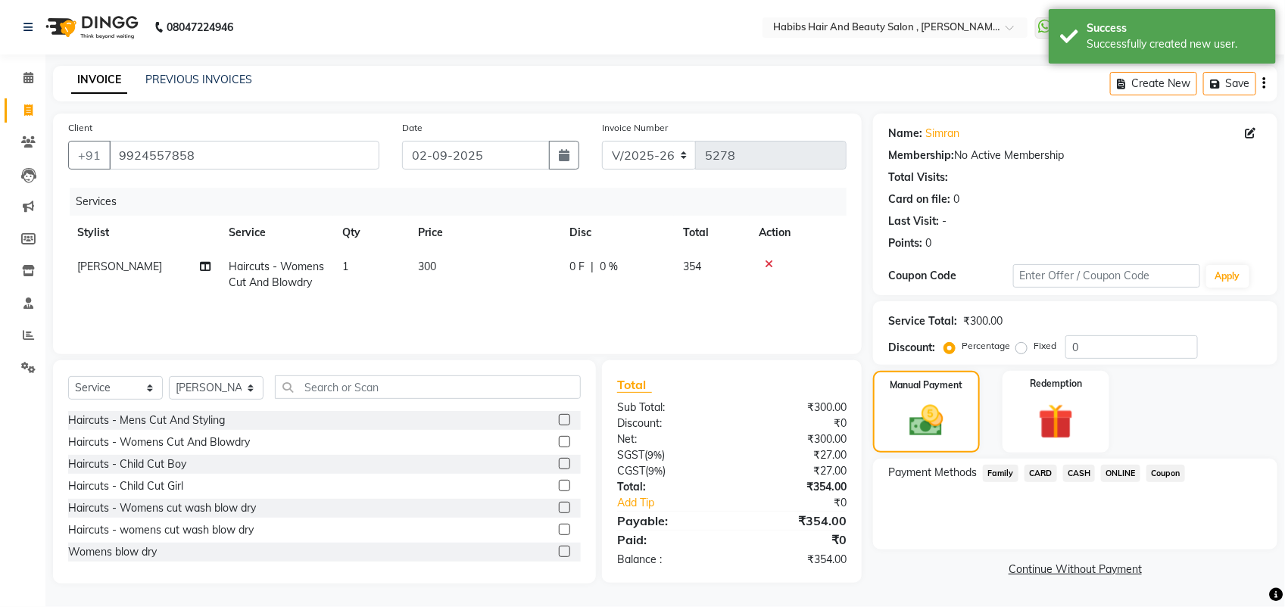
click at [1115, 467] on span "ONLINE" at bounding box center [1120, 473] width 39 height 17
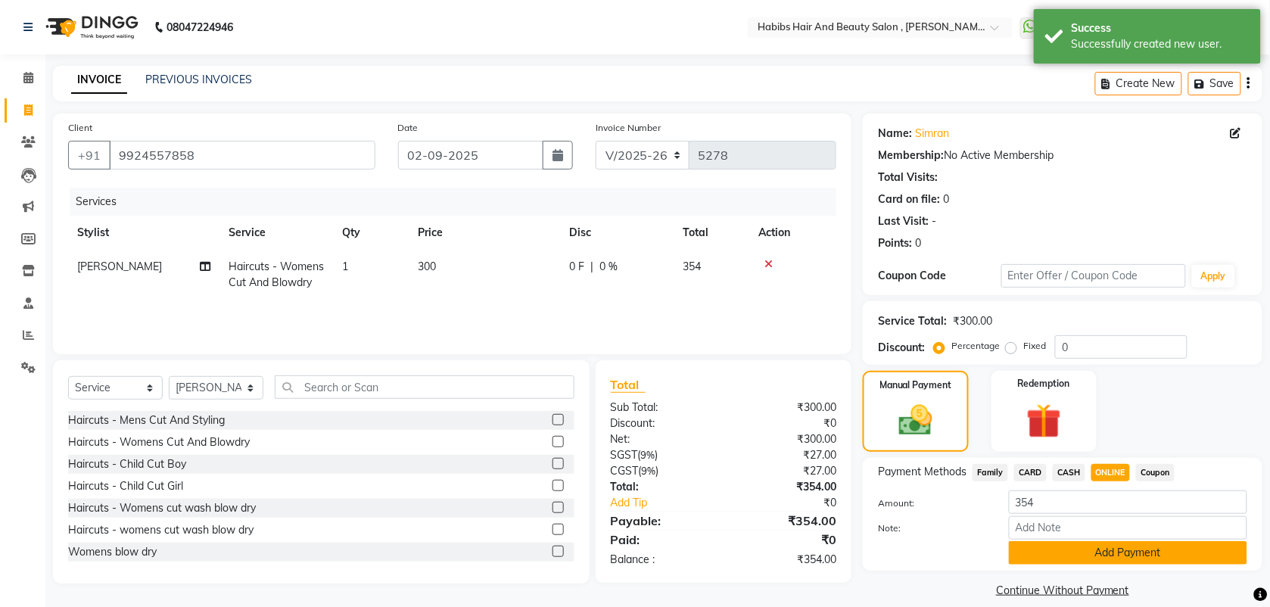
click at [1080, 547] on button "Add Payment" at bounding box center [1128, 552] width 238 height 23
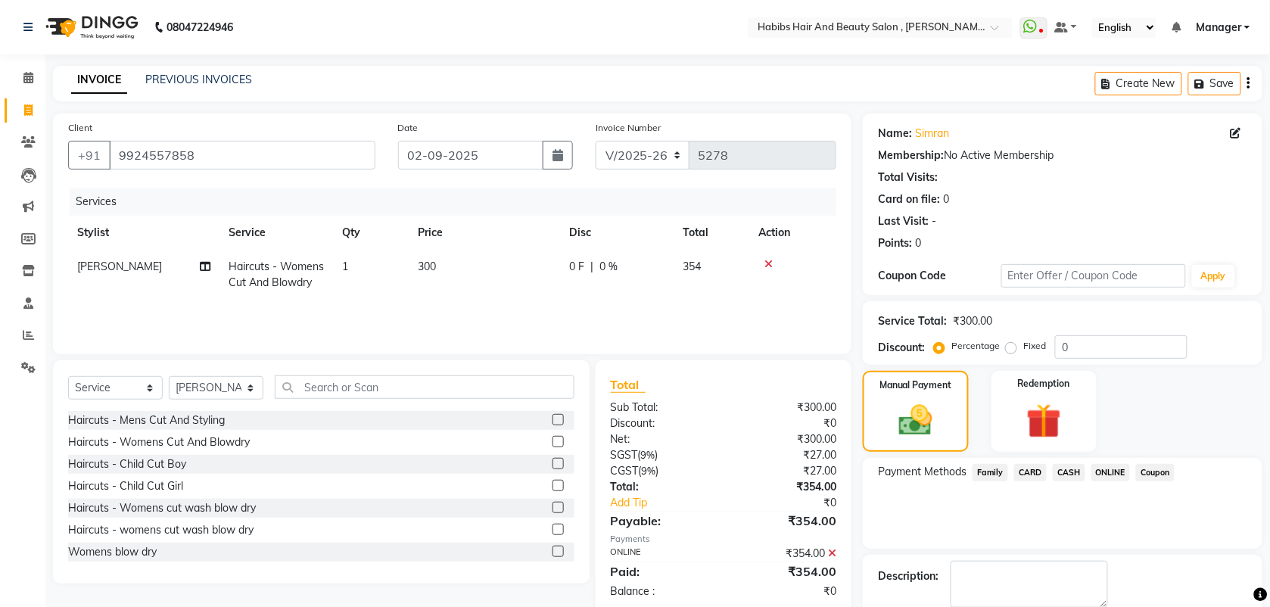
scroll to position [64, 0]
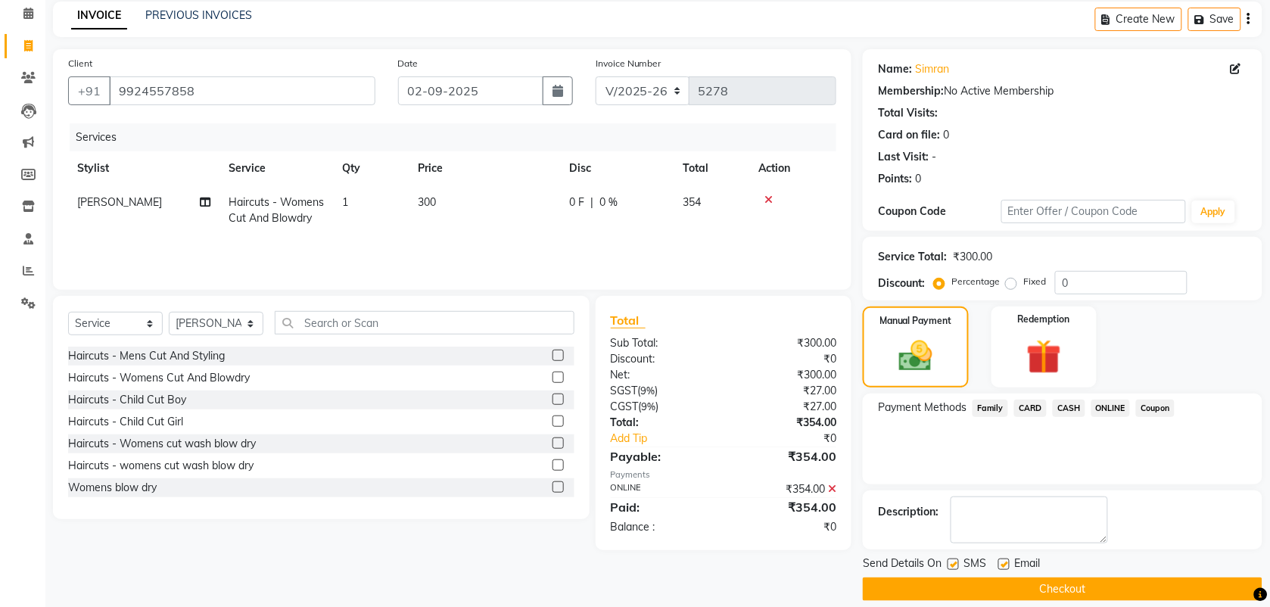
click at [1042, 593] on button "Checkout" at bounding box center [1063, 589] width 400 height 23
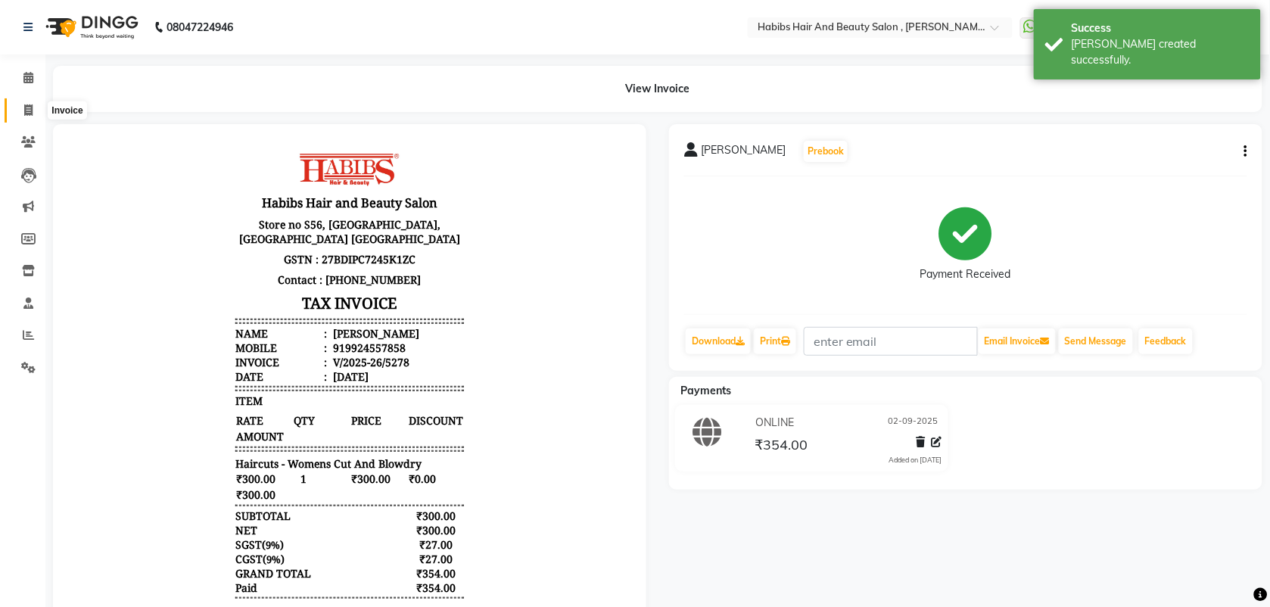
click at [30, 114] on icon at bounding box center [28, 109] width 8 height 11
select select "service"
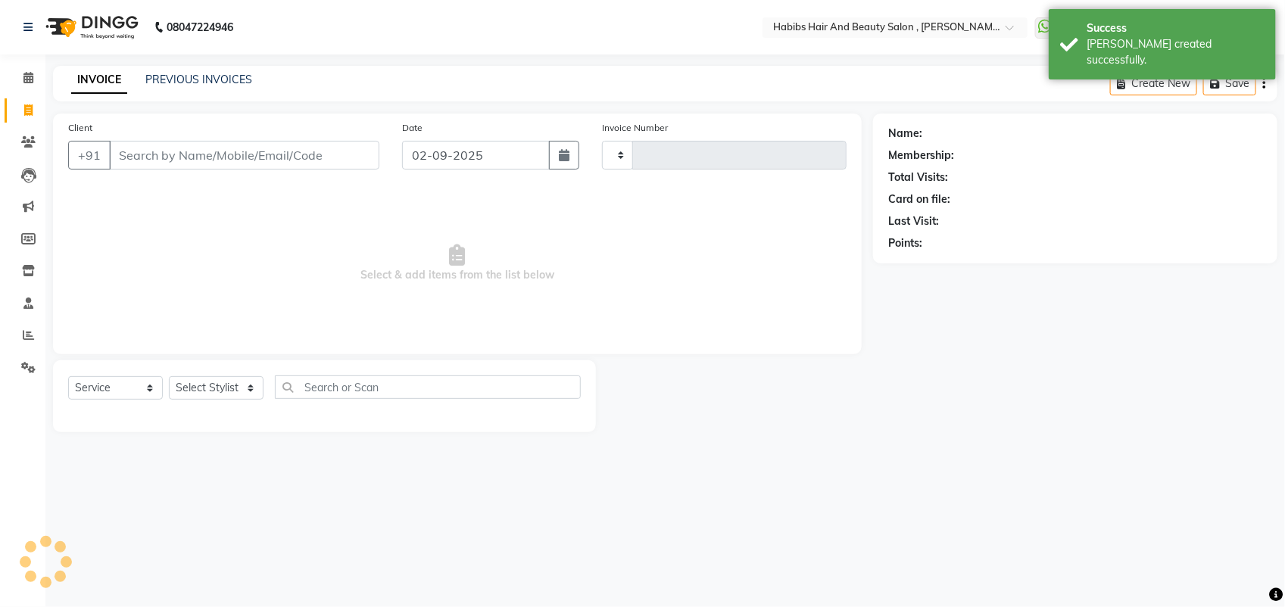
type input "5279"
select select "3814"
click at [159, 159] on input "Client" at bounding box center [244, 155] width 270 height 29
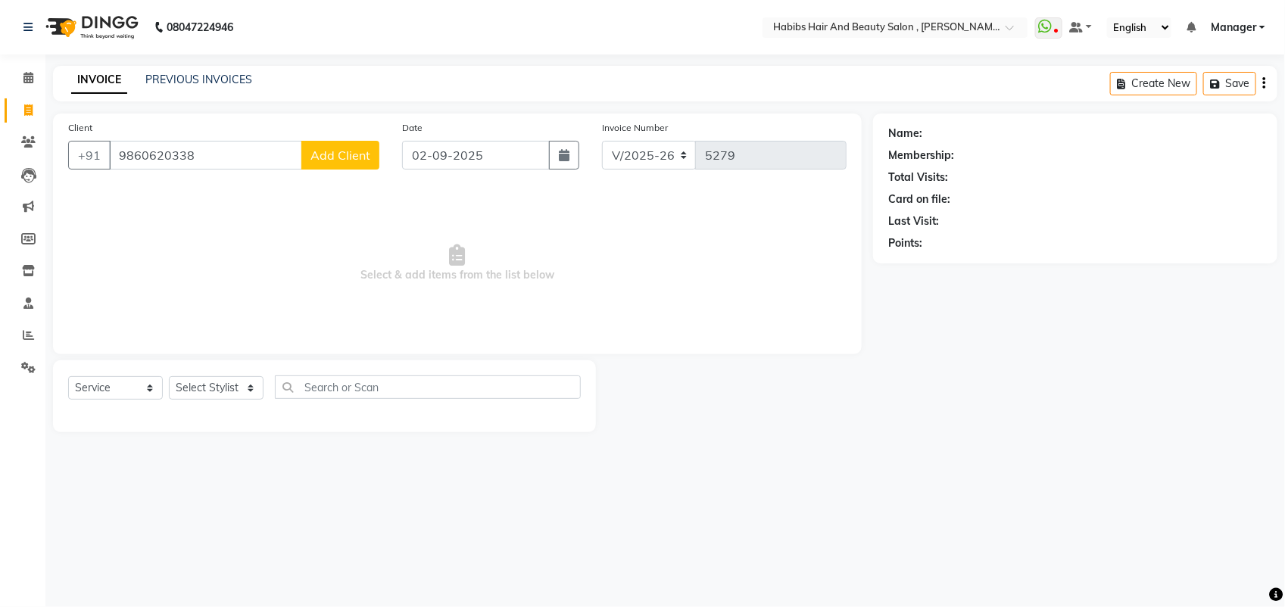
type input "9860620338"
click at [353, 148] on span "Add Client" at bounding box center [340, 155] width 60 height 15
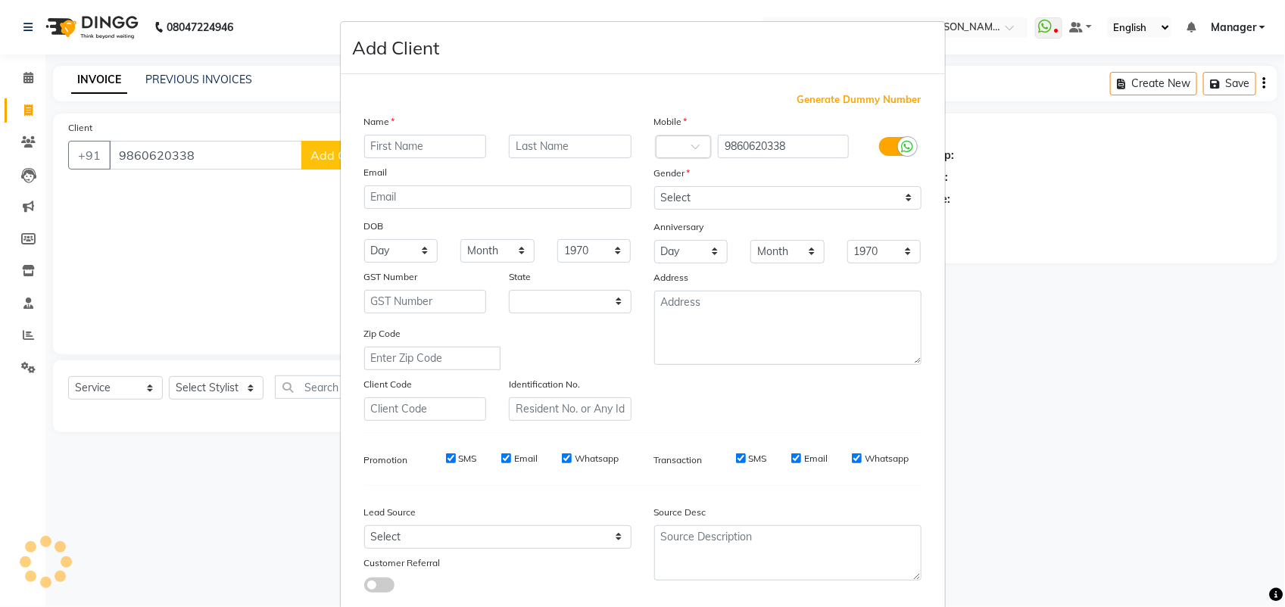
select select "22"
type input "[PERSON_NAME]"
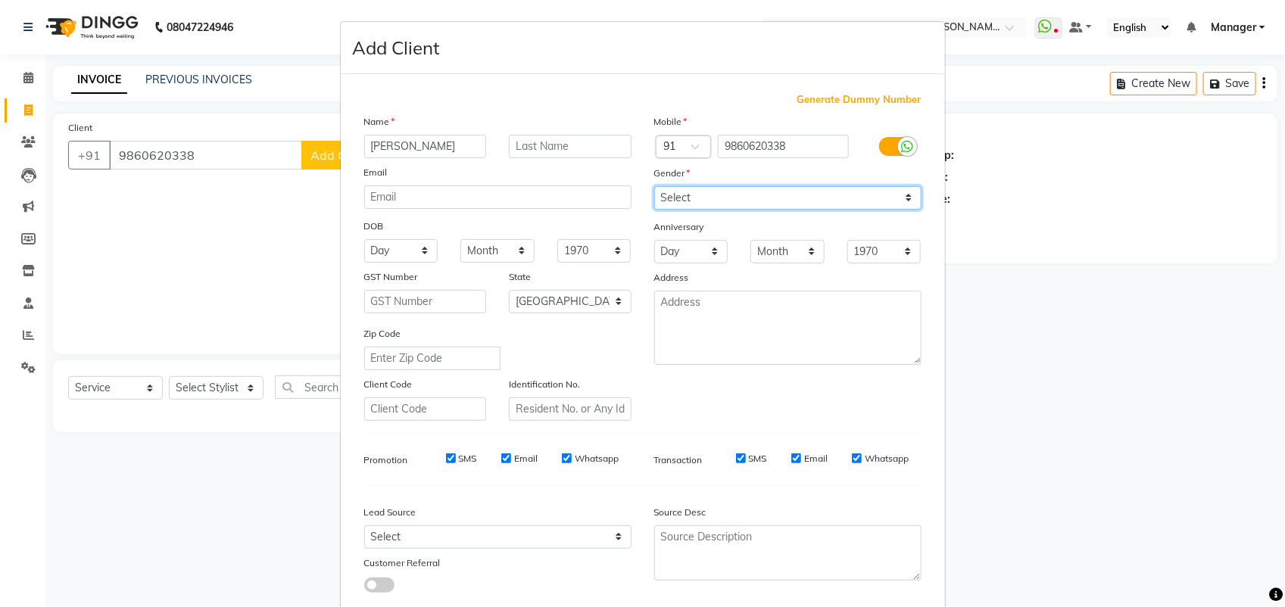
click at [676, 195] on select "Select [DEMOGRAPHIC_DATA] [DEMOGRAPHIC_DATA] Other Prefer Not To Say" at bounding box center [787, 197] width 267 height 23
select select "[DEMOGRAPHIC_DATA]"
click at [654, 186] on select "Select [DEMOGRAPHIC_DATA] [DEMOGRAPHIC_DATA] Other Prefer Not To Say" at bounding box center [787, 197] width 267 height 23
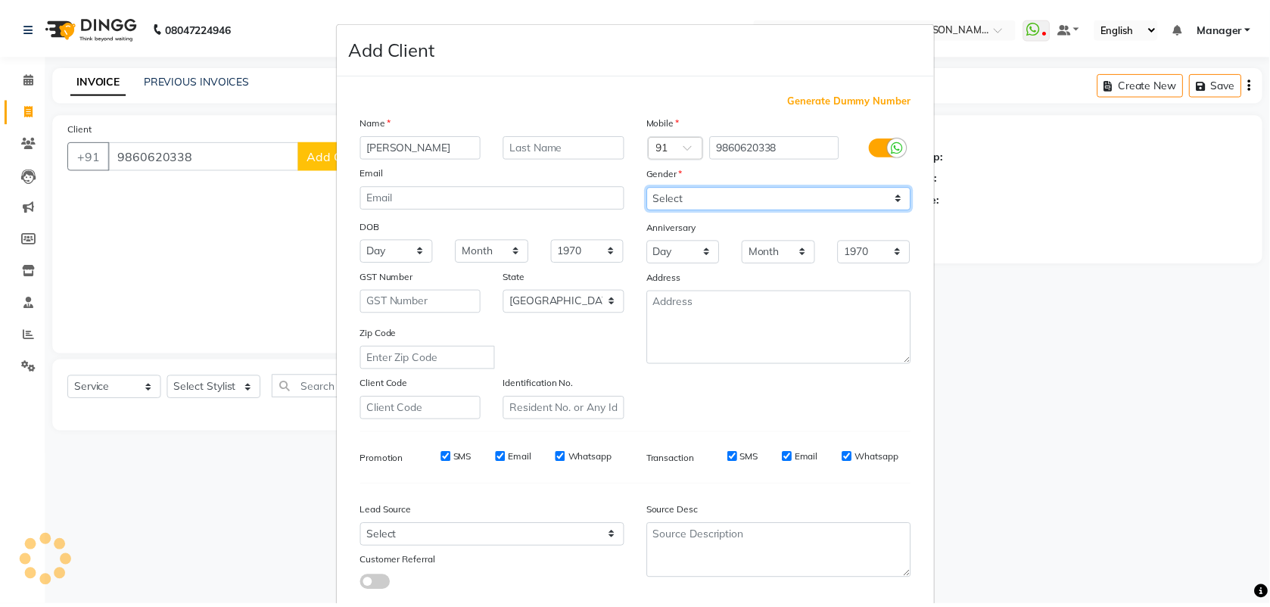
scroll to position [86, 0]
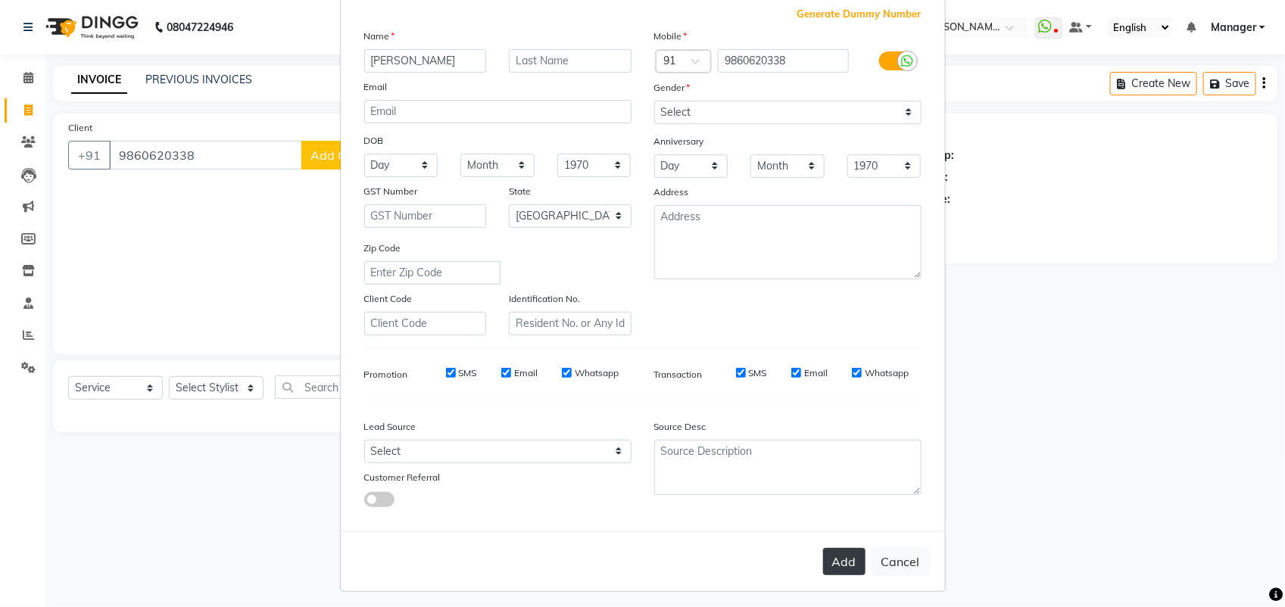
click at [831, 558] on button "Add" at bounding box center [844, 561] width 42 height 27
select select
select select "null"
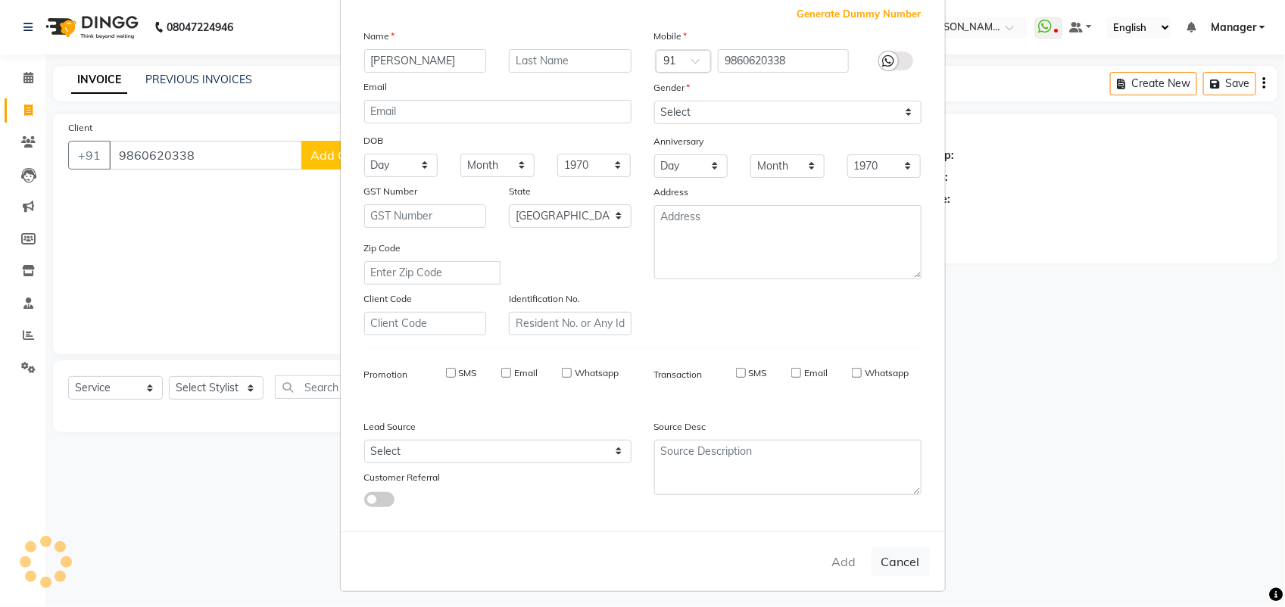
select select
checkbox input "false"
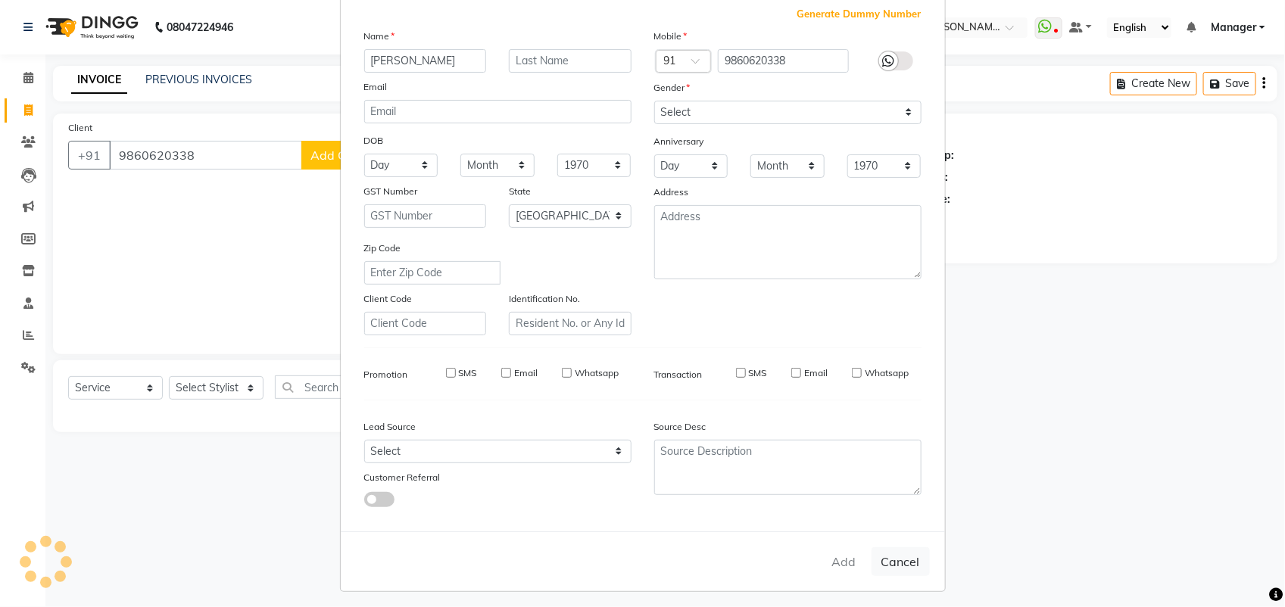
checkbox input "false"
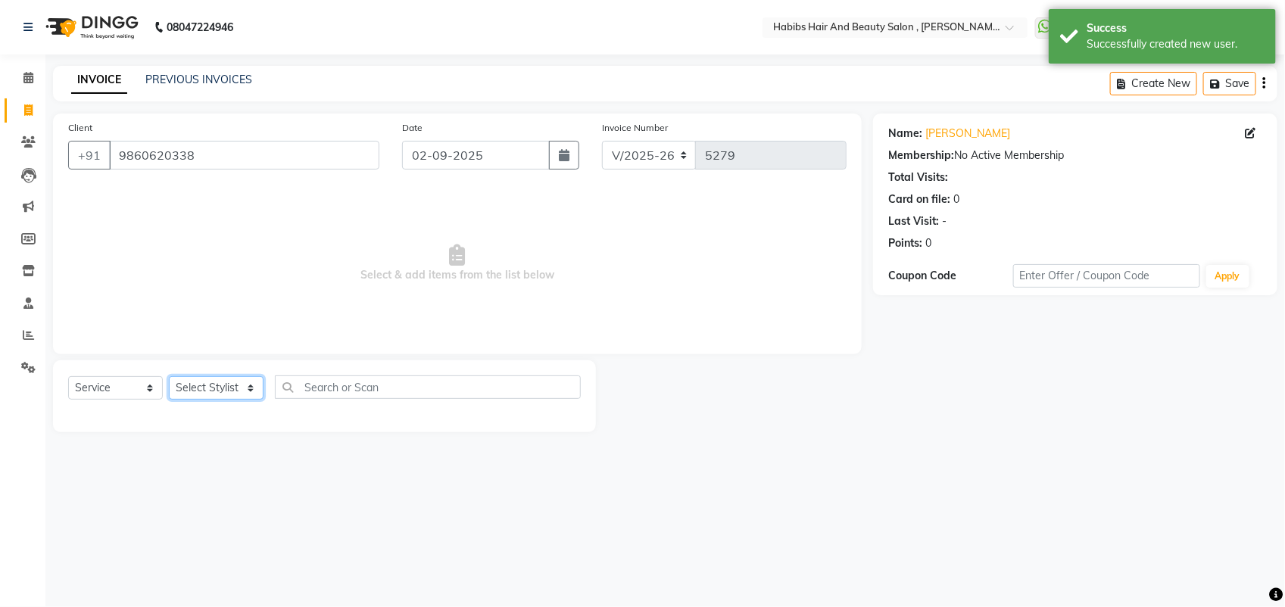
click at [228, 382] on select "Select Stylist [PERSON_NAME] Manager [PERSON_NAME] Saif [PERSON_NAME] [PERSON_N…" at bounding box center [216, 387] width 95 height 23
select select "40225"
click at [169, 376] on select "Select Stylist [PERSON_NAME] Manager [PERSON_NAME] Saif [PERSON_NAME] [PERSON_N…" at bounding box center [216, 387] width 95 height 23
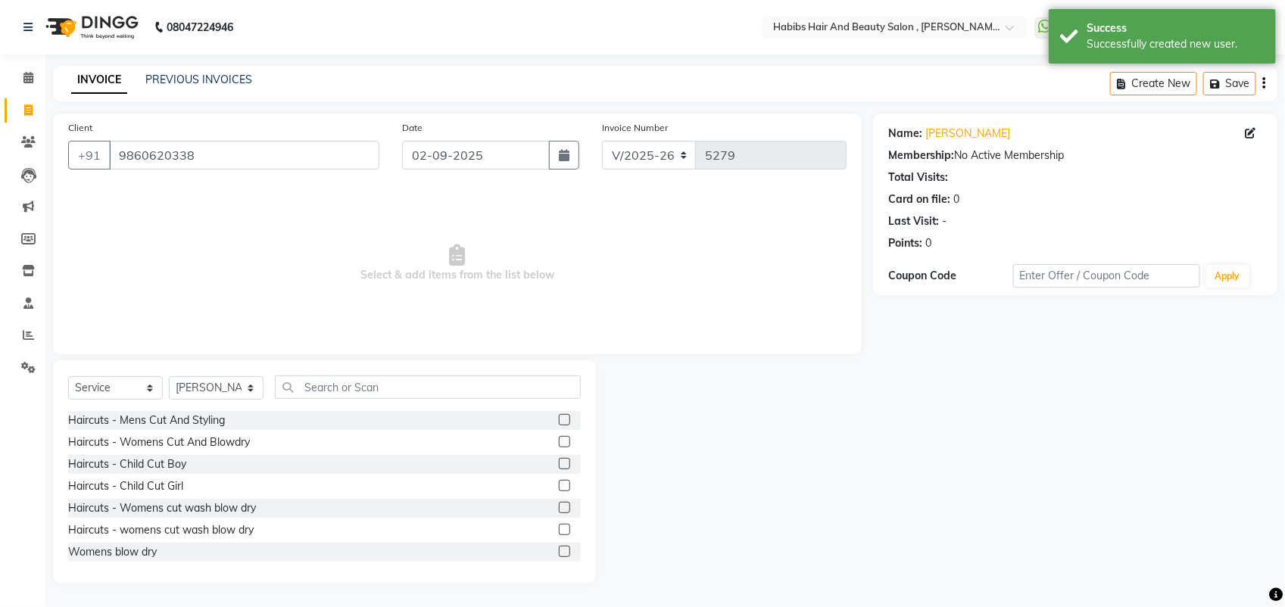
click at [559, 438] on label at bounding box center [564, 441] width 11 height 11
click at [559, 438] on input "checkbox" at bounding box center [564, 443] width 10 height 10
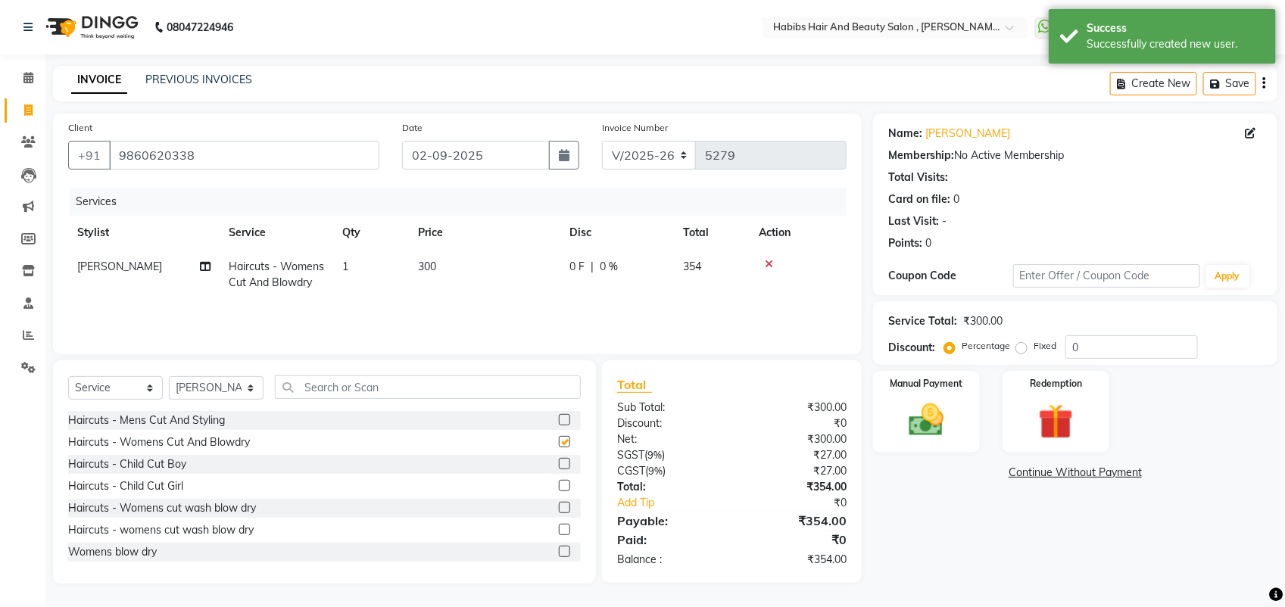
checkbox input "false"
click at [924, 424] on img at bounding box center [926, 420] width 60 height 42
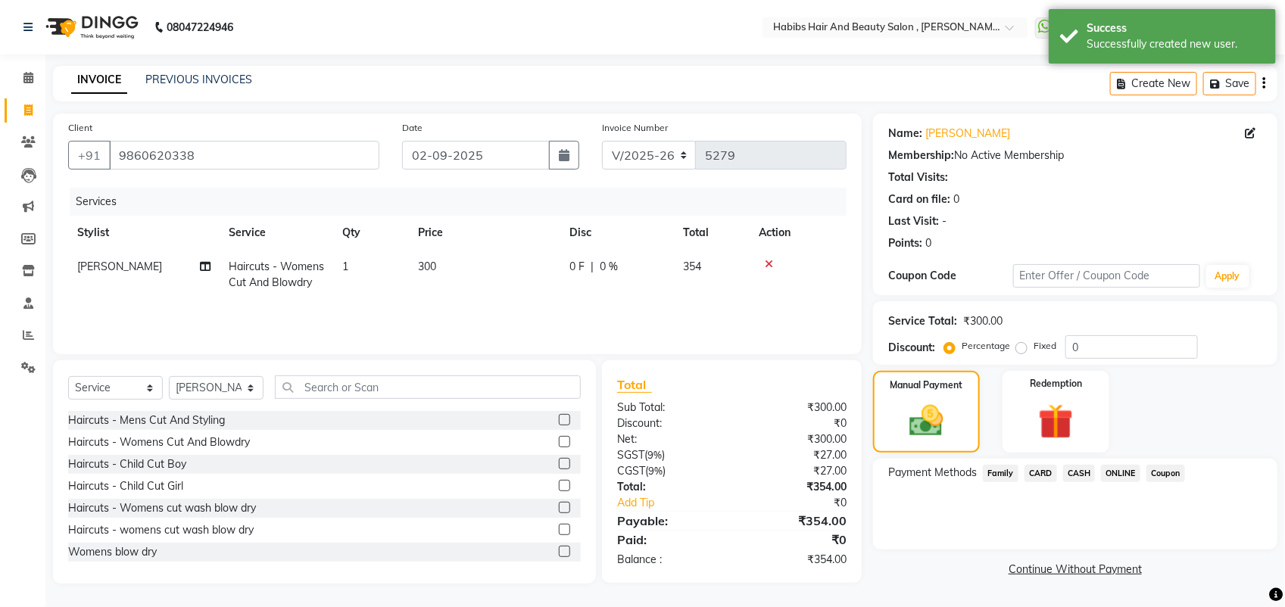
click at [1033, 471] on span "CARD" at bounding box center [1040, 473] width 33 height 17
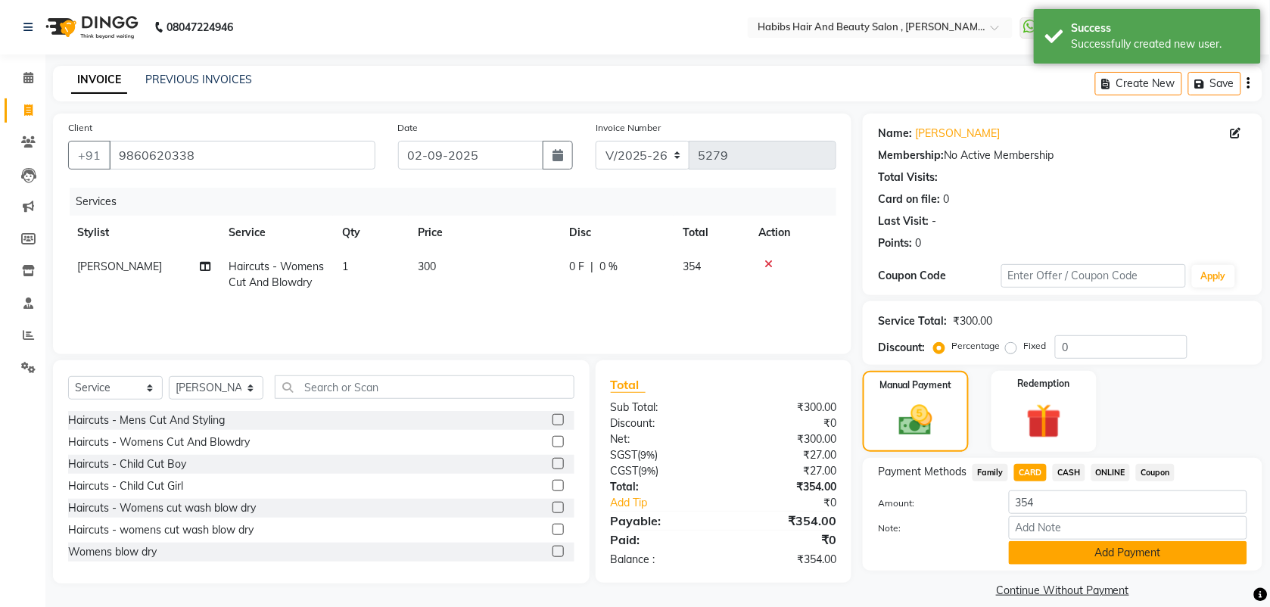
click at [1049, 549] on button "Add Payment" at bounding box center [1128, 552] width 238 height 23
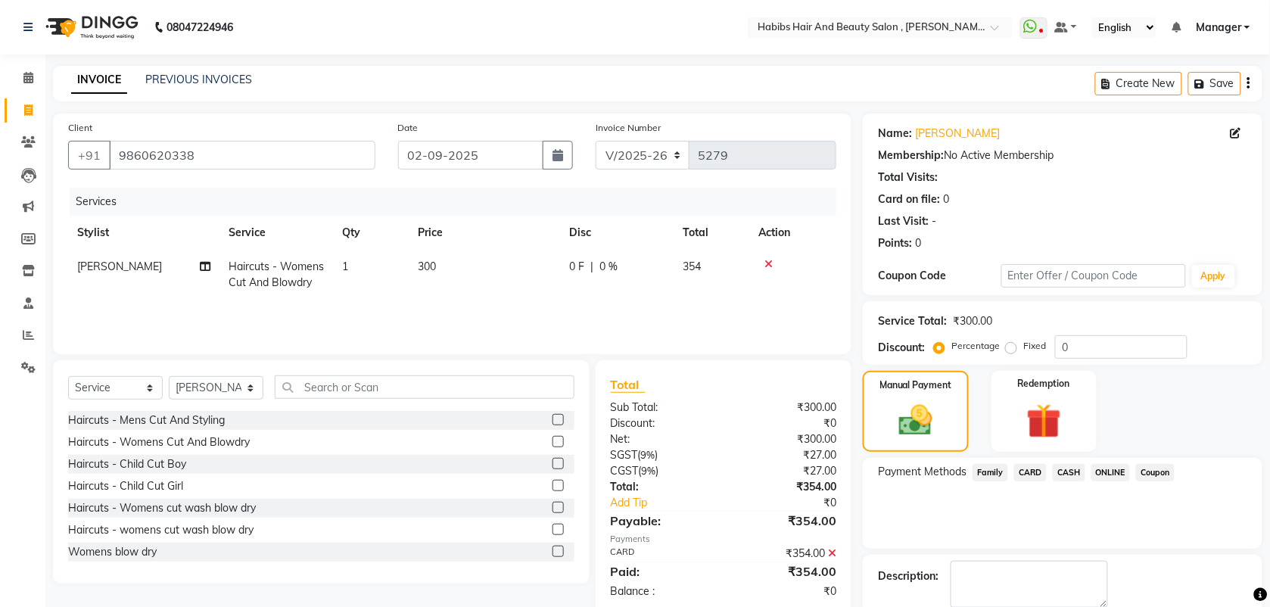
scroll to position [81, 0]
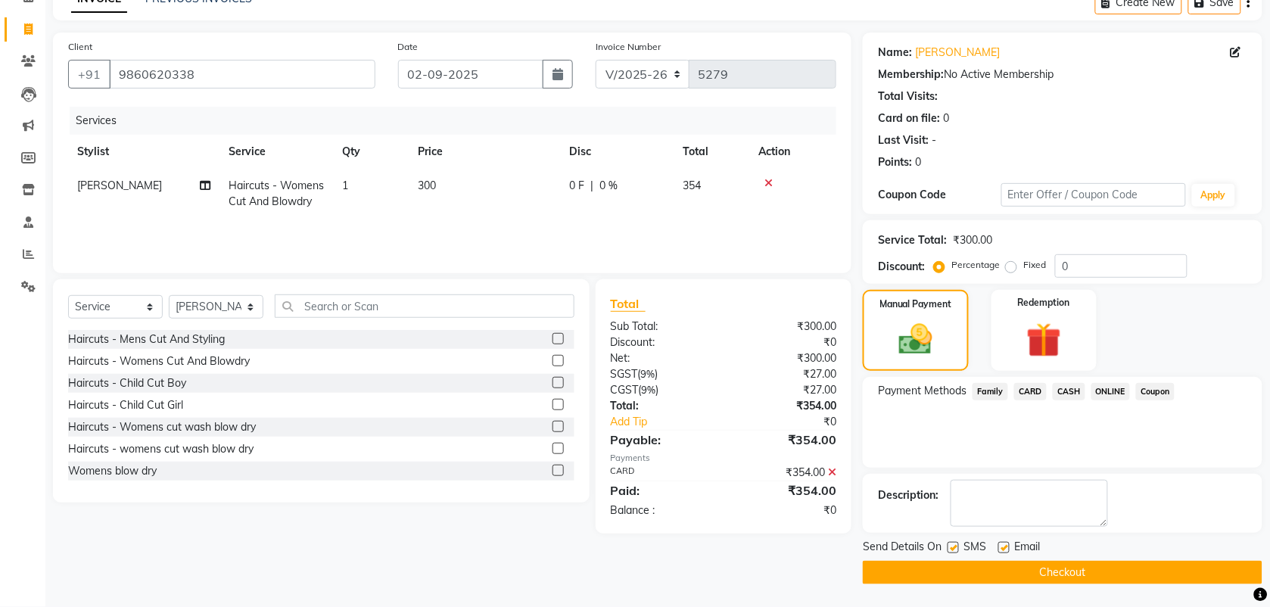
click at [1023, 575] on button "Checkout" at bounding box center [1063, 572] width 400 height 23
